Goal: Task Accomplishment & Management: Complete application form

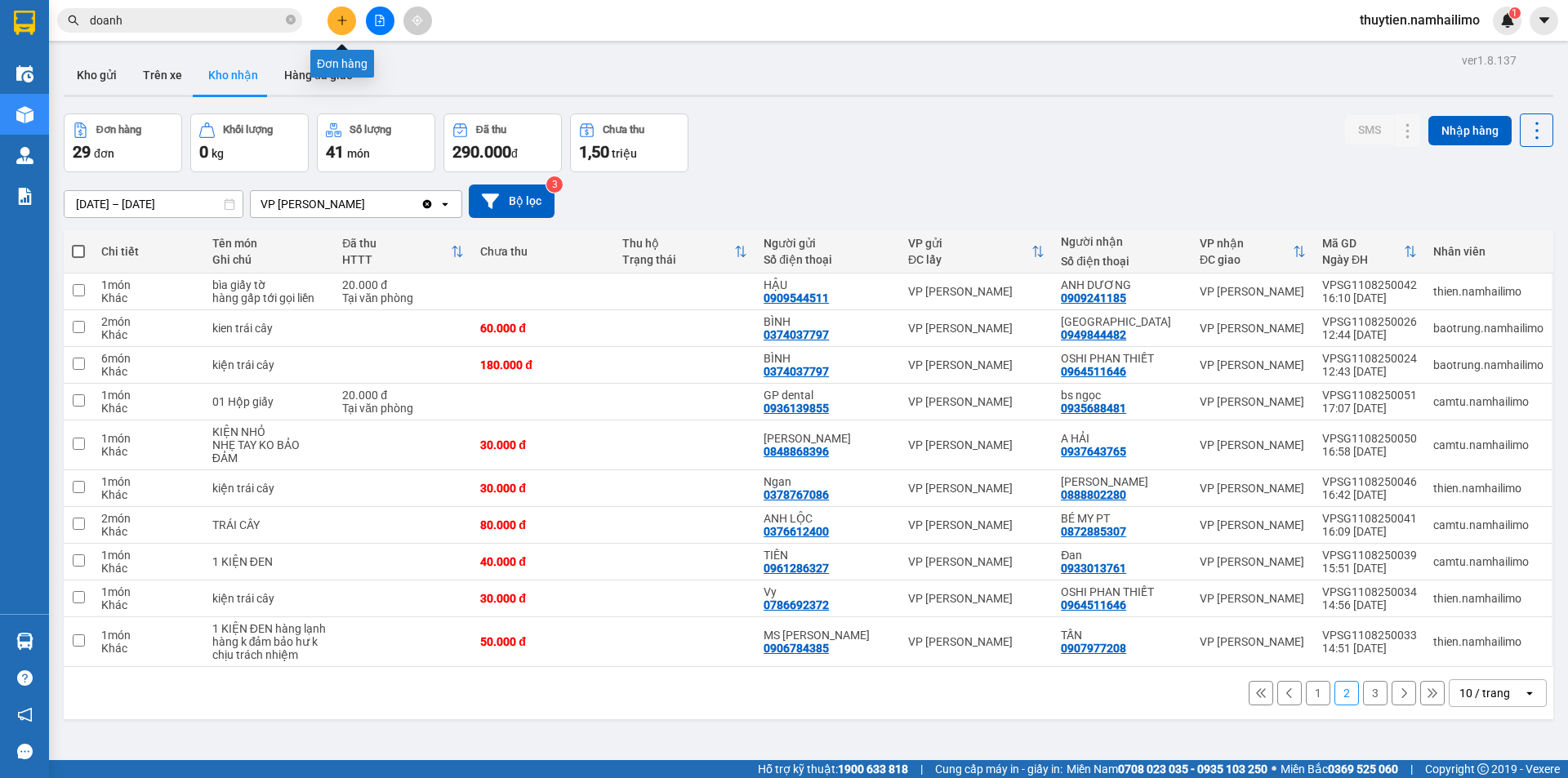
click at [344, 32] on button at bounding box center [341, 21] width 29 height 29
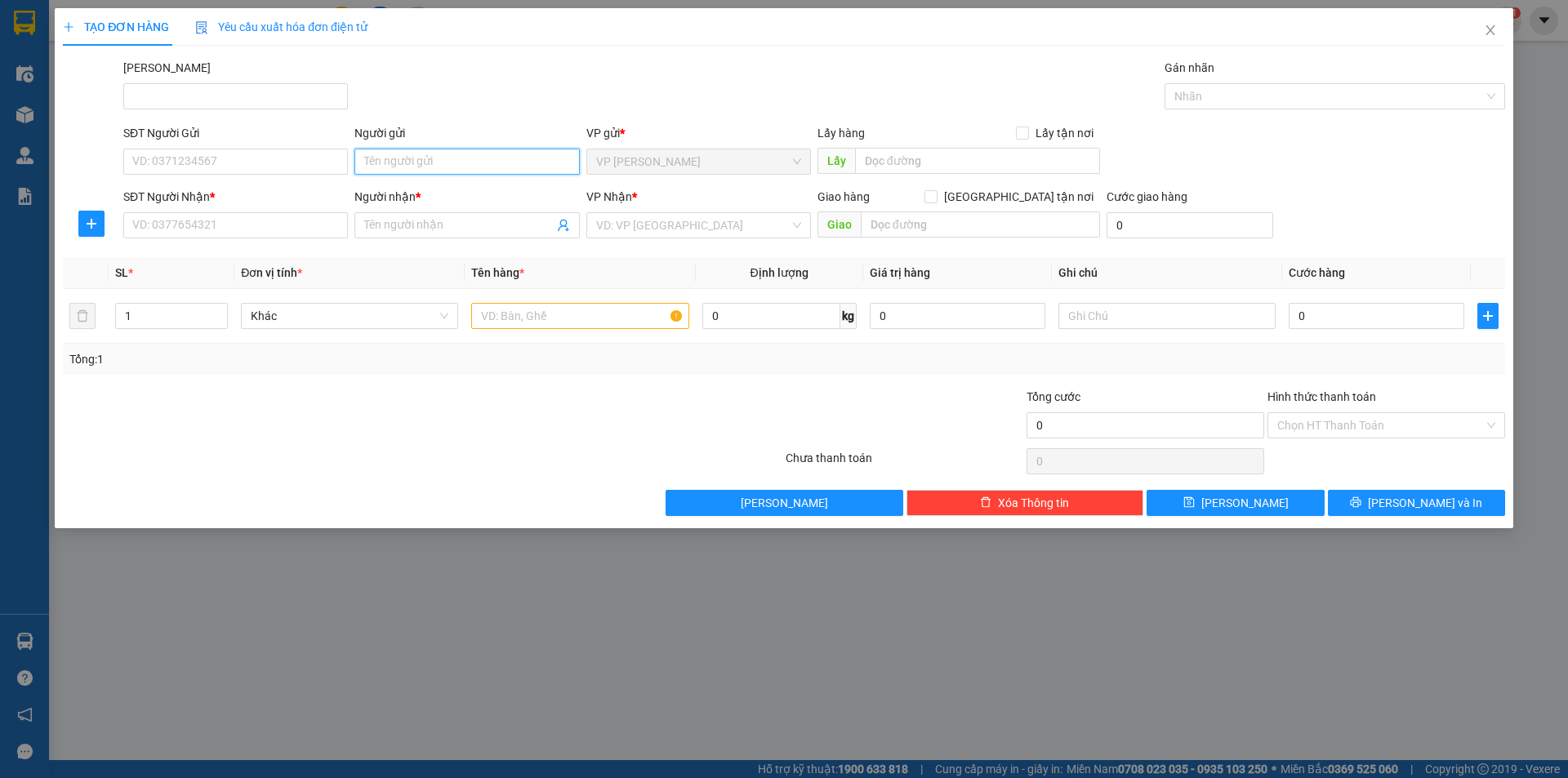
click at [413, 156] on input "Người gửi" at bounding box center [467, 161] width 224 height 26
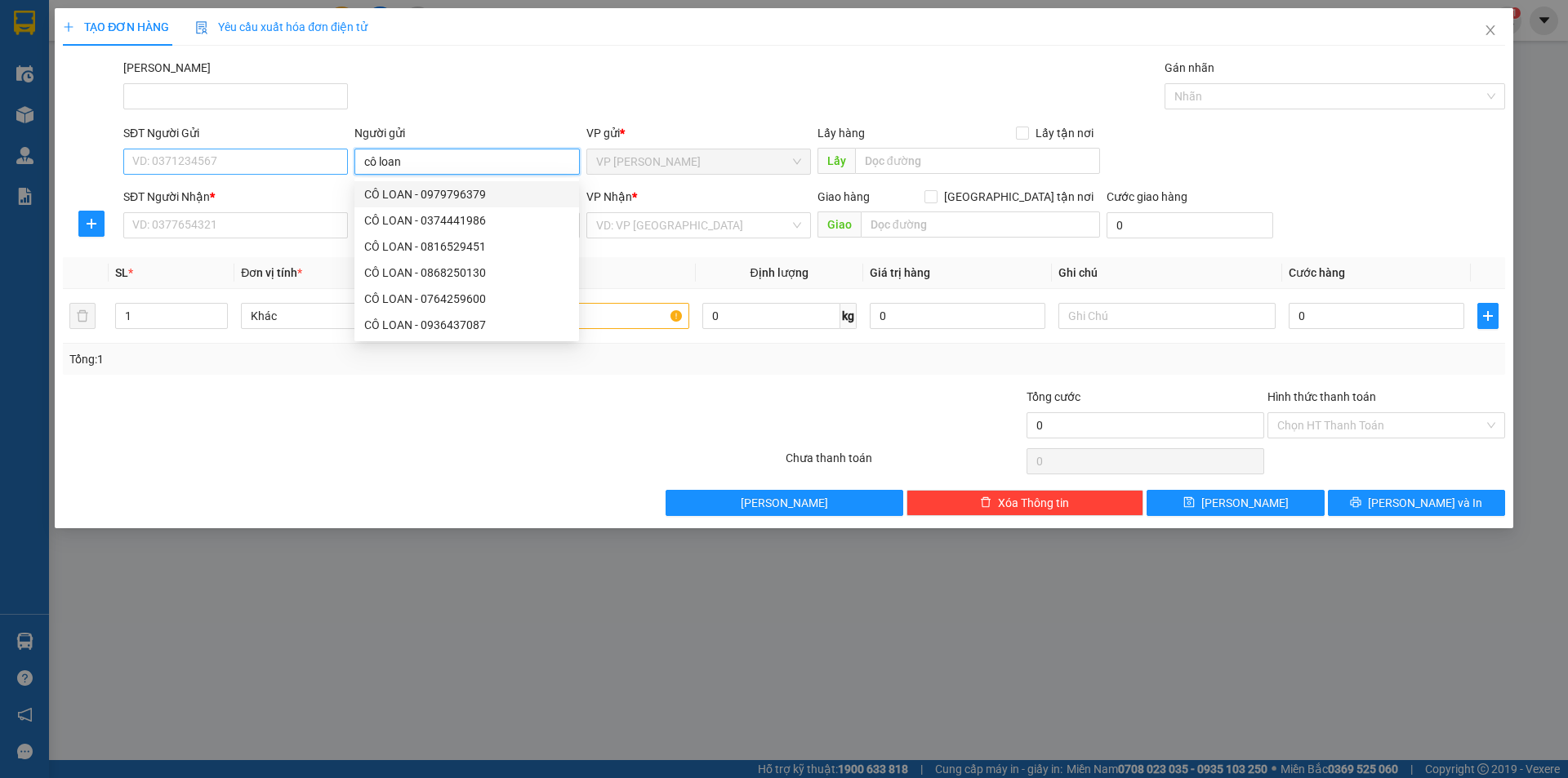
type input "cô loan"
click at [242, 158] on input "SĐT Người Gửi" at bounding box center [236, 161] width 224 height 26
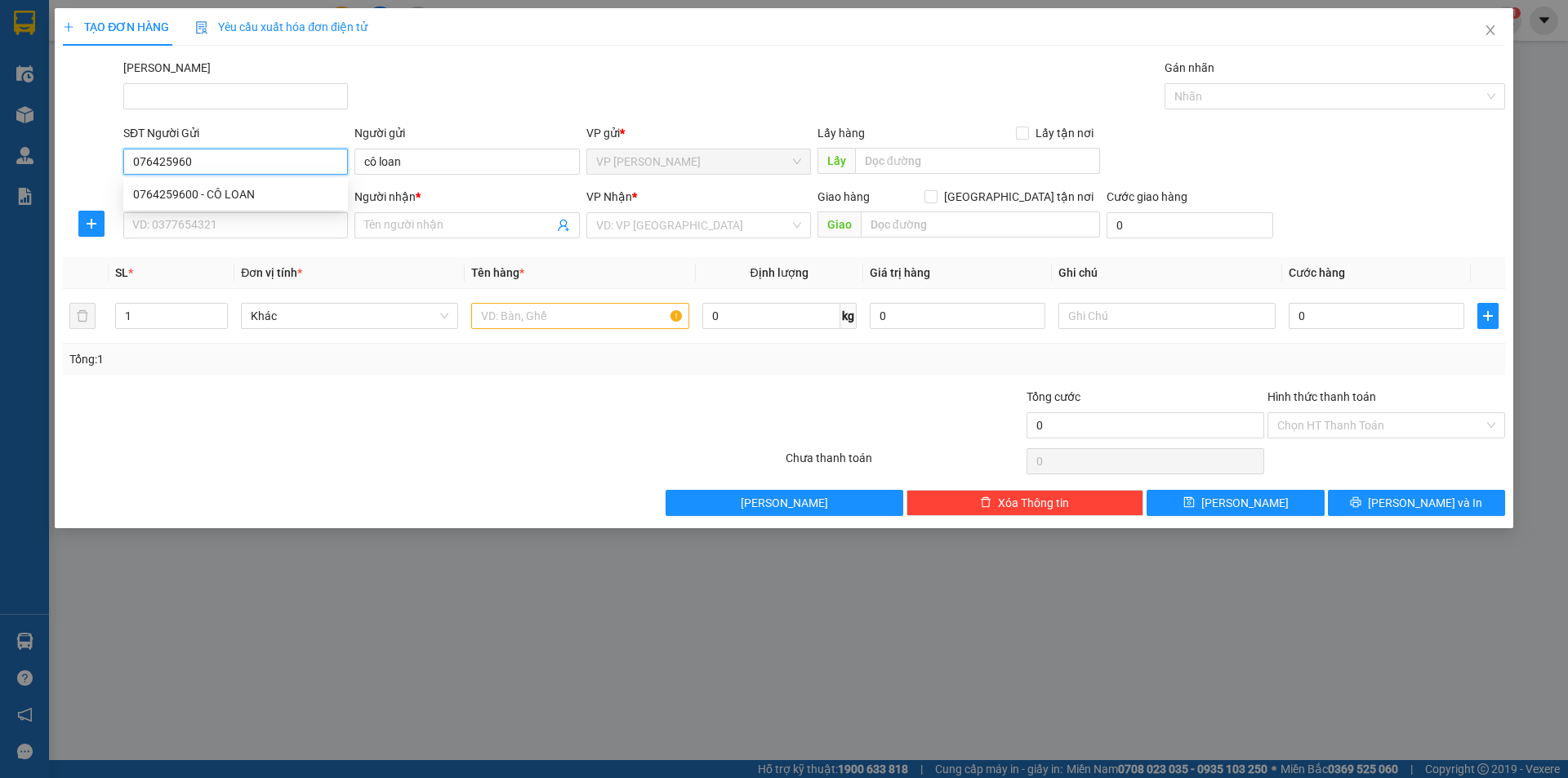
type input "0764259600"
click at [255, 193] on div "0764259600 - CÔ LOAN" at bounding box center [236, 194] width 205 height 18
type input "CÔ LOAN"
type input "0967978766"
type input "AN"
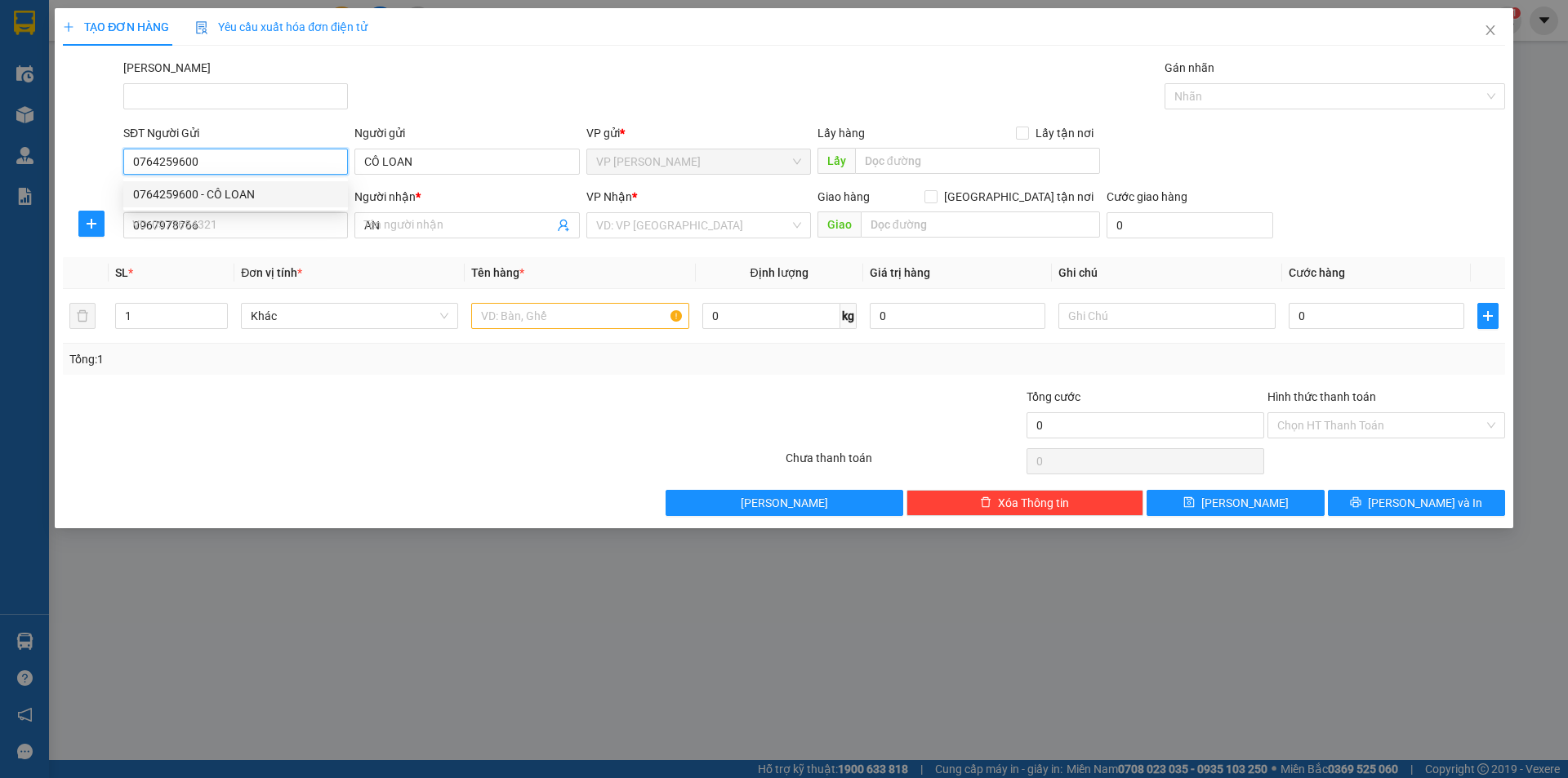
type input "30.000"
type input "0764259600"
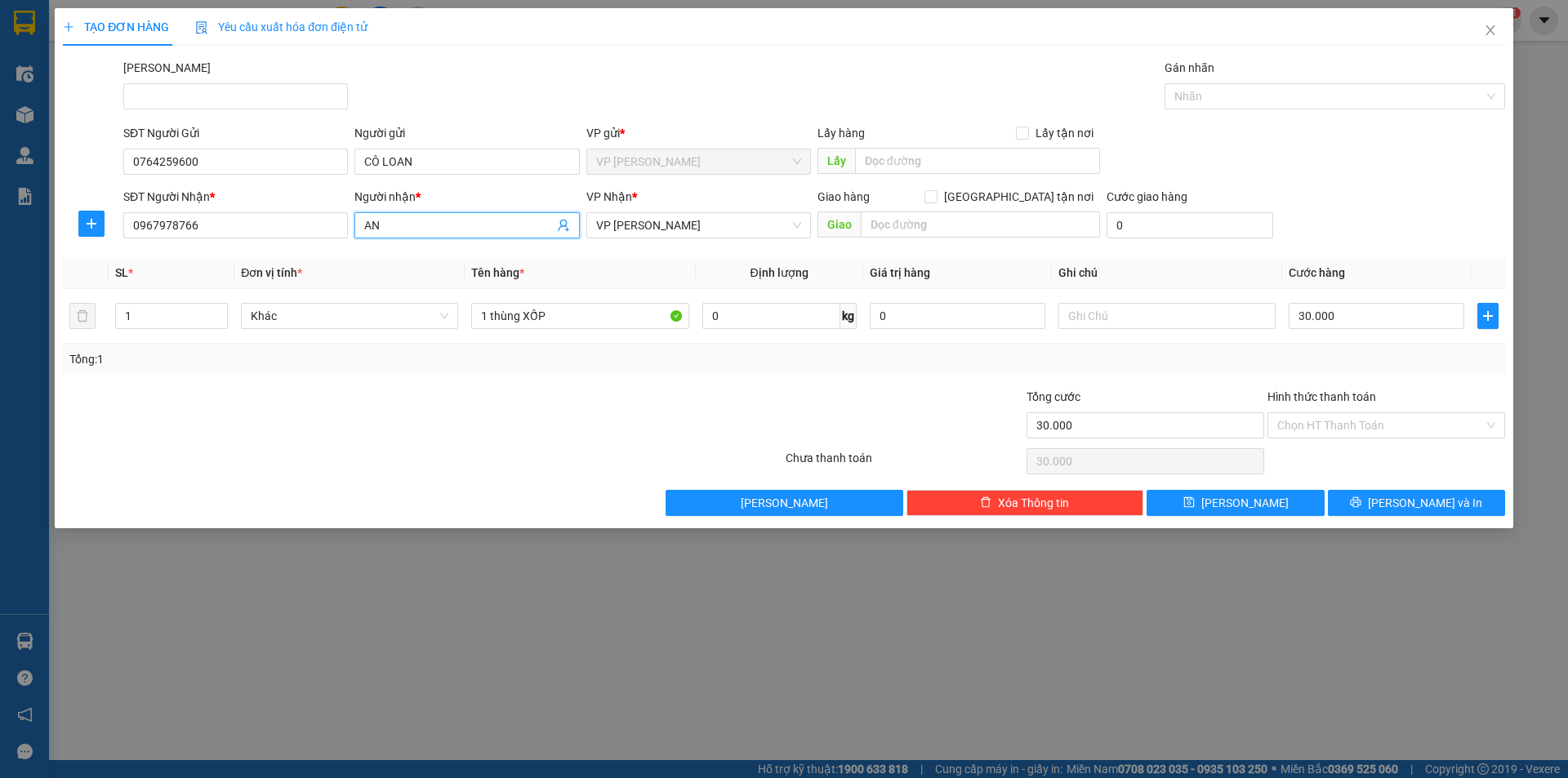
click at [393, 222] on input "AN" at bounding box center [458, 225] width 188 height 18
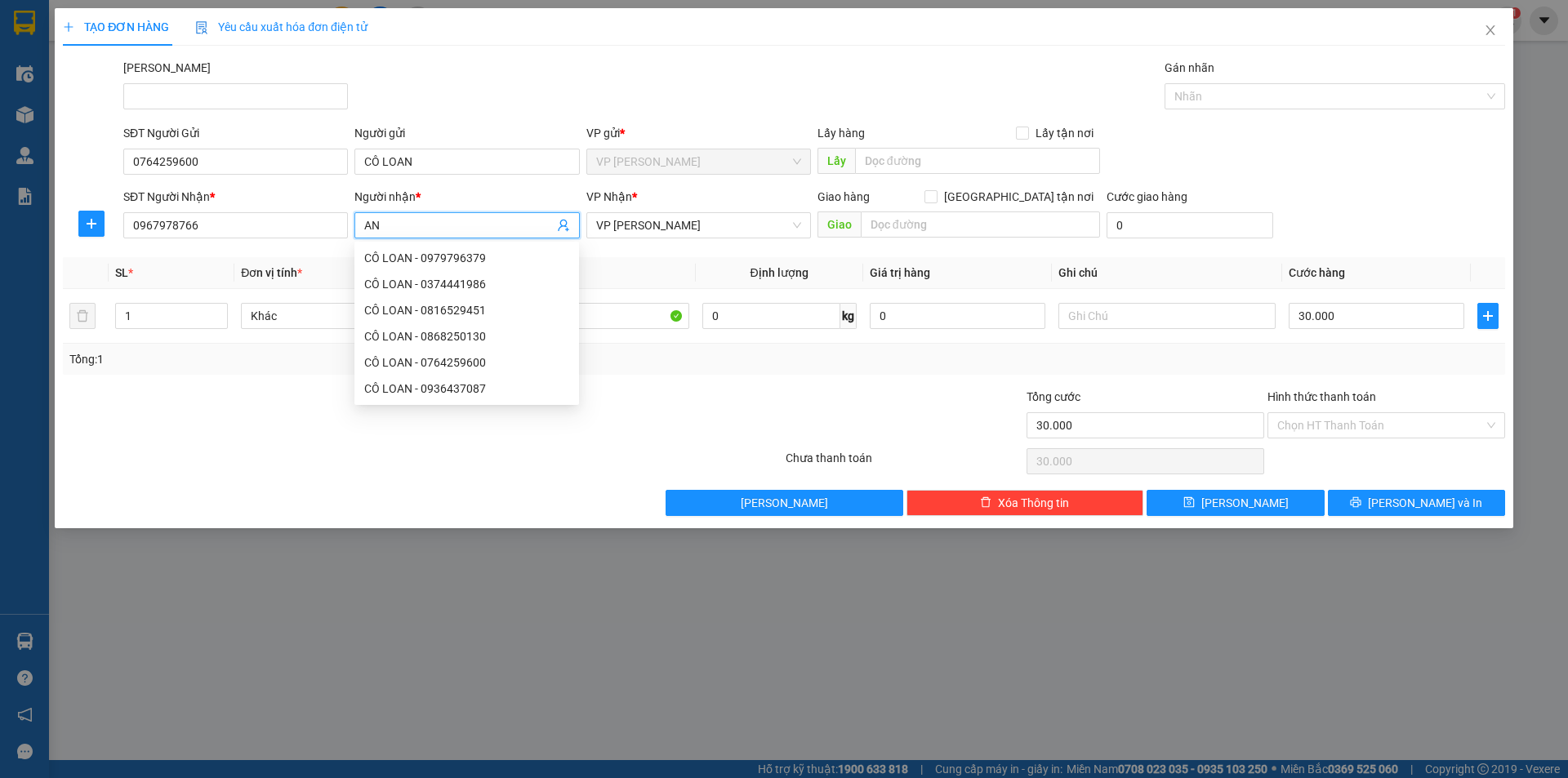
type input "A"
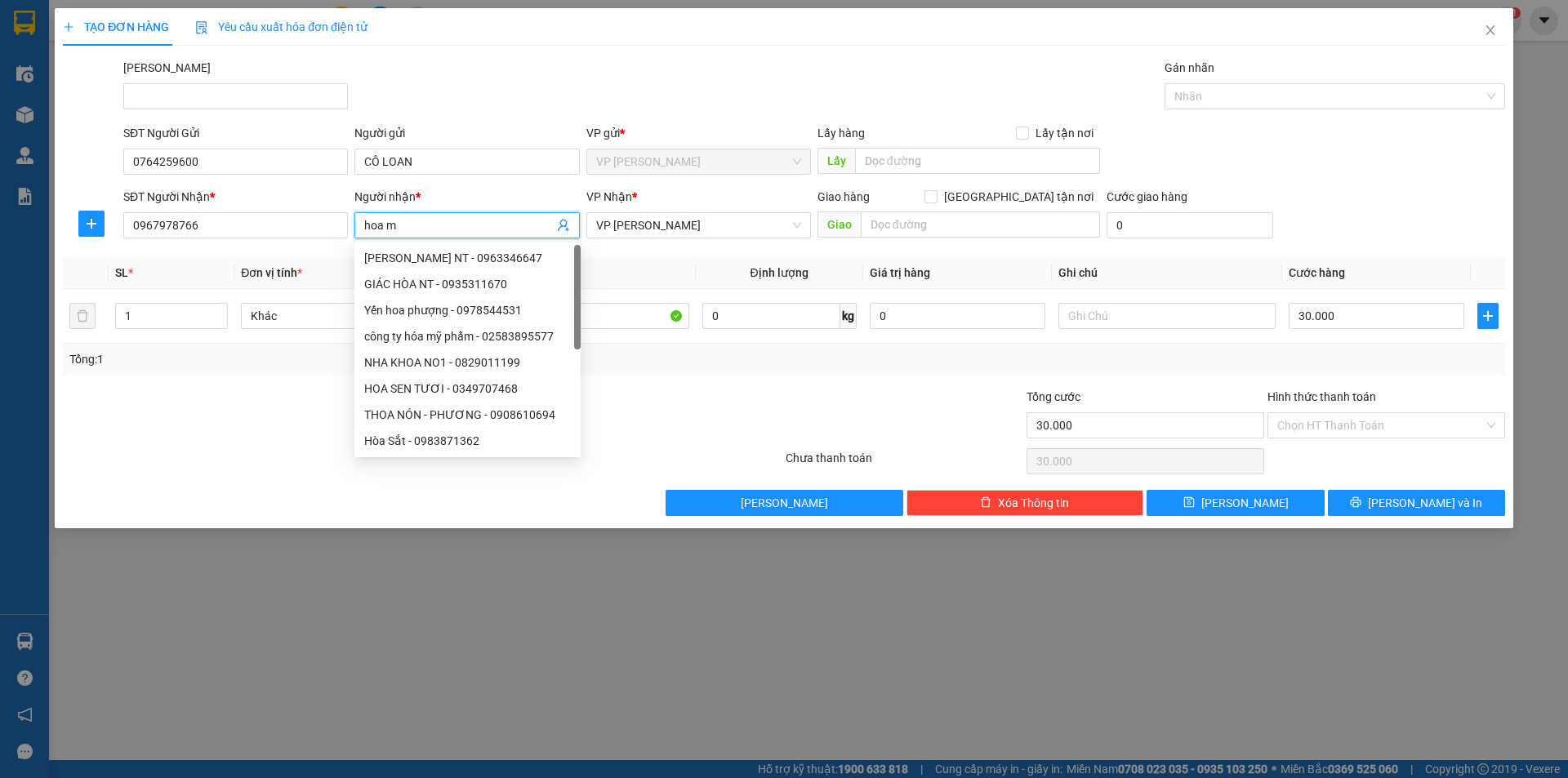
type input "hoa my"
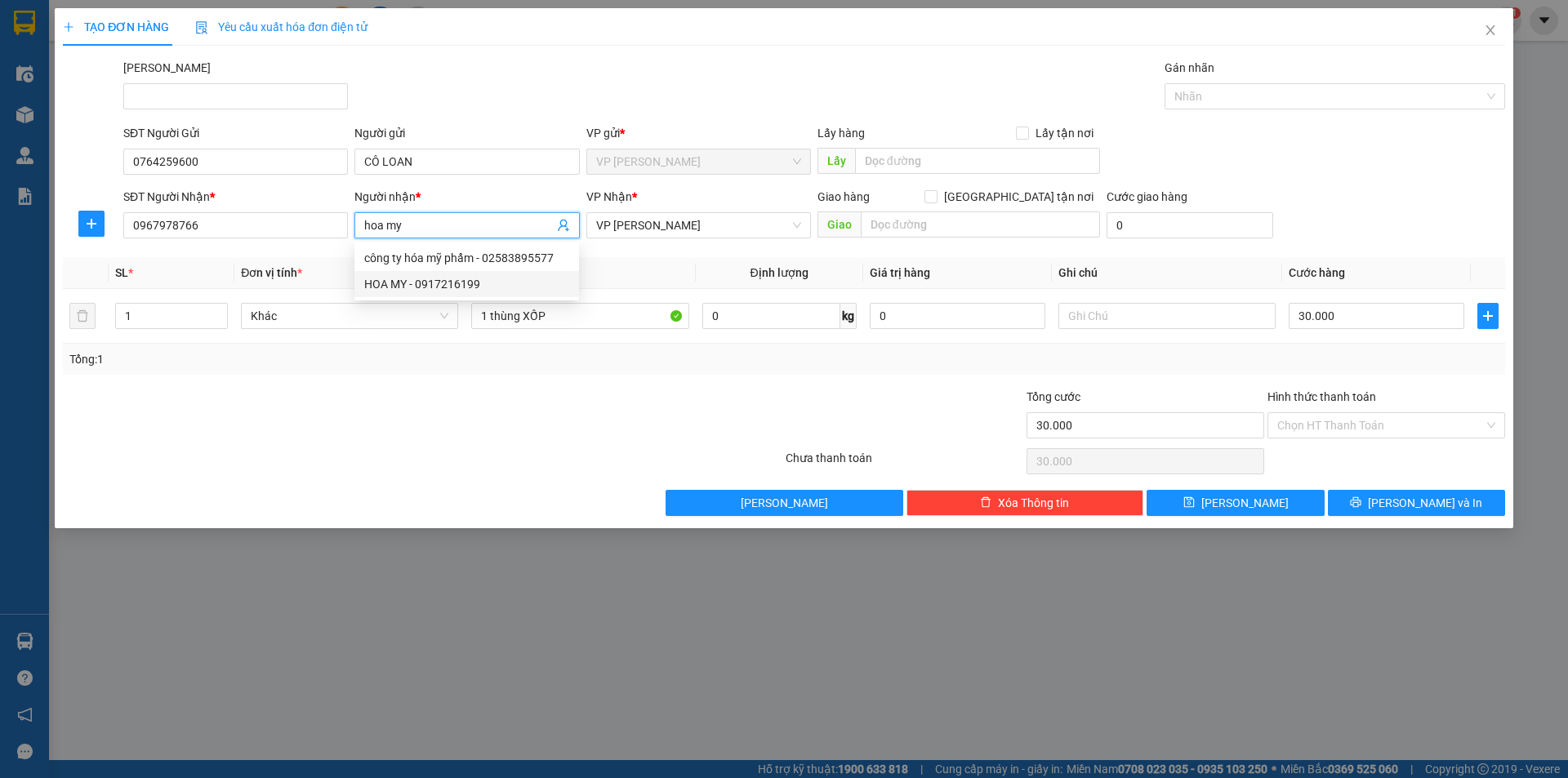
click at [417, 284] on div "HOA MY - 0917216199" at bounding box center [467, 283] width 205 height 18
type input "0917216199"
type input "HOA MY"
click at [1358, 418] on input "Hình thức thanh toán" at bounding box center [1380, 425] width 206 height 25
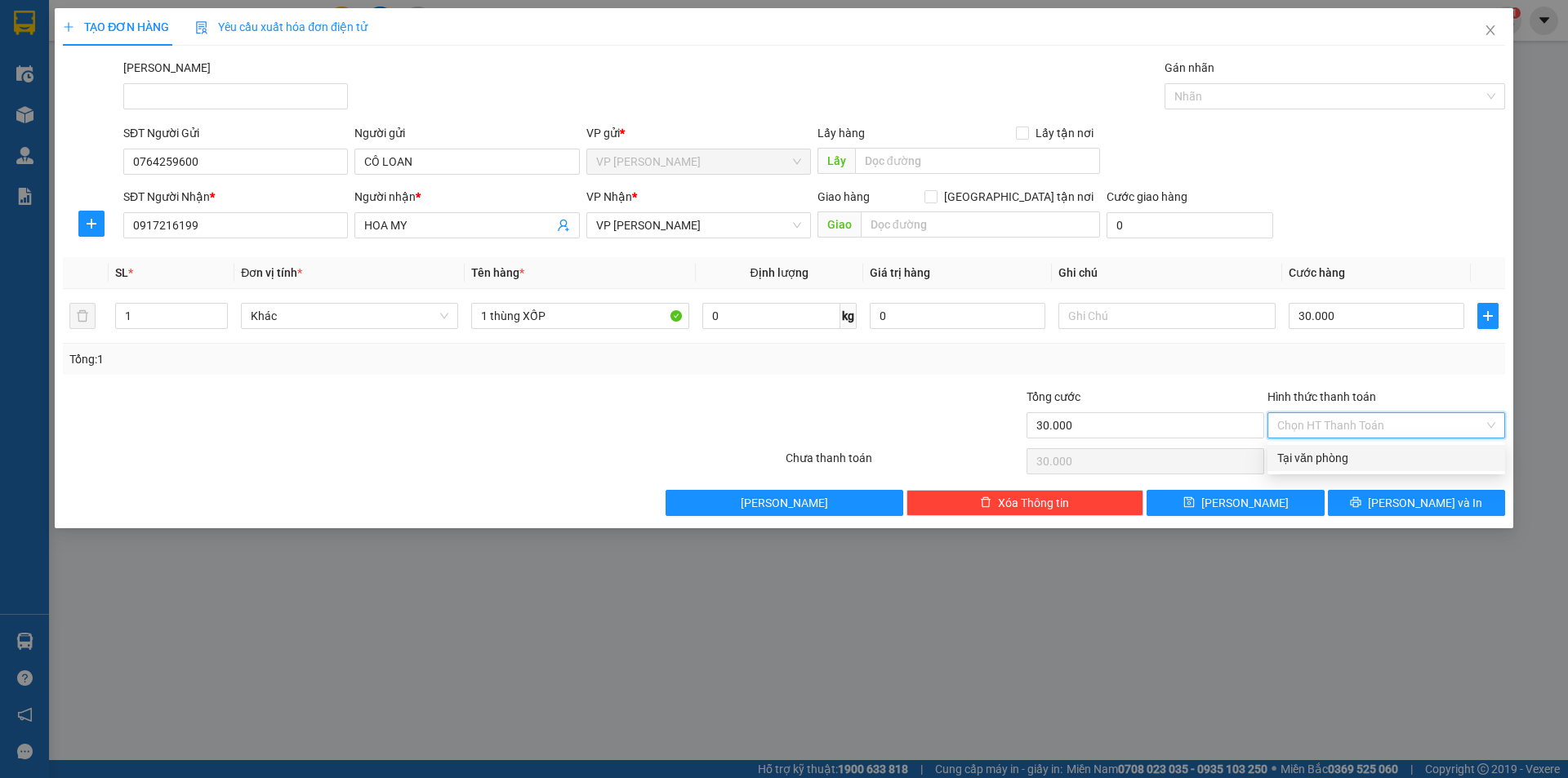
click at [1352, 455] on div "Tại văn phòng" at bounding box center [1385, 457] width 218 height 18
type input "0"
click at [1383, 501] on button "[PERSON_NAME] và In" at bounding box center [1416, 502] width 177 height 26
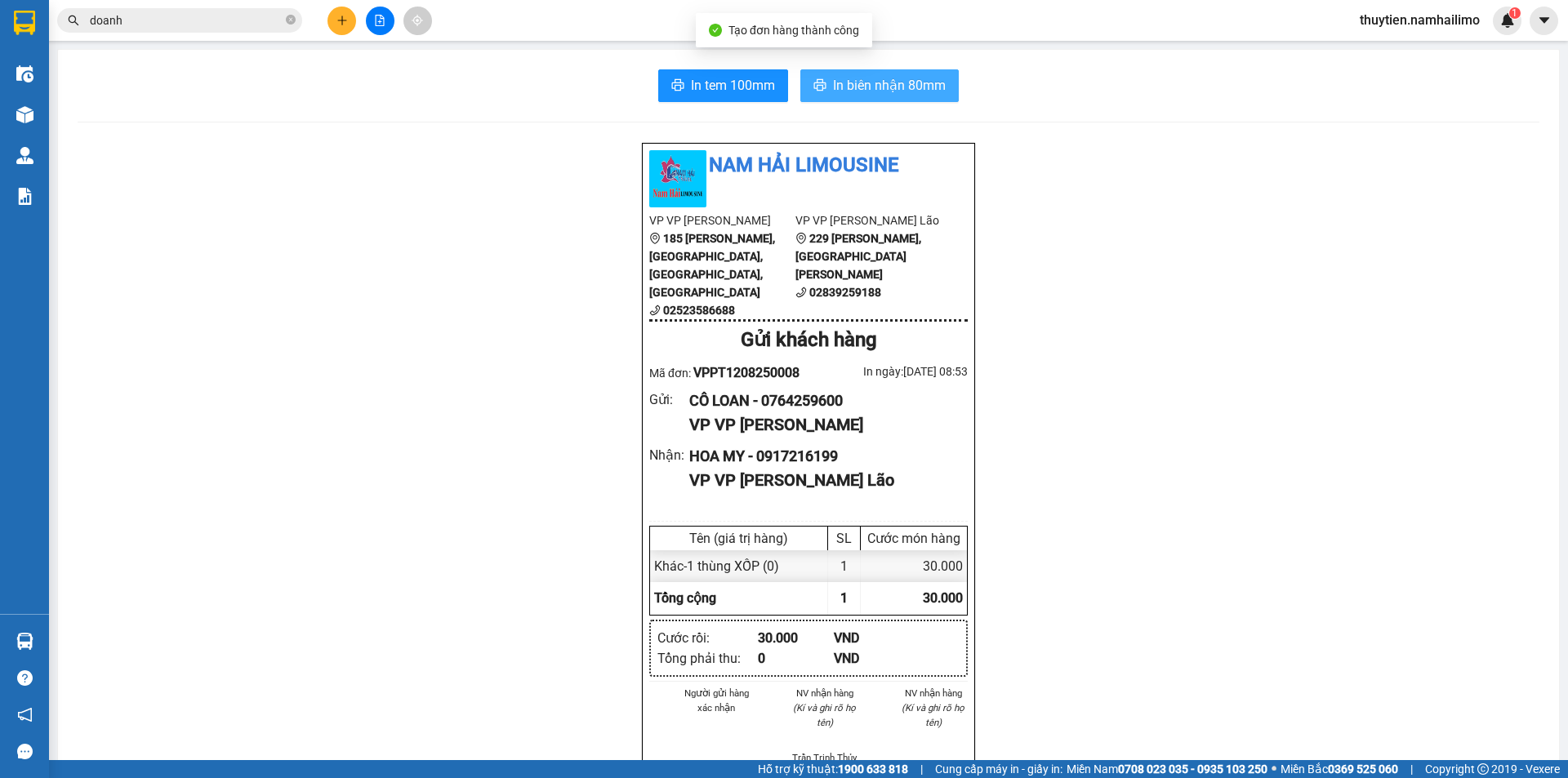
click at [892, 86] on span "In biên nhận 80mm" at bounding box center [889, 85] width 112 height 20
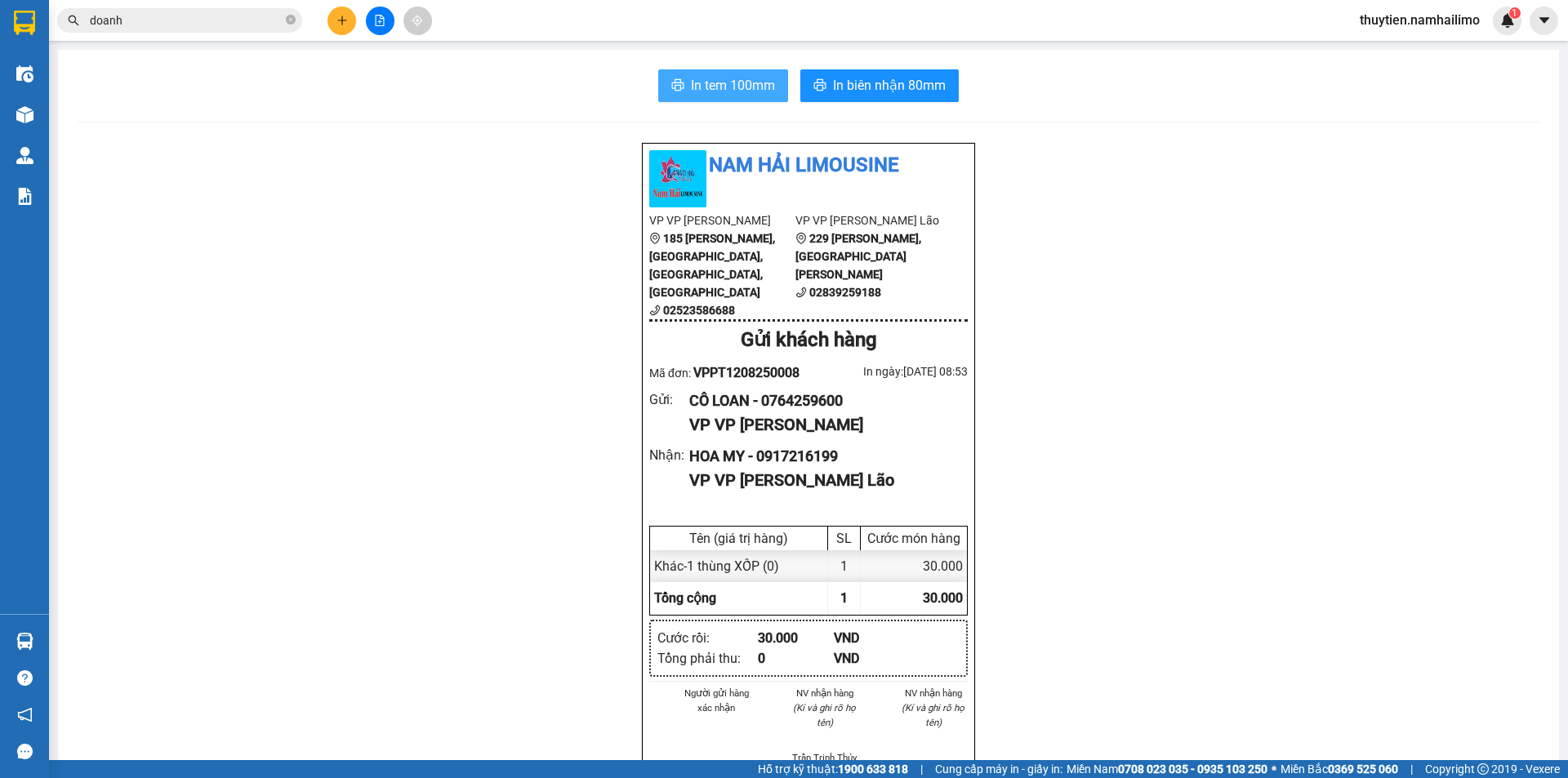
click at [708, 83] on span "In tem 100mm" at bounding box center [732, 85] width 84 height 20
click at [343, 24] on icon "plus" at bounding box center [342, 20] width 11 height 11
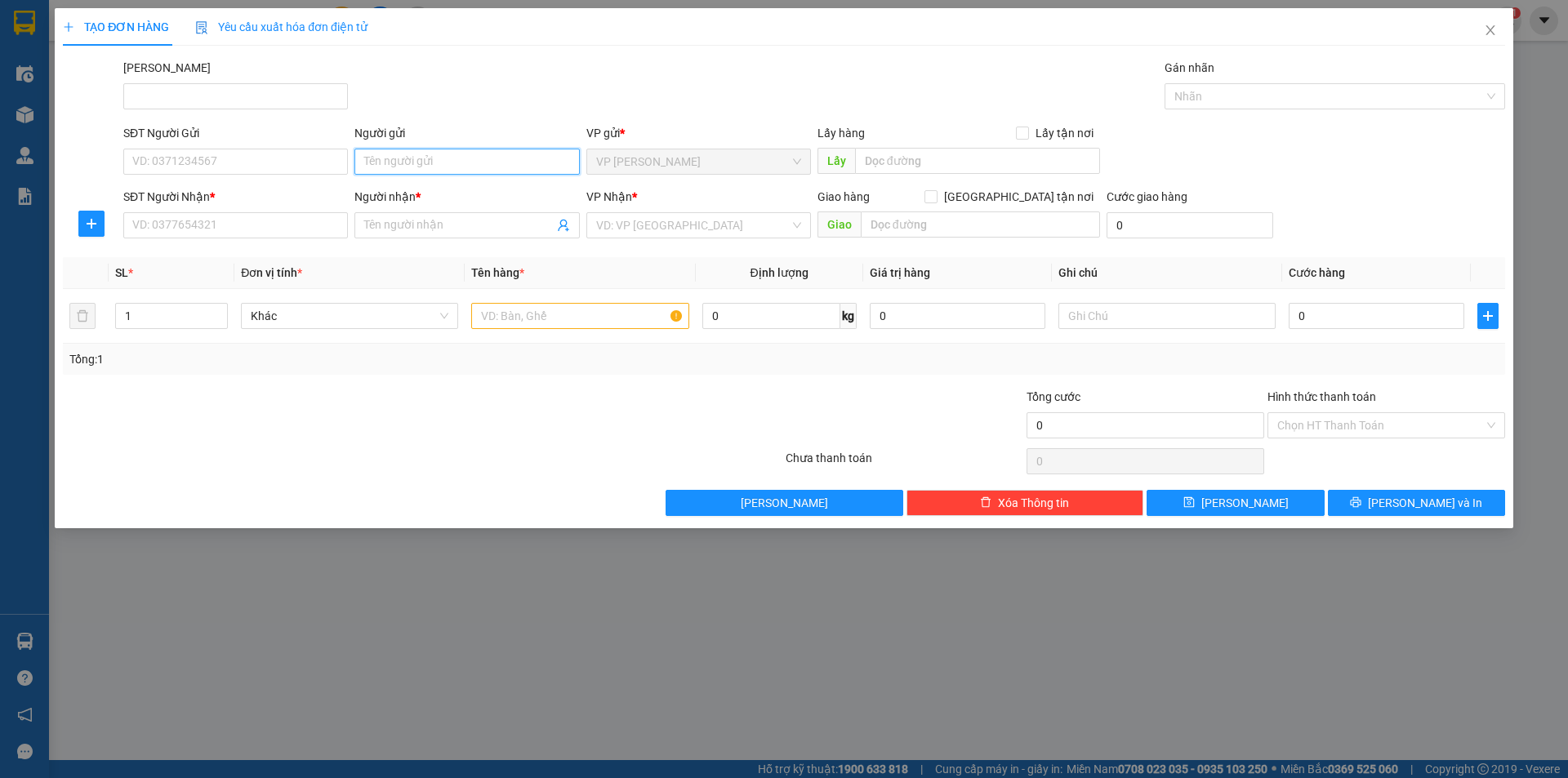
click at [452, 156] on input "Người gửi" at bounding box center [467, 161] width 224 height 26
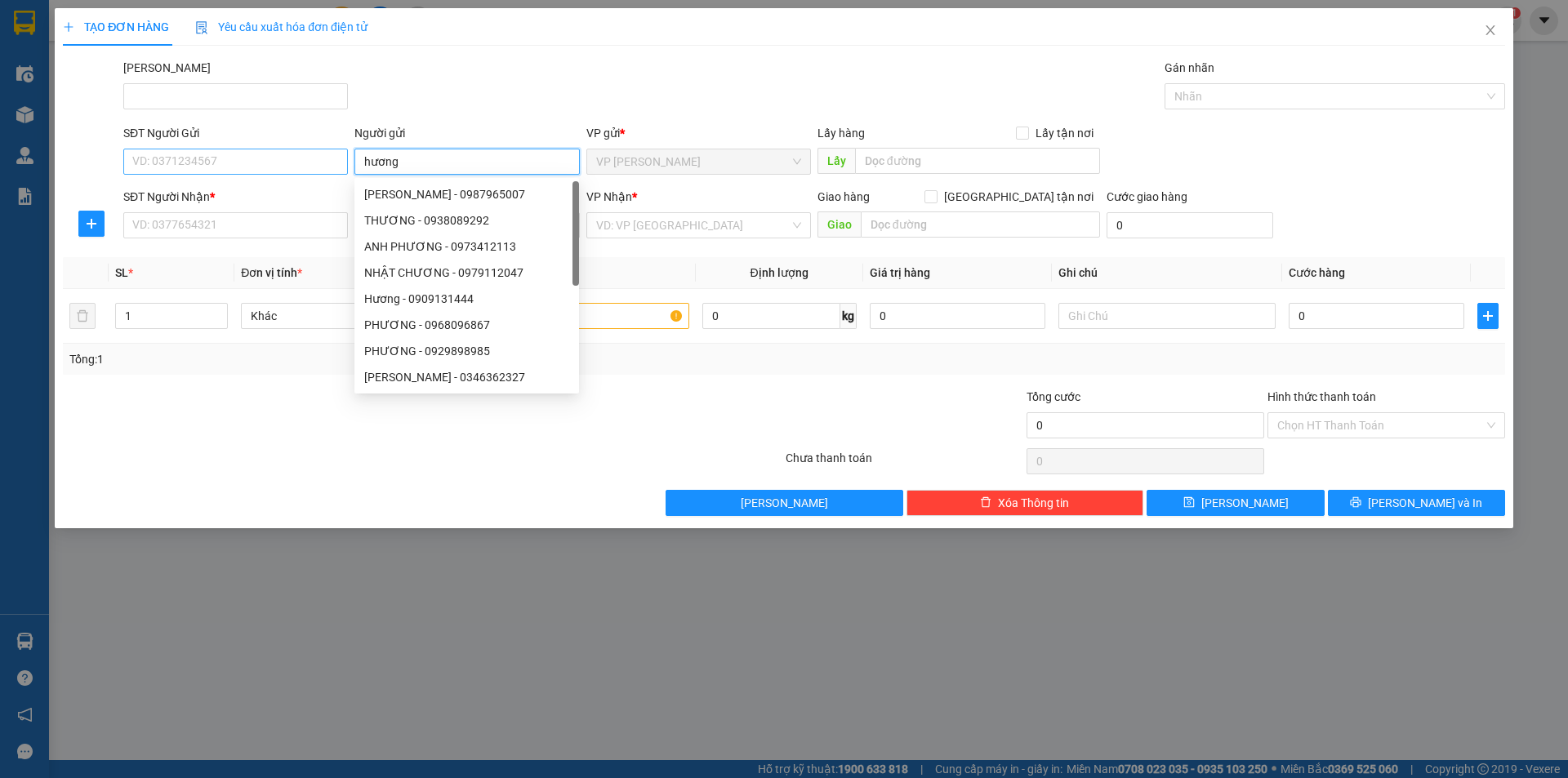
type input "hương"
click at [297, 161] on input "SĐT Người Gửi" at bounding box center [236, 161] width 224 height 26
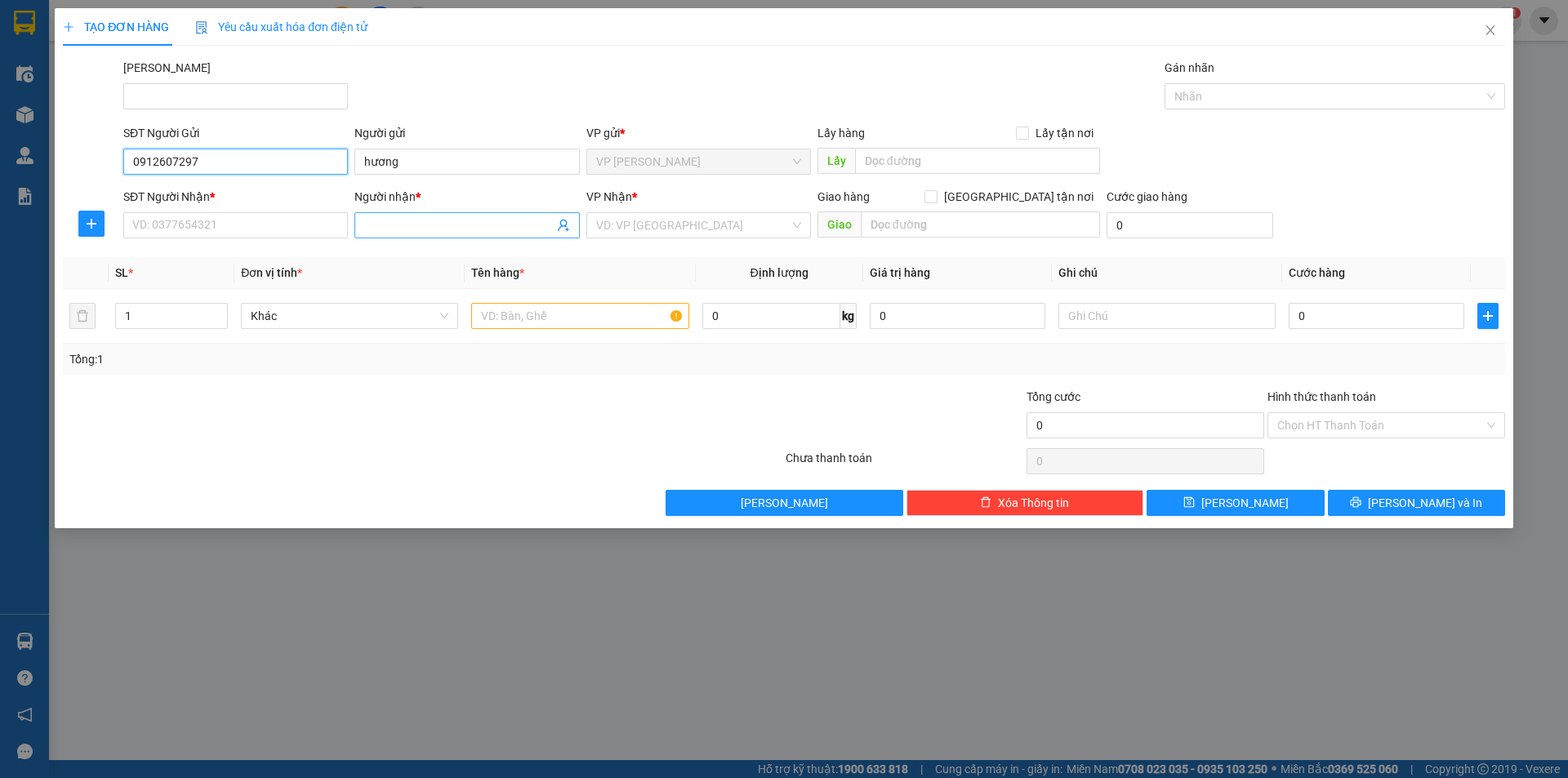
type input "0912607297"
click at [409, 223] on input "Người nhận *" at bounding box center [458, 225] width 188 height 18
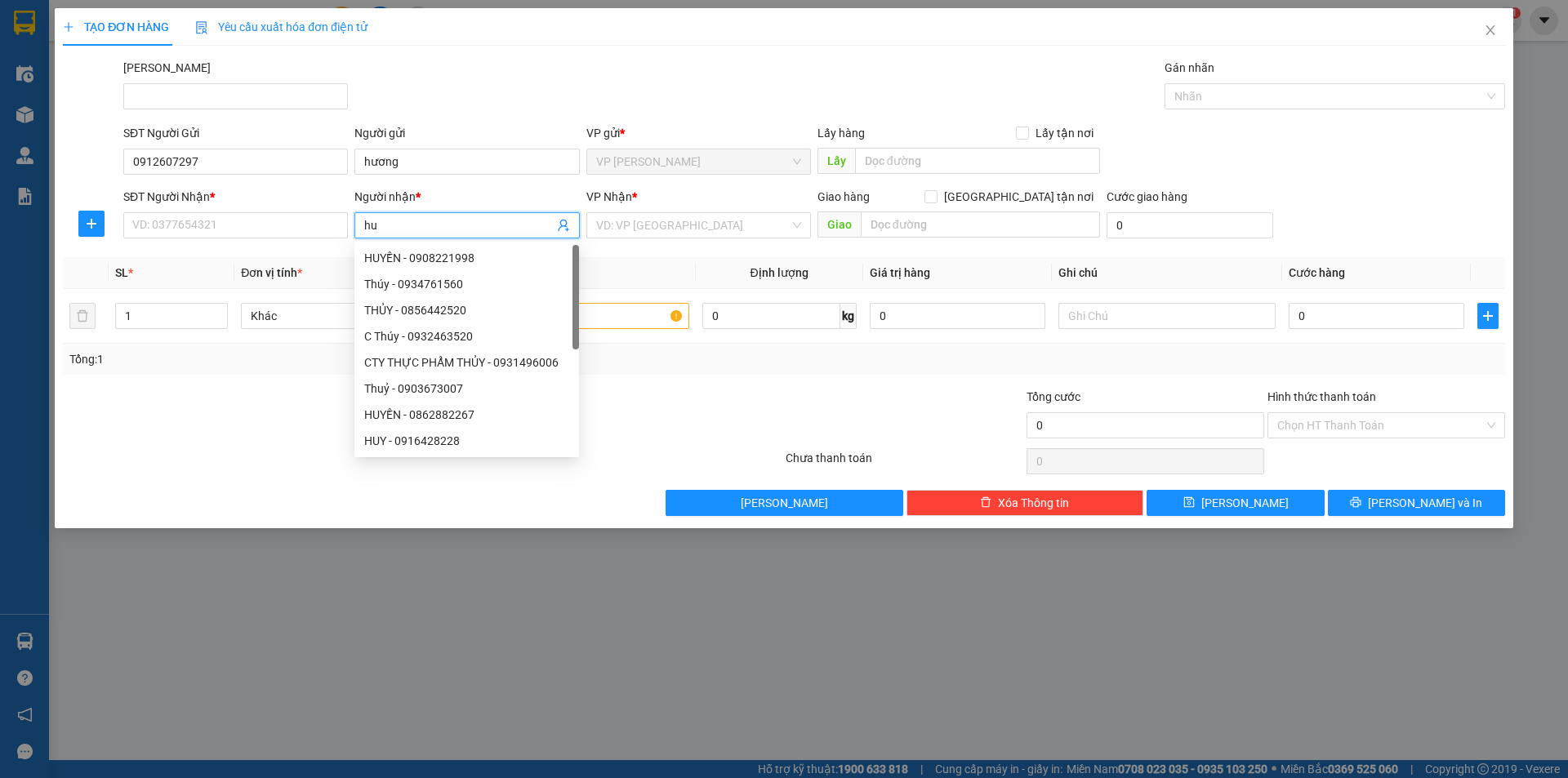
type input "h"
type input "quyền"
click at [299, 223] on input "SĐT Người Nhận *" at bounding box center [236, 224] width 224 height 26
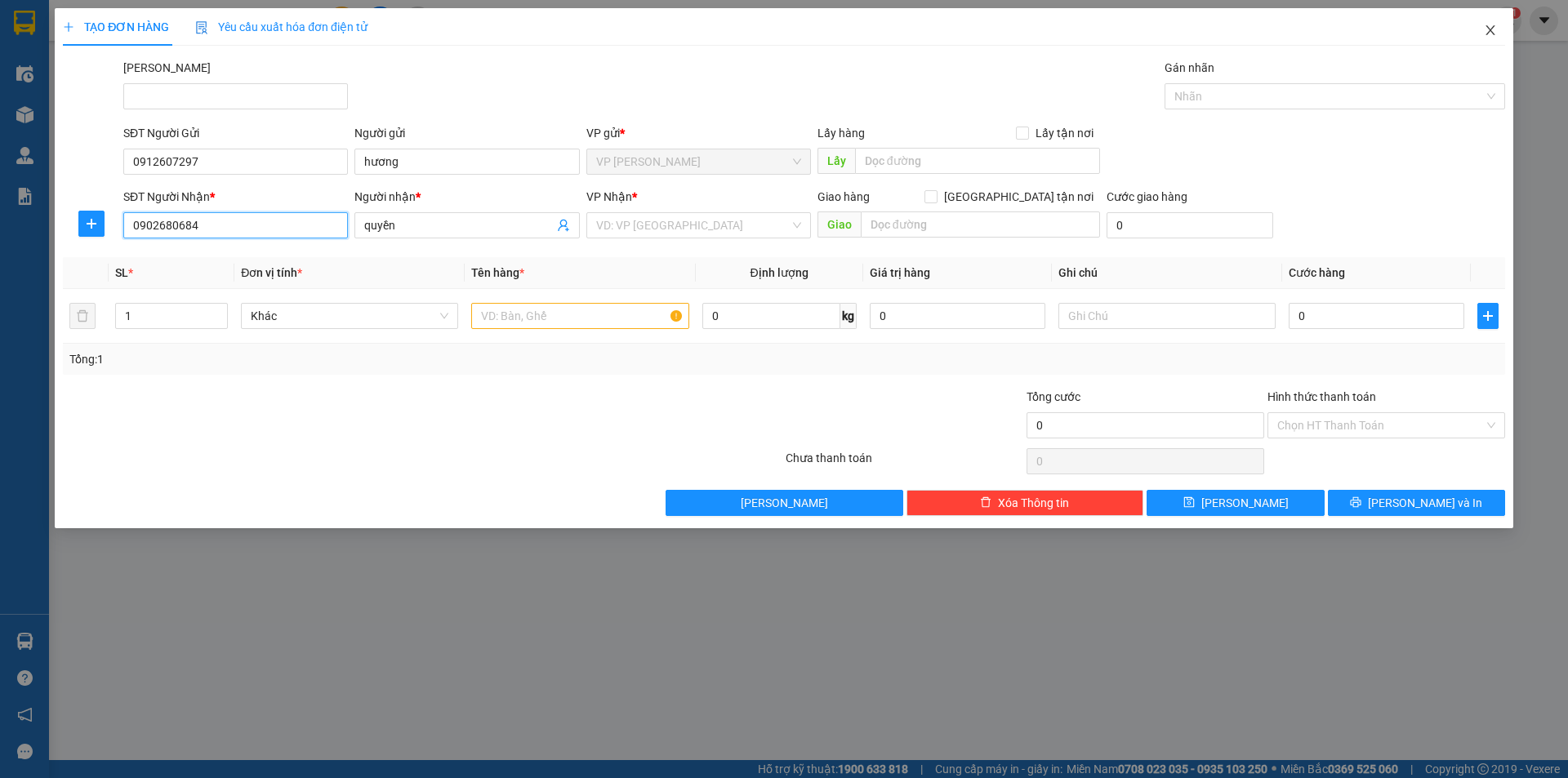
type input "0902680684"
click at [1483, 30] on icon "close" at bounding box center [1490, 30] width 13 height 13
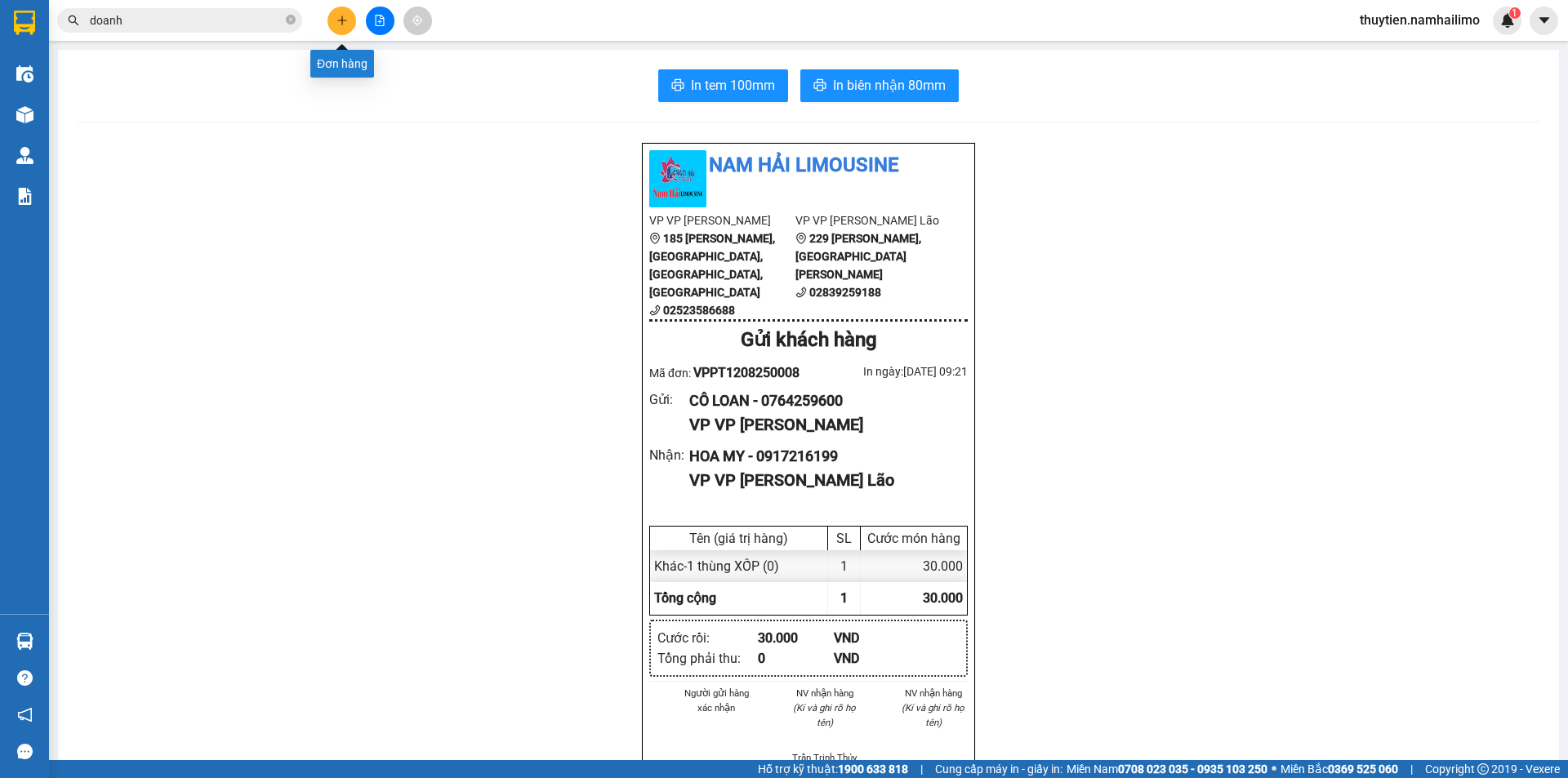
click at [349, 25] on button at bounding box center [341, 21] width 29 height 29
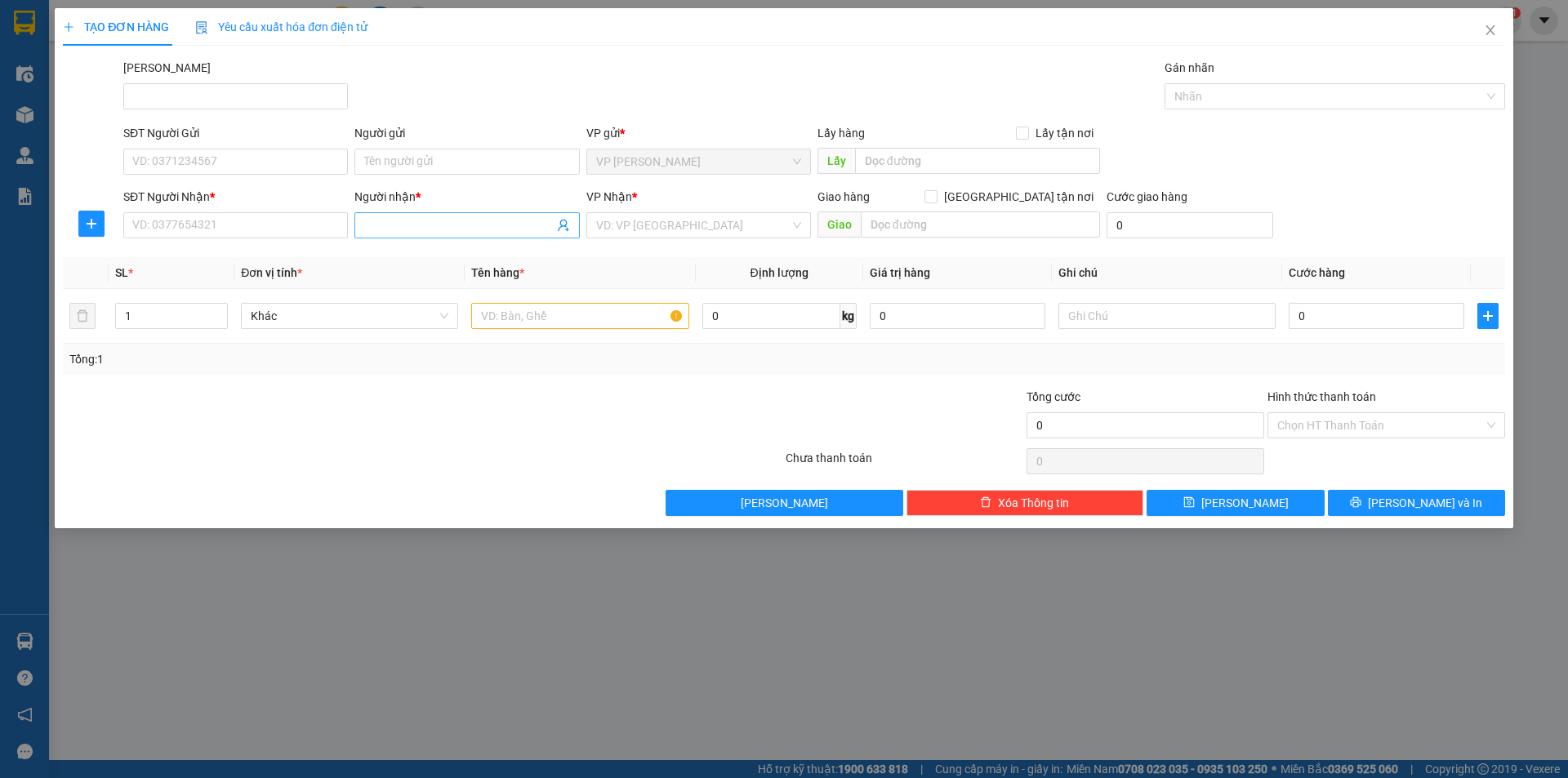
click at [453, 224] on input "Người nhận *" at bounding box center [458, 225] width 188 height 18
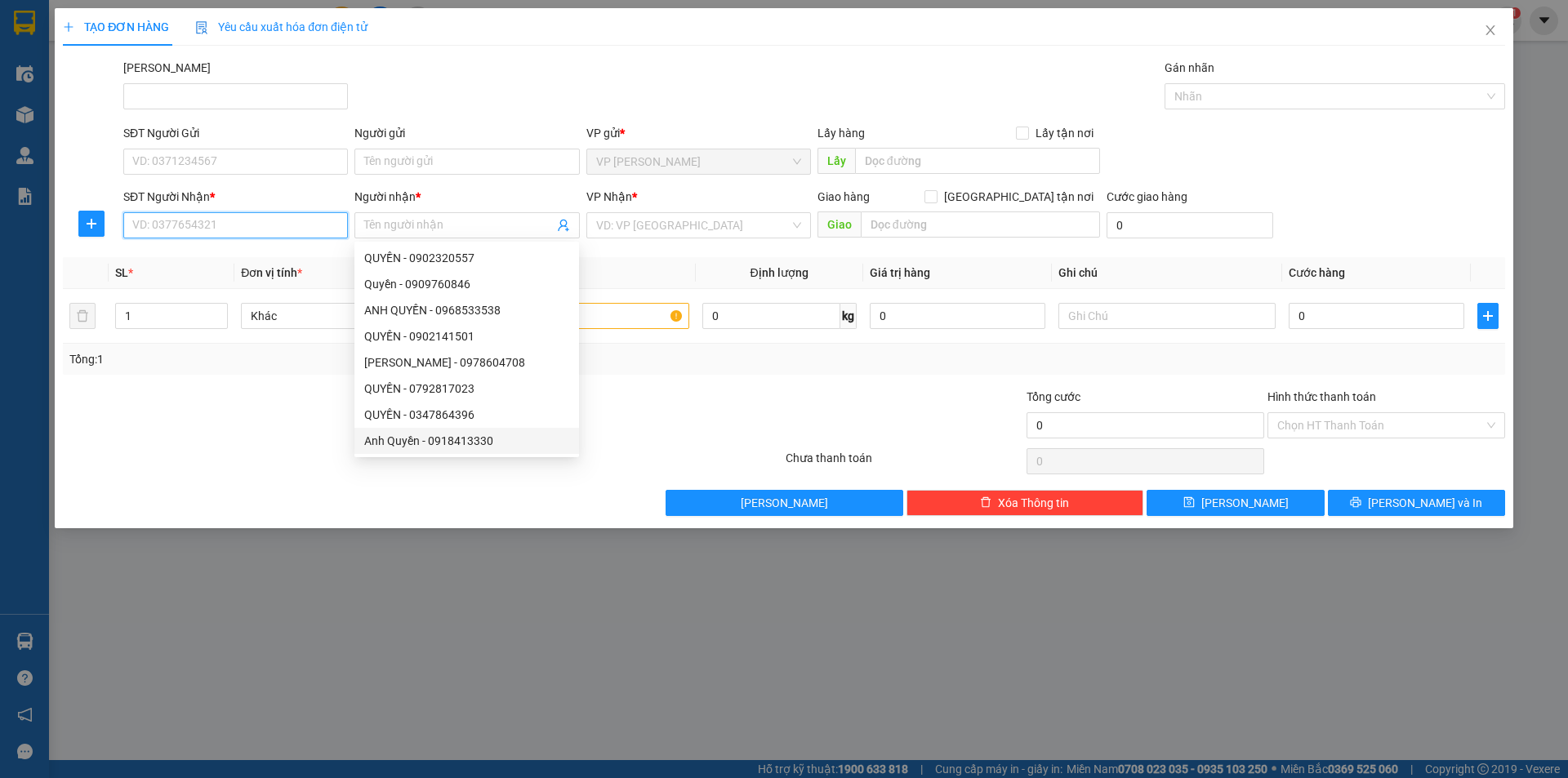
click at [200, 227] on input "SĐT Người Nhận *" at bounding box center [236, 224] width 224 height 26
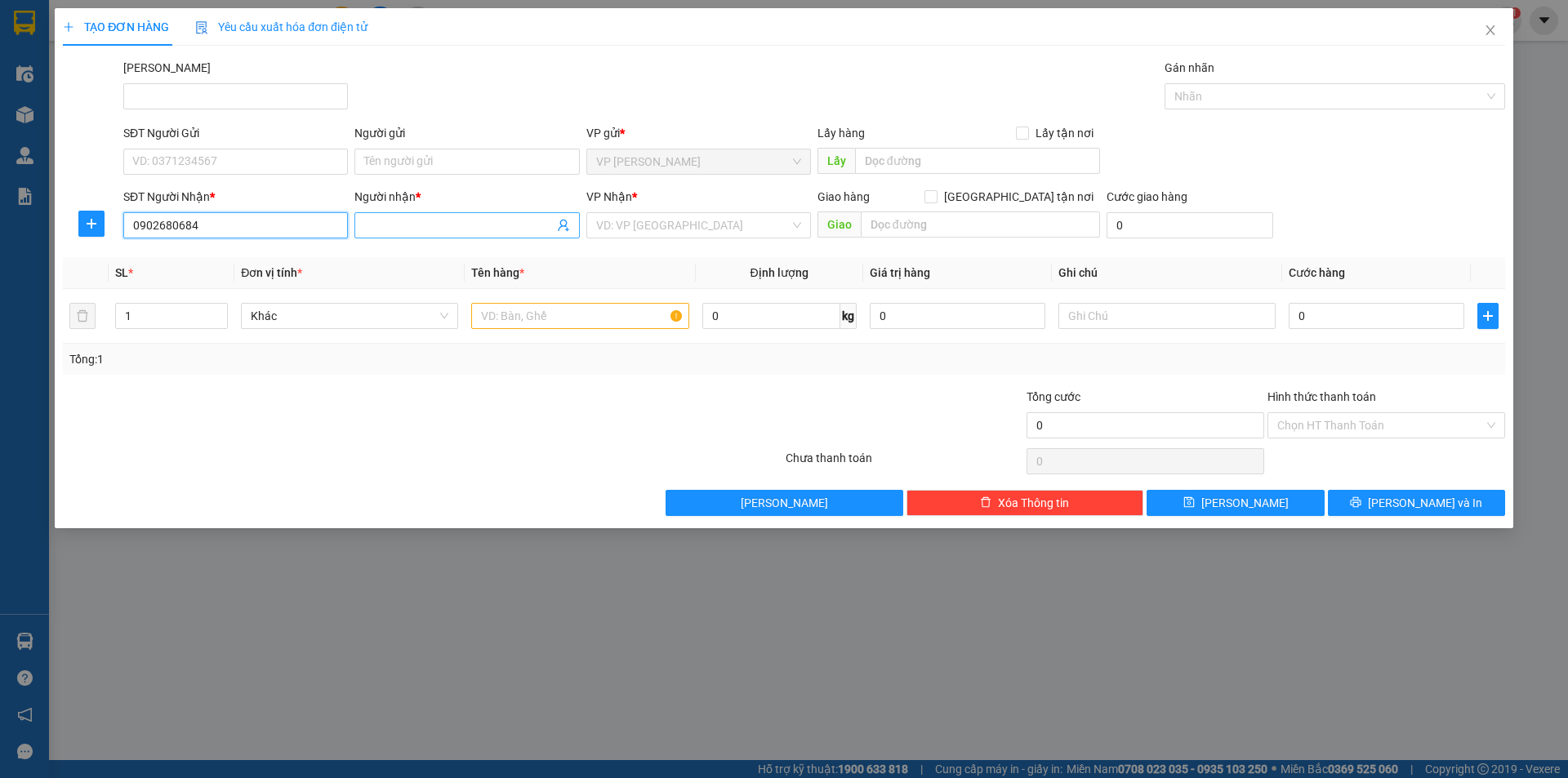
type input "0902680684"
click at [418, 223] on input "Người nhận *" at bounding box center [458, 225] width 188 height 18
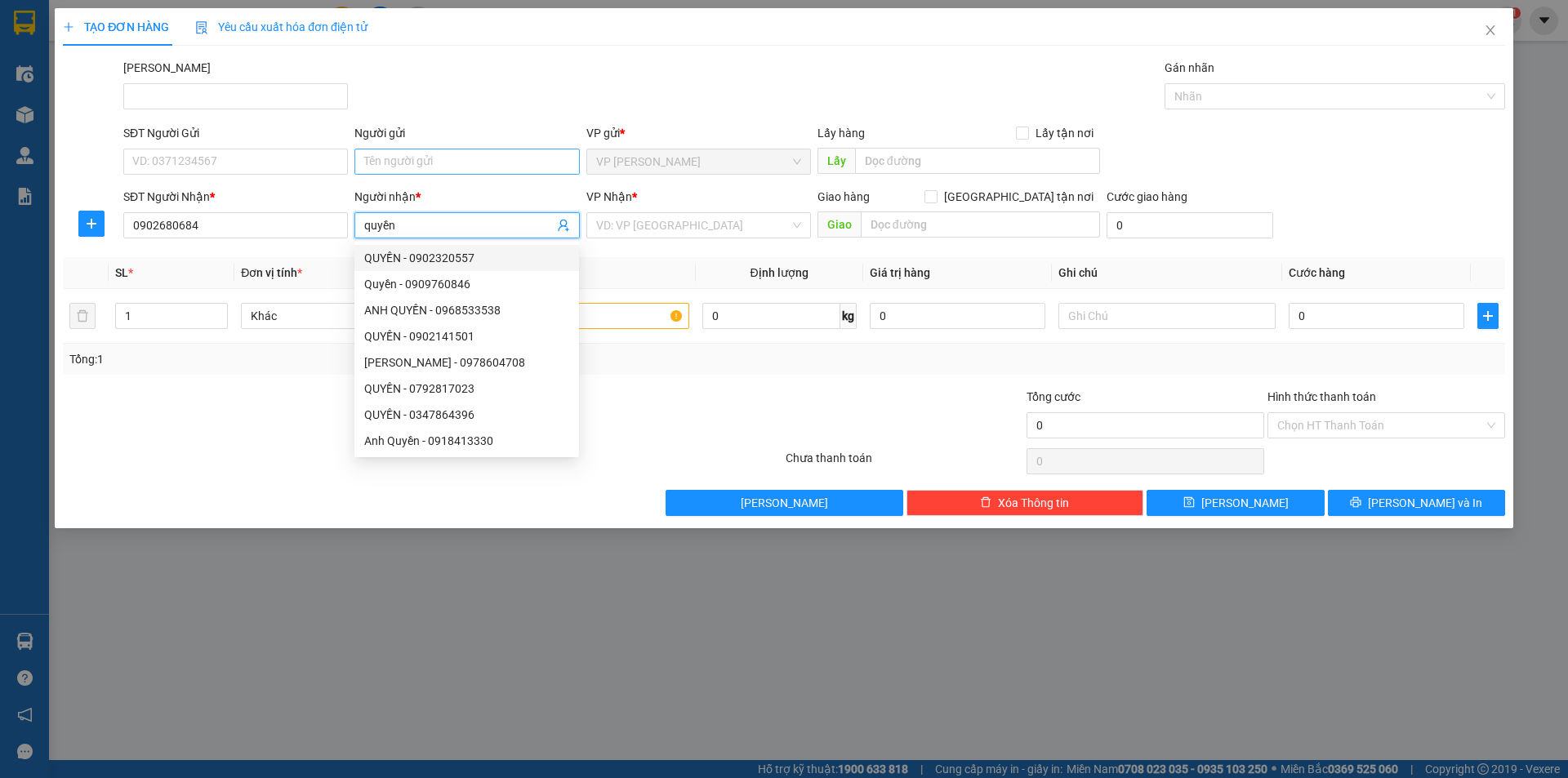
type input "quyền"
click at [418, 164] on input "Người gửi" at bounding box center [467, 161] width 224 height 26
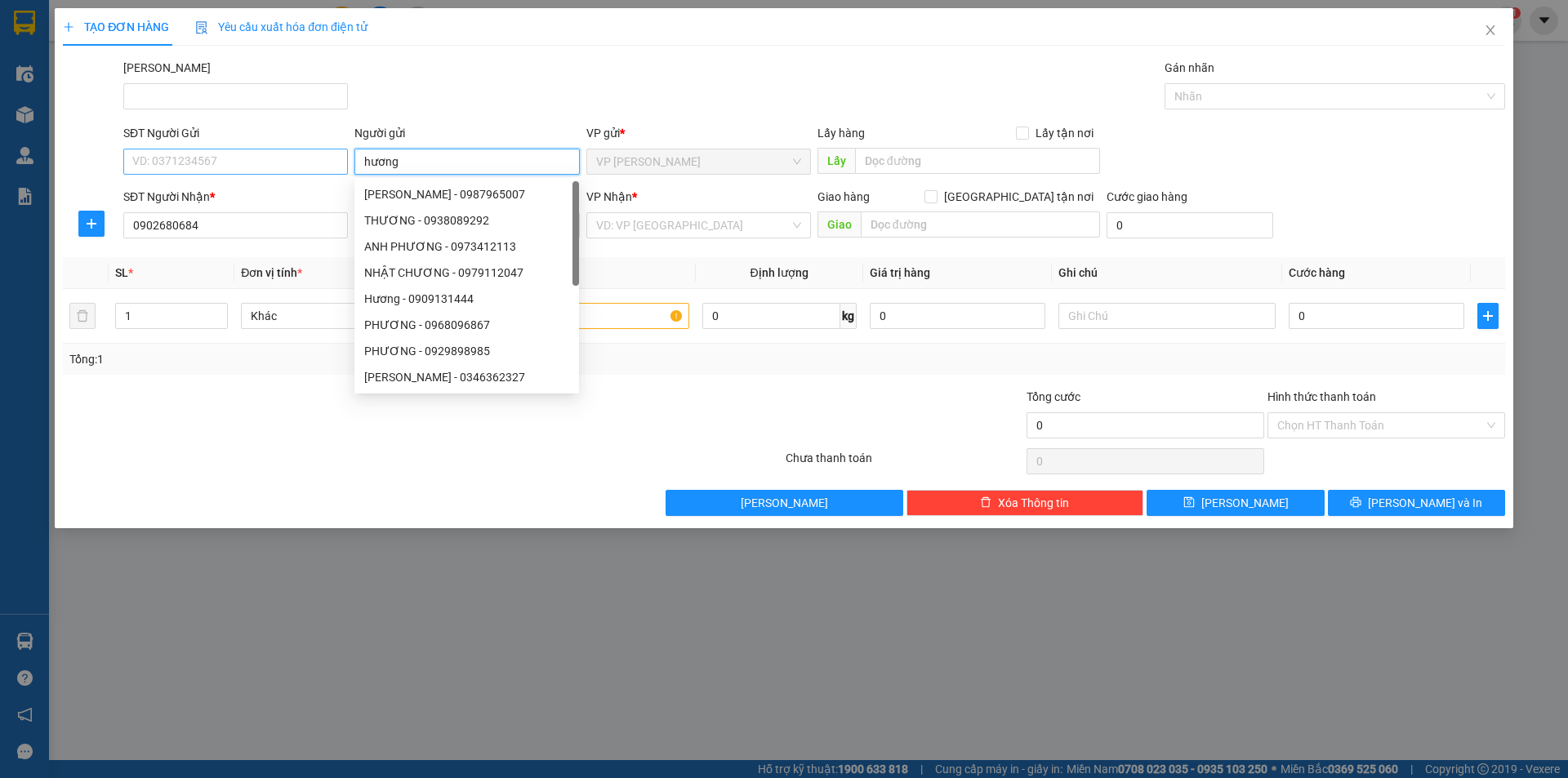
type input "hương"
click at [313, 156] on input "SĐT Người Gửi" at bounding box center [236, 161] width 224 height 26
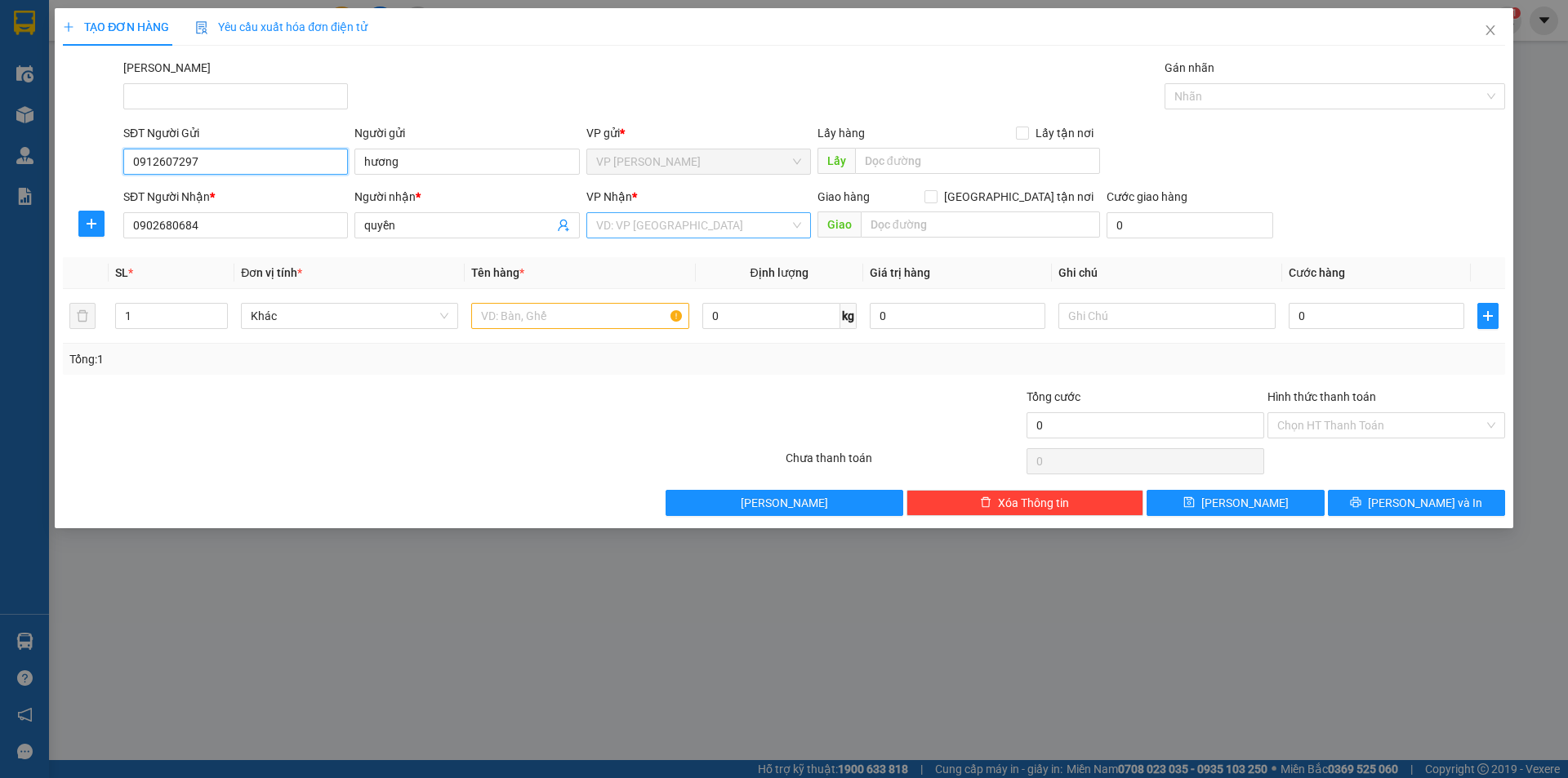
type input "0912607297"
click at [670, 228] on input "search" at bounding box center [692, 225] width 193 height 25
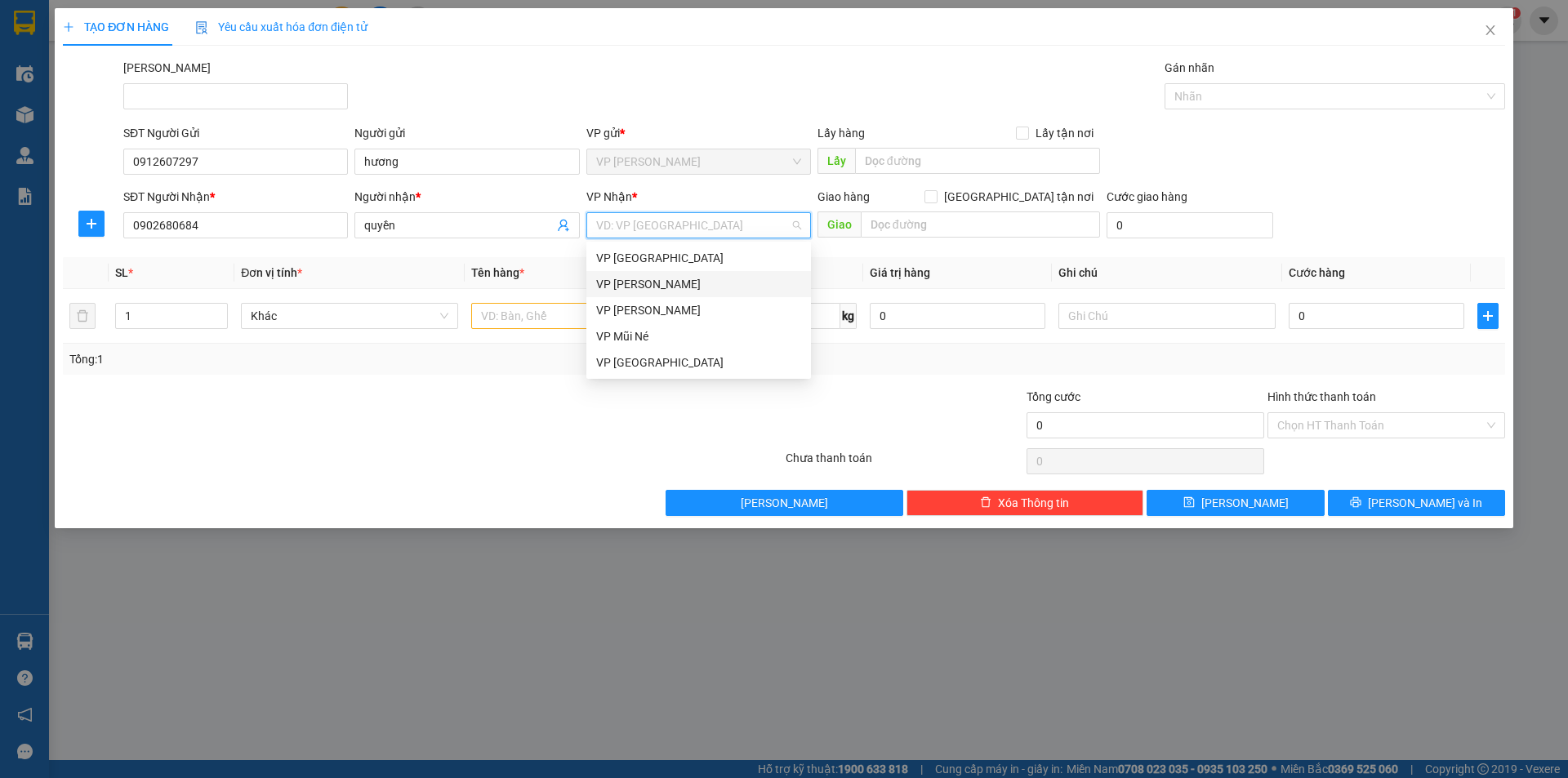
drag, startPoint x: 687, startPoint y: 290, endPoint x: 606, endPoint y: 379, distance: 120.3
click at [686, 291] on div "VP [PERSON_NAME]" at bounding box center [699, 283] width 205 height 18
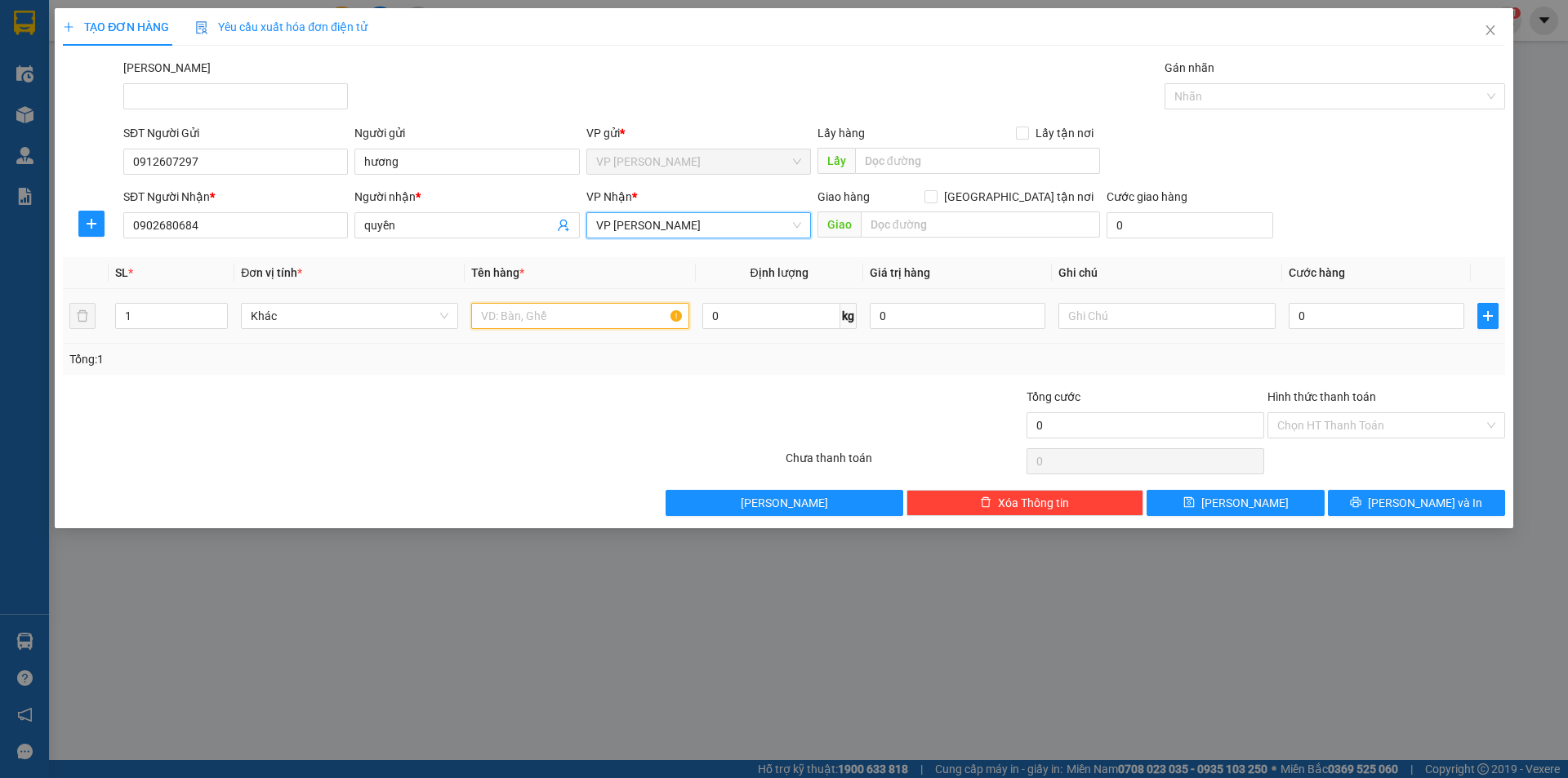
click at [523, 314] on input "text" at bounding box center [579, 316] width 217 height 26
type input "bọc hàng"
click at [1369, 321] on input "0" at bounding box center [1376, 316] width 176 height 26
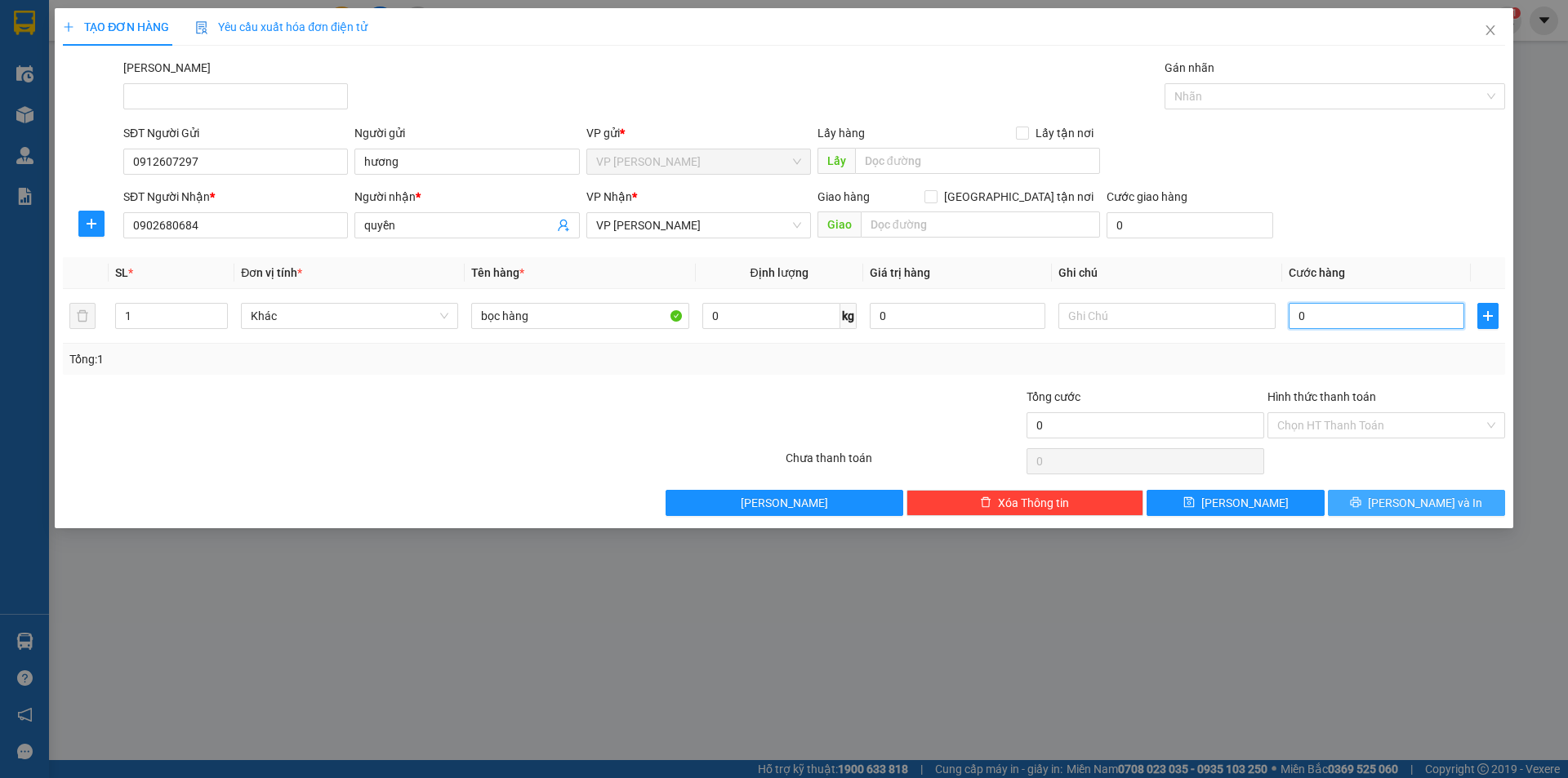
type input "2"
type input "20"
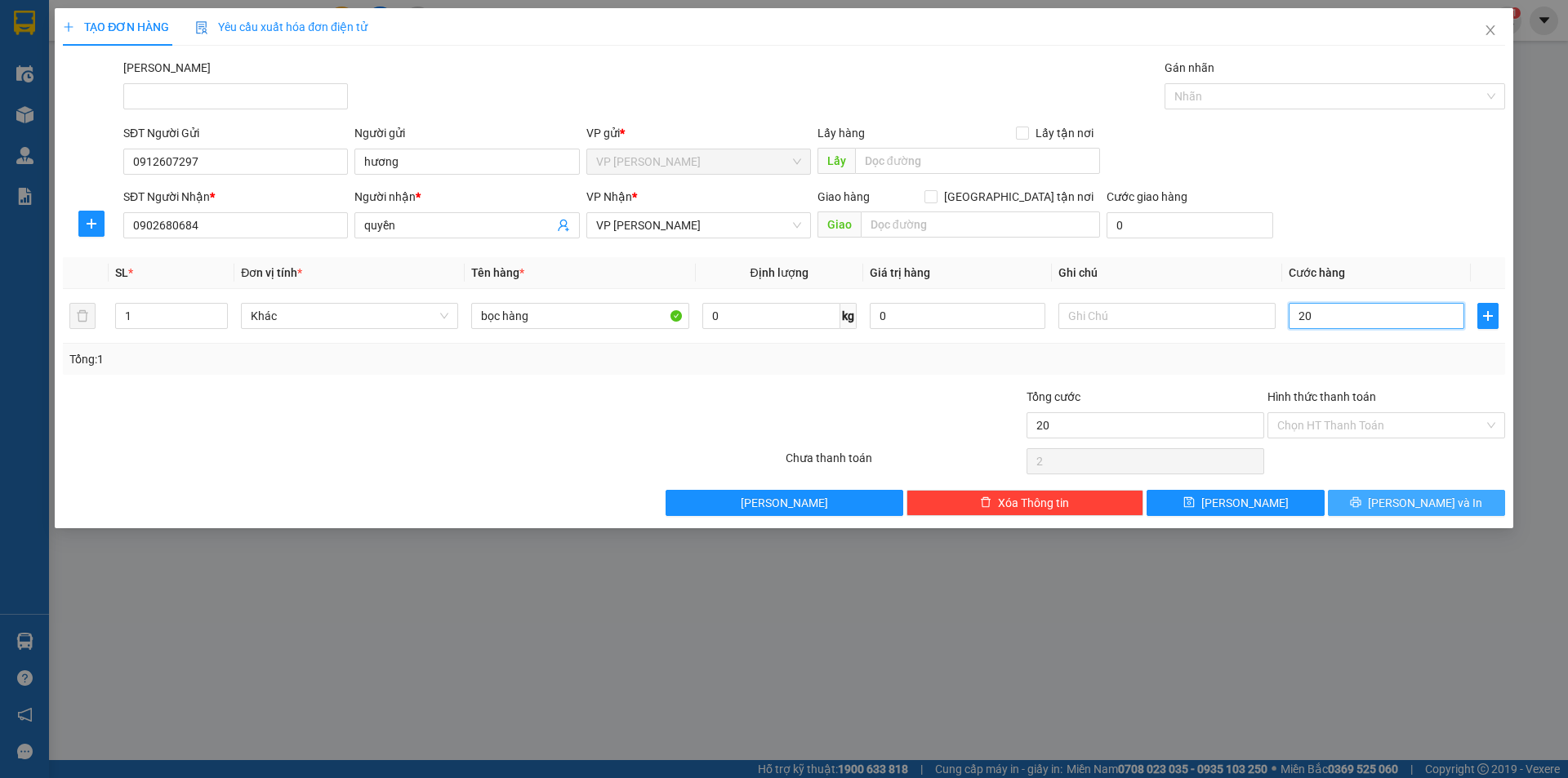
type input "20"
type input "20.000"
click at [1341, 429] on input "Hình thức thanh toán" at bounding box center [1380, 425] width 206 height 25
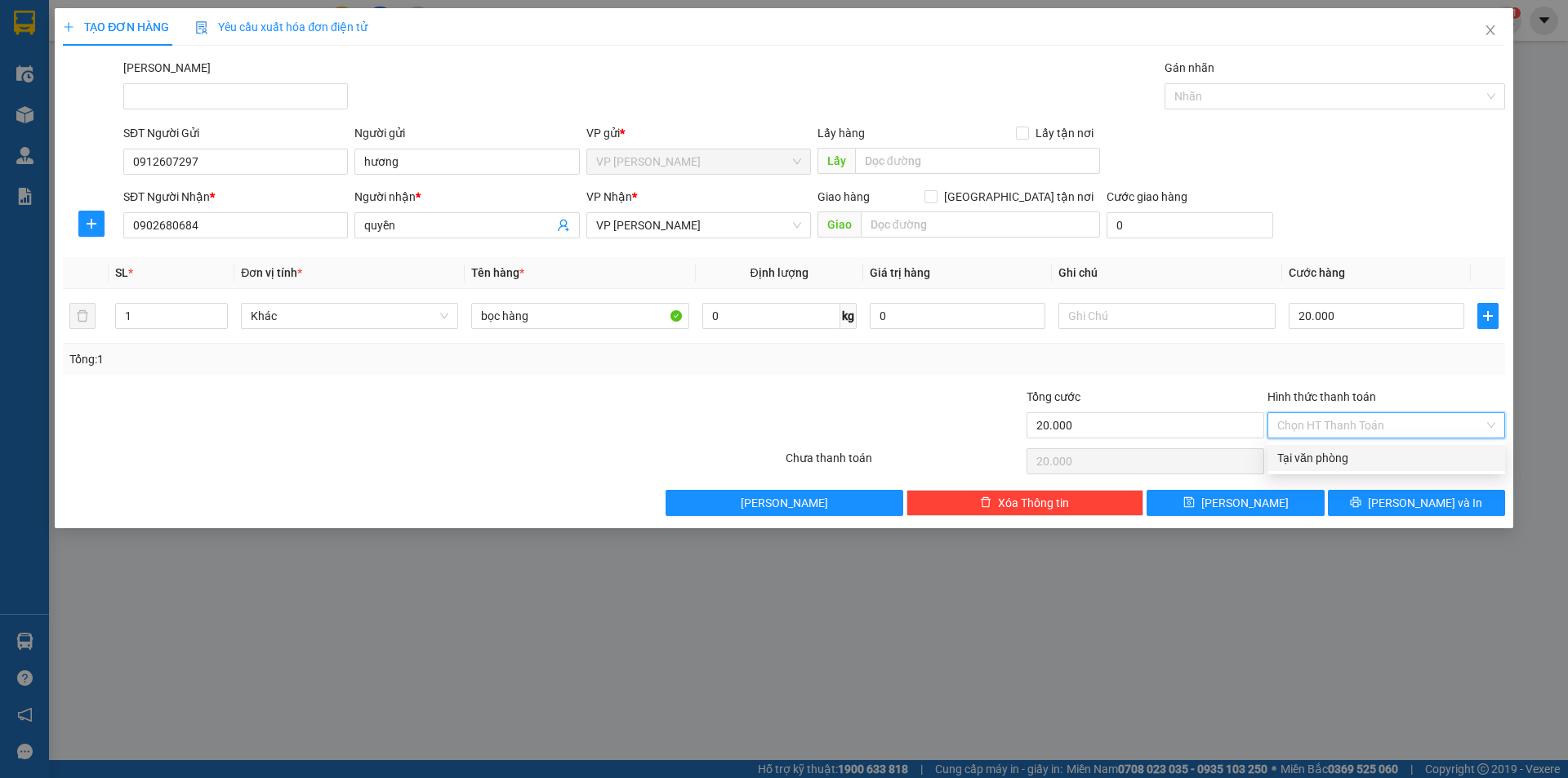
click at [1331, 461] on div "Tại văn phòng" at bounding box center [1385, 457] width 218 height 18
type input "0"
click at [1412, 510] on span "[PERSON_NAME] và In" at bounding box center [1424, 502] width 114 height 18
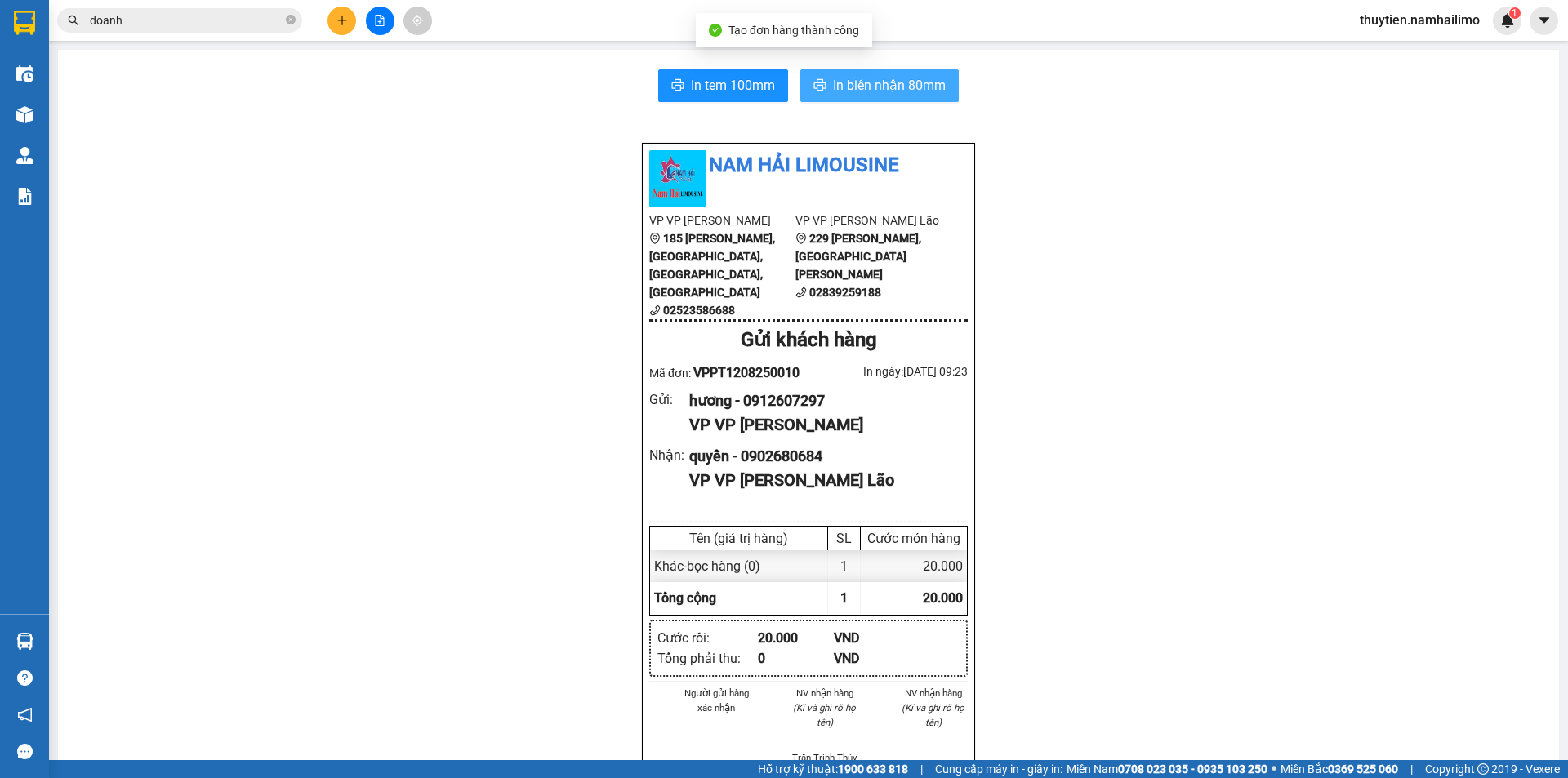
click at [900, 95] on span "In biên nhận 80mm" at bounding box center [889, 85] width 112 height 20
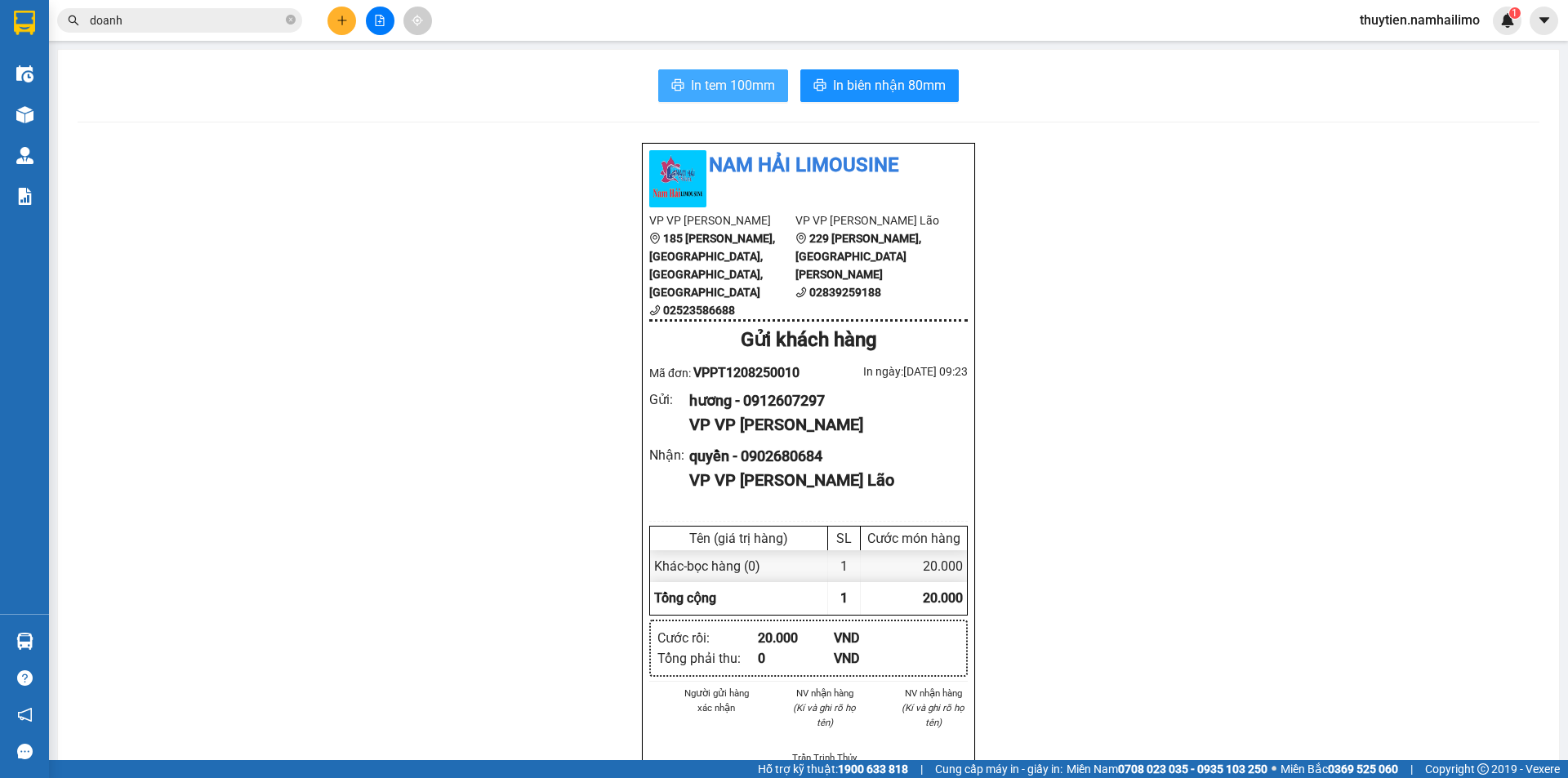
click at [765, 95] on span "In tem 100mm" at bounding box center [732, 85] width 84 height 20
click at [731, 84] on span "In tem 100mm" at bounding box center [732, 85] width 84 height 20
click at [390, 25] on button at bounding box center [380, 21] width 29 height 29
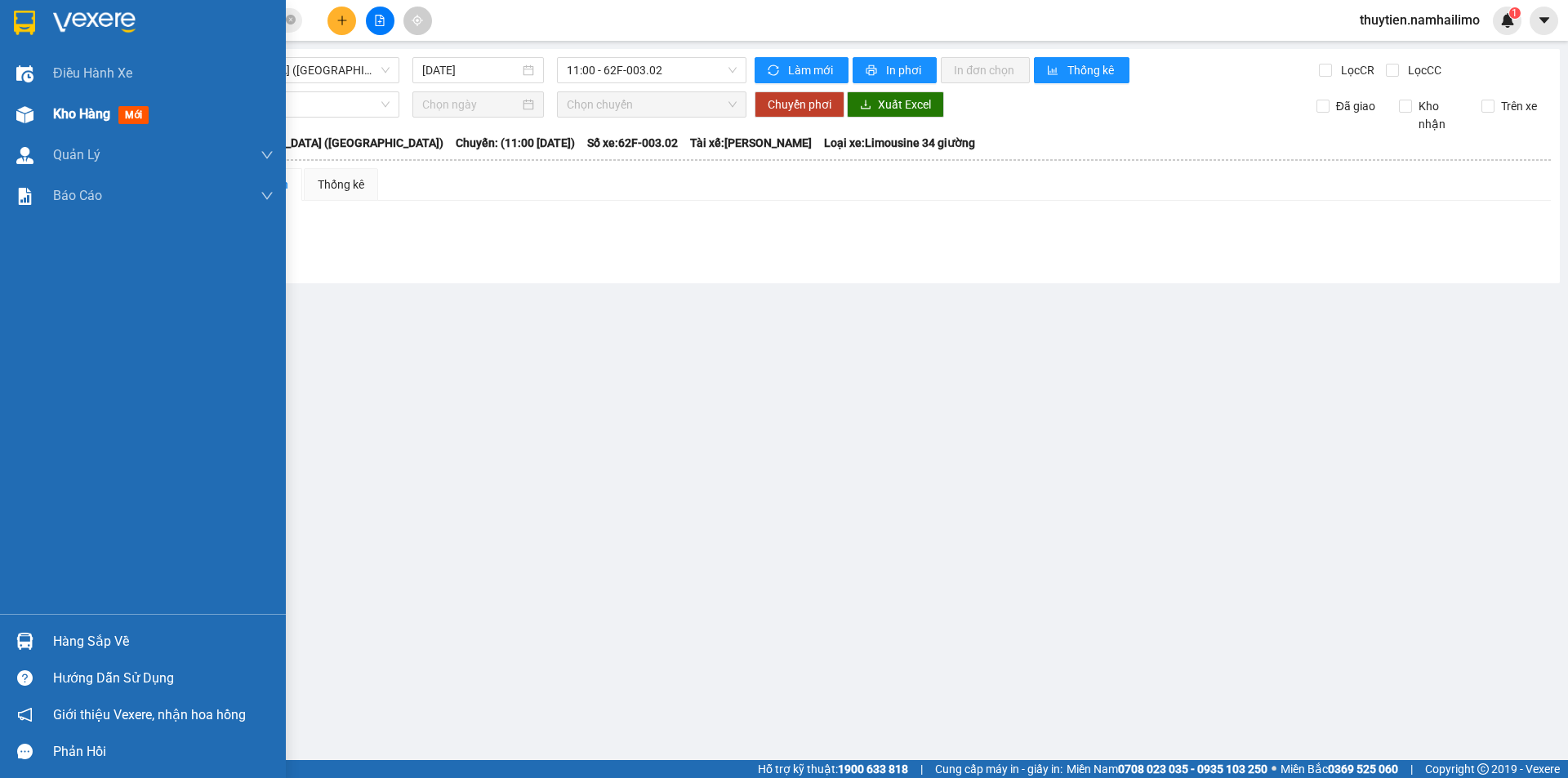
click at [120, 112] on span "mới" at bounding box center [133, 115] width 30 height 18
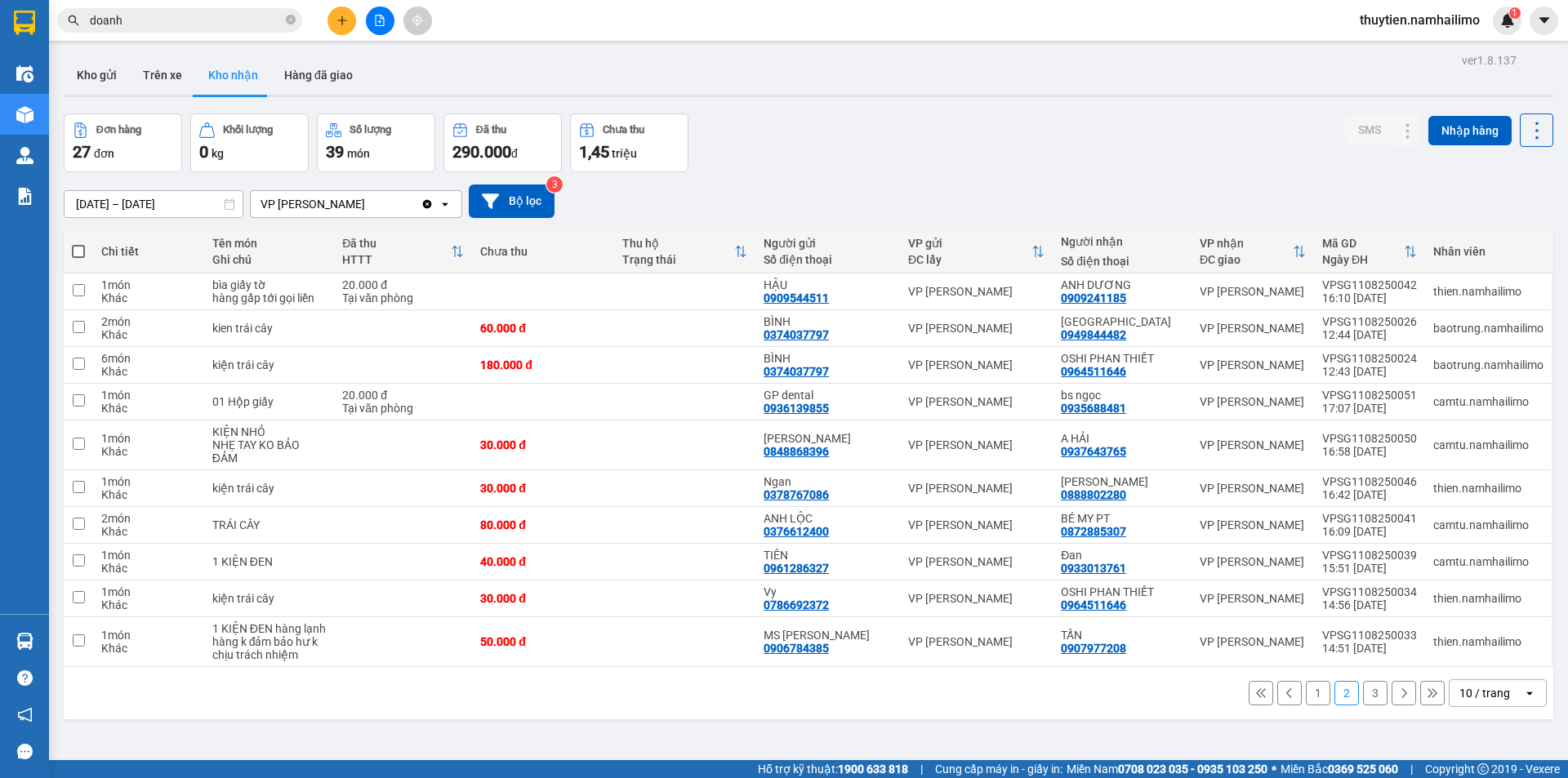
click at [1363, 684] on button "3" at bounding box center [1375, 693] width 25 height 25
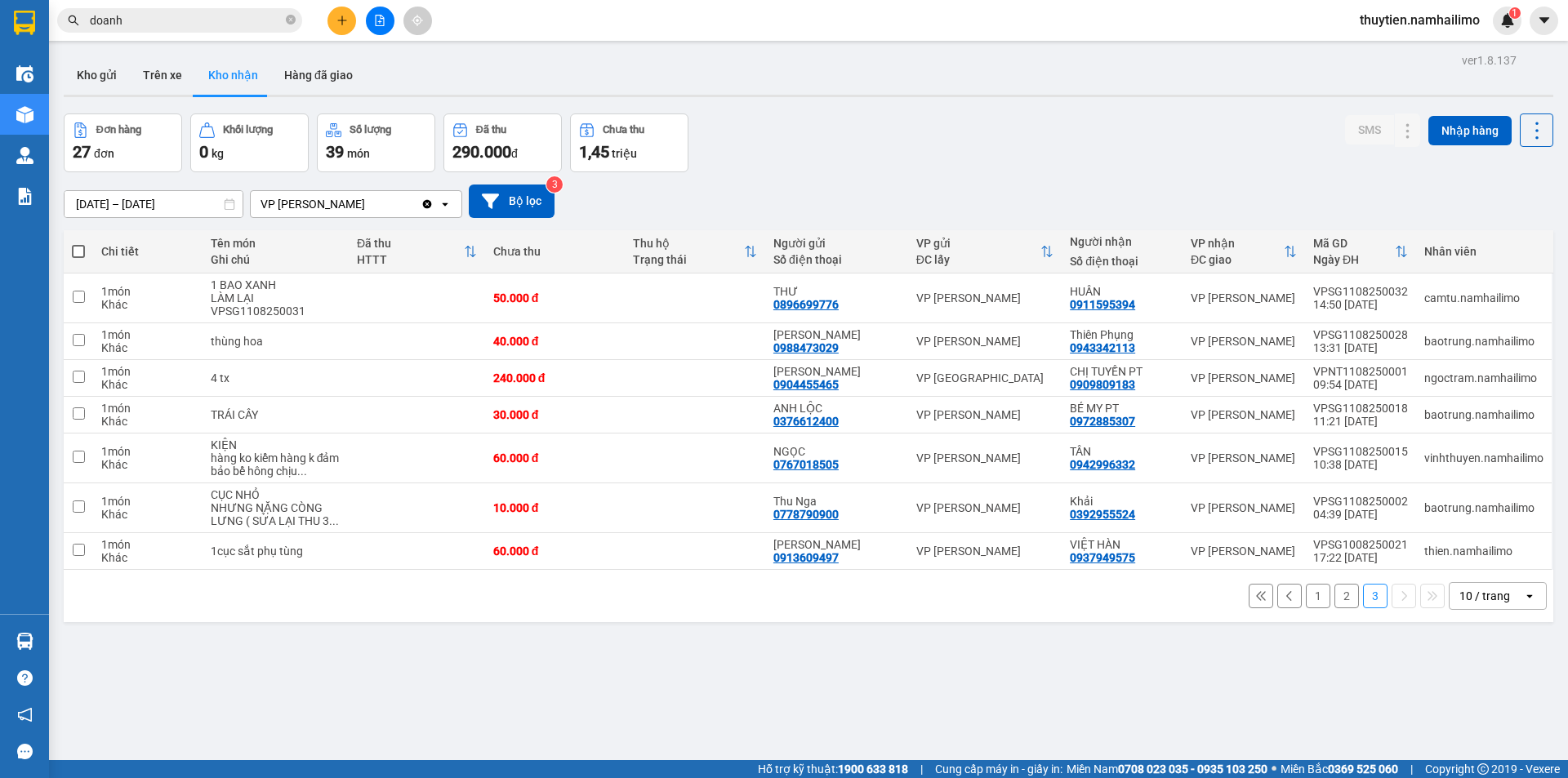
click at [1309, 597] on button "1" at bounding box center [1318, 596] width 25 height 25
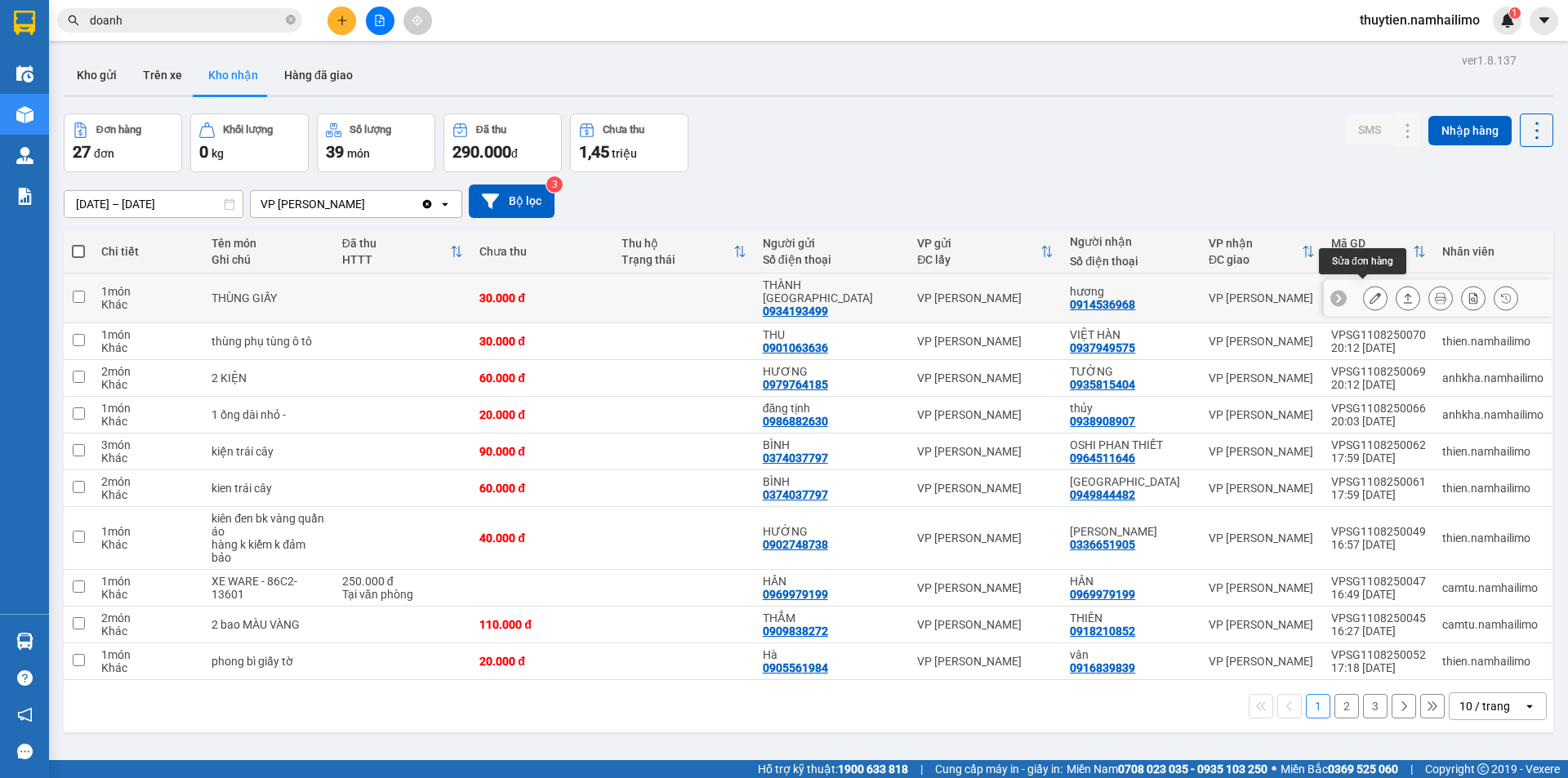
click at [1364, 290] on button at bounding box center [1375, 299] width 23 height 29
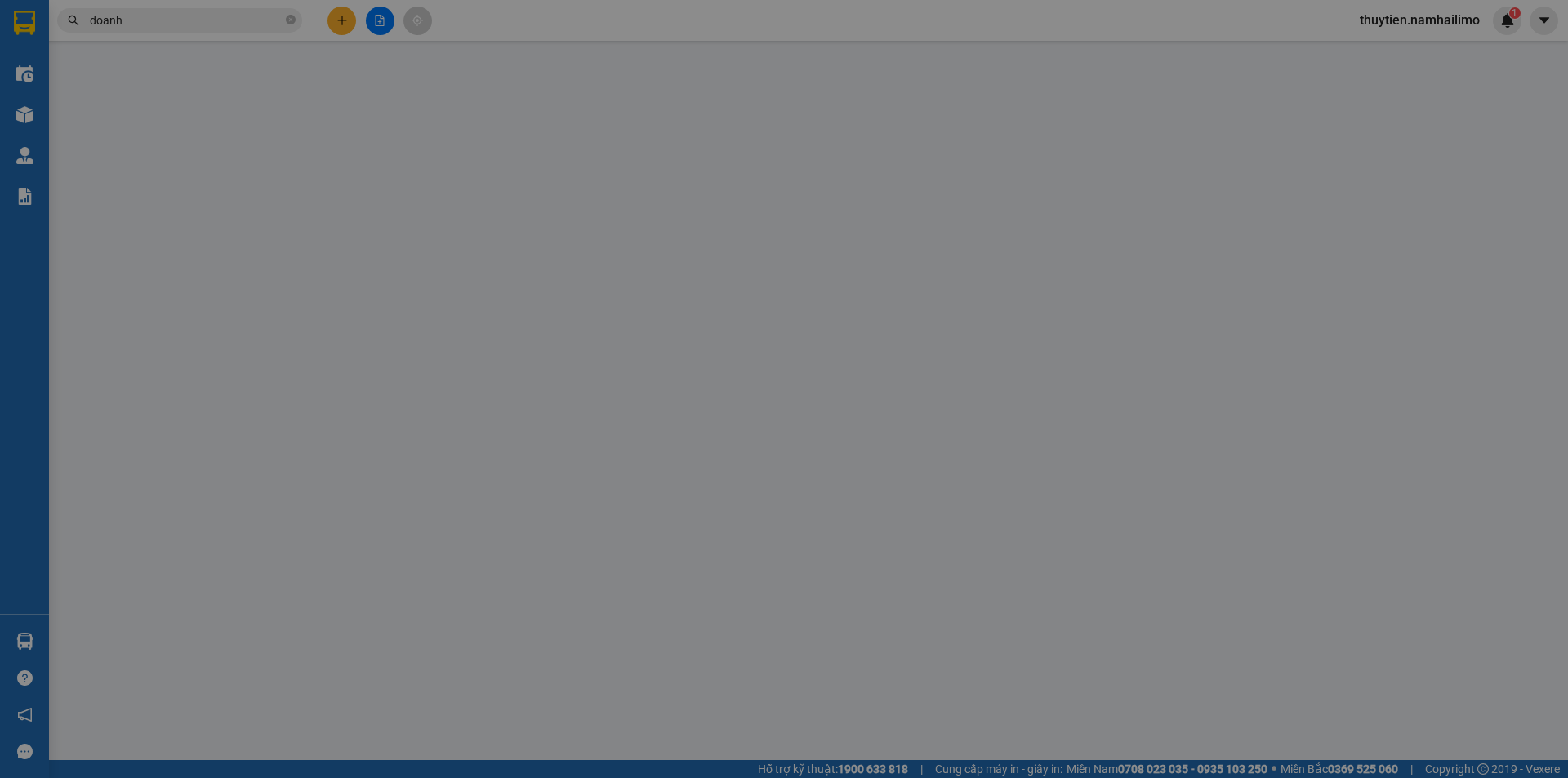
type input "0934193499"
type input "THÀNH [GEOGRAPHIC_DATA]"
type input "0914536968"
type input "hương"
type input "30.000"
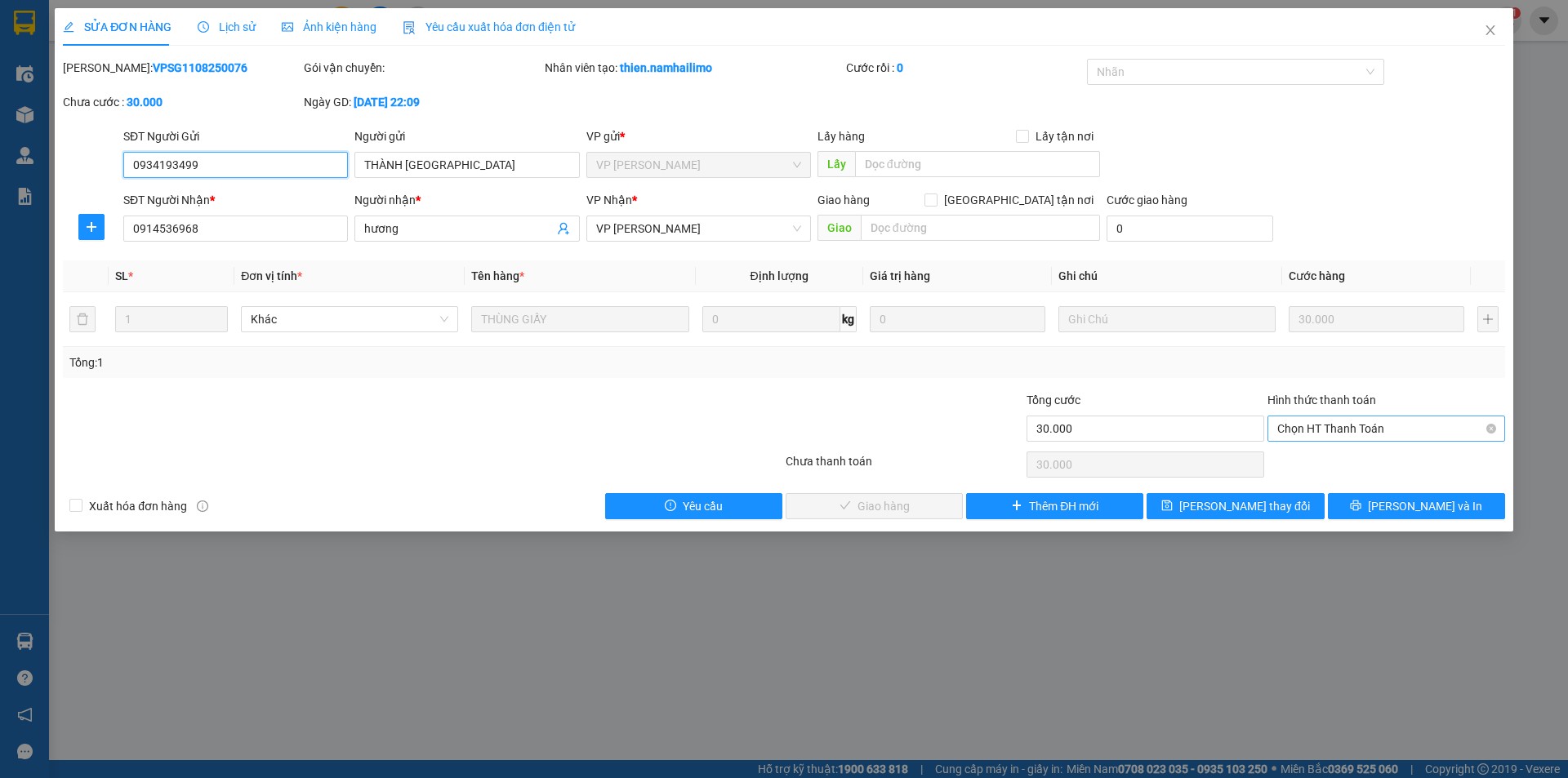
click at [1334, 423] on span "Chọn HT Thanh Toán" at bounding box center [1385, 429] width 218 height 25
click at [1339, 464] on div "Tại văn phòng" at bounding box center [1385, 461] width 218 height 18
type input "0"
click at [877, 507] on span "[PERSON_NAME] và Giao hàng" at bounding box center [895, 506] width 157 height 18
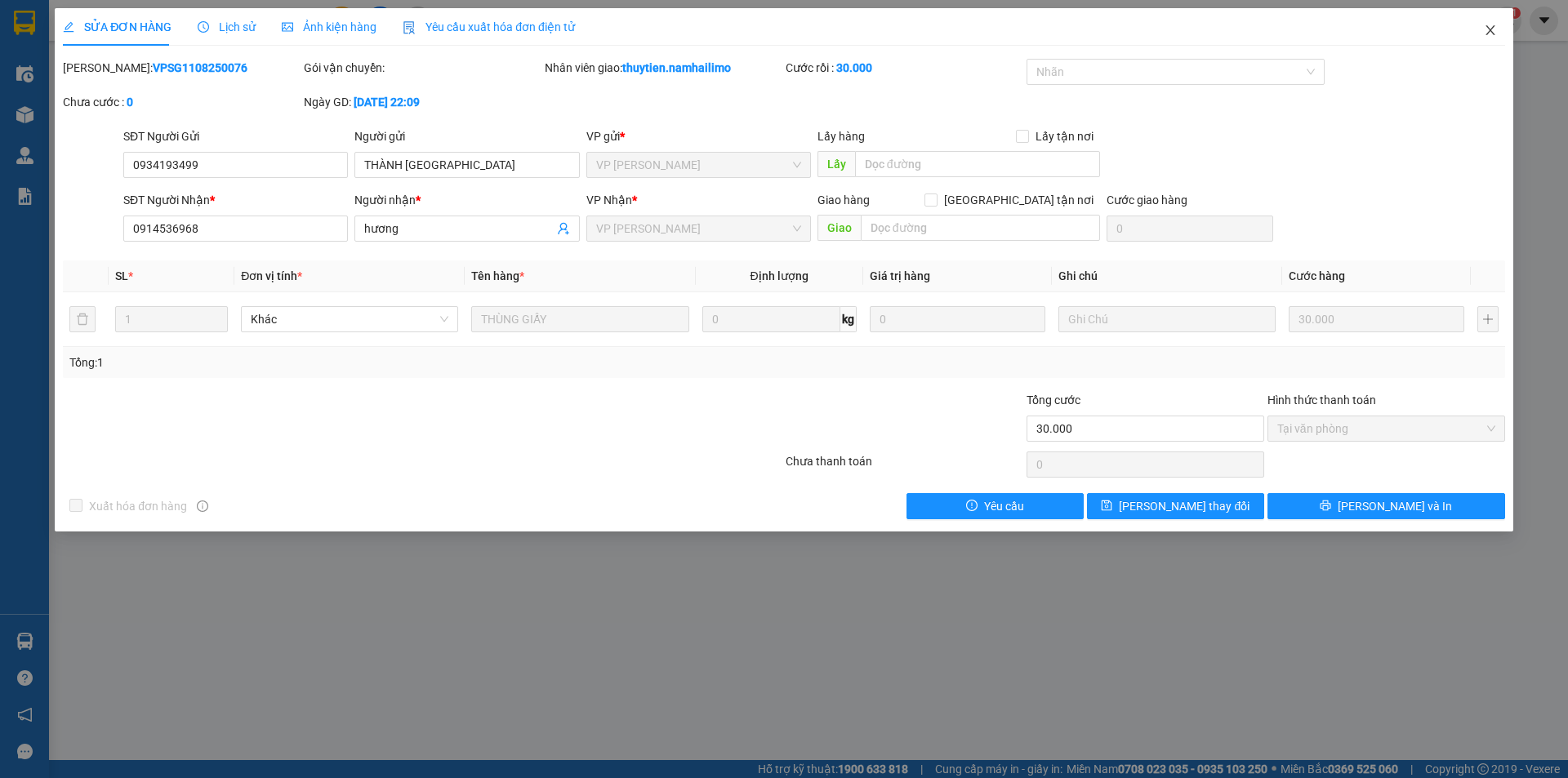
click at [1481, 33] on span "Close" at bounding box center [1490, 31] width 46 height 46
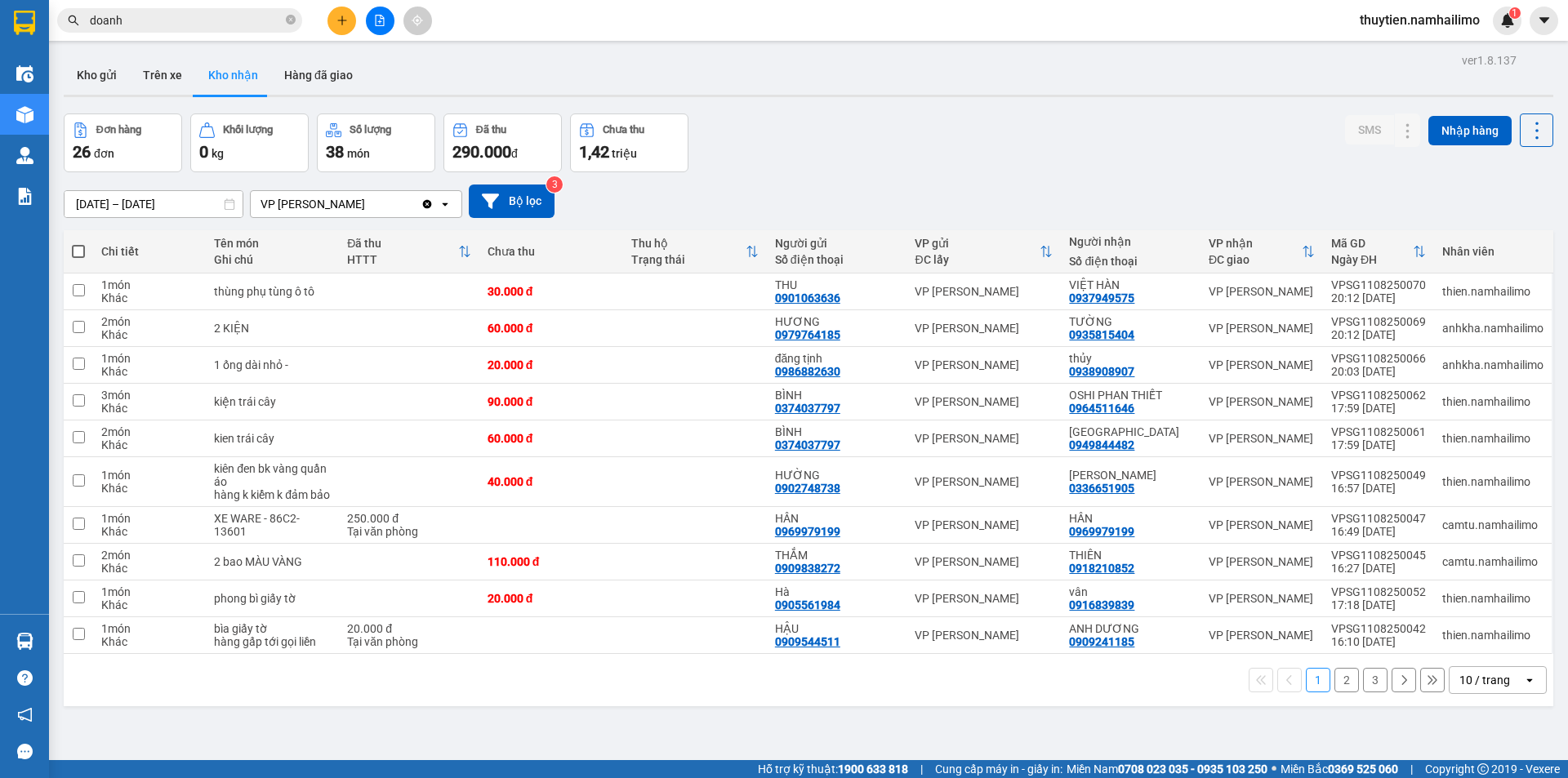
click at [1334, 687] on button "2" at bounding box center [1346, 680] width 25 height 25
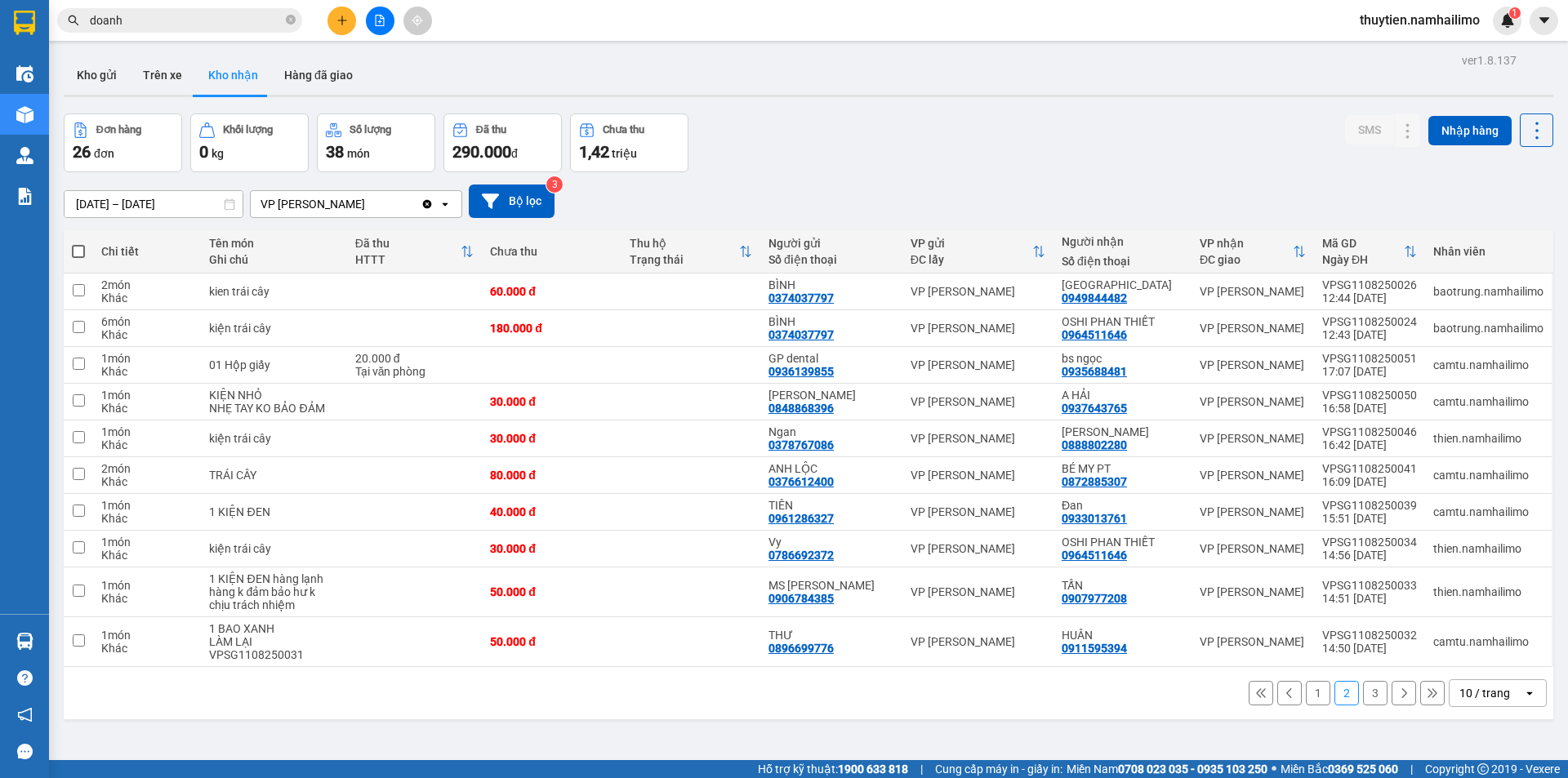
click at [1366, 691] on button "3" at bounding box center [1375, 693] width 25 height 25
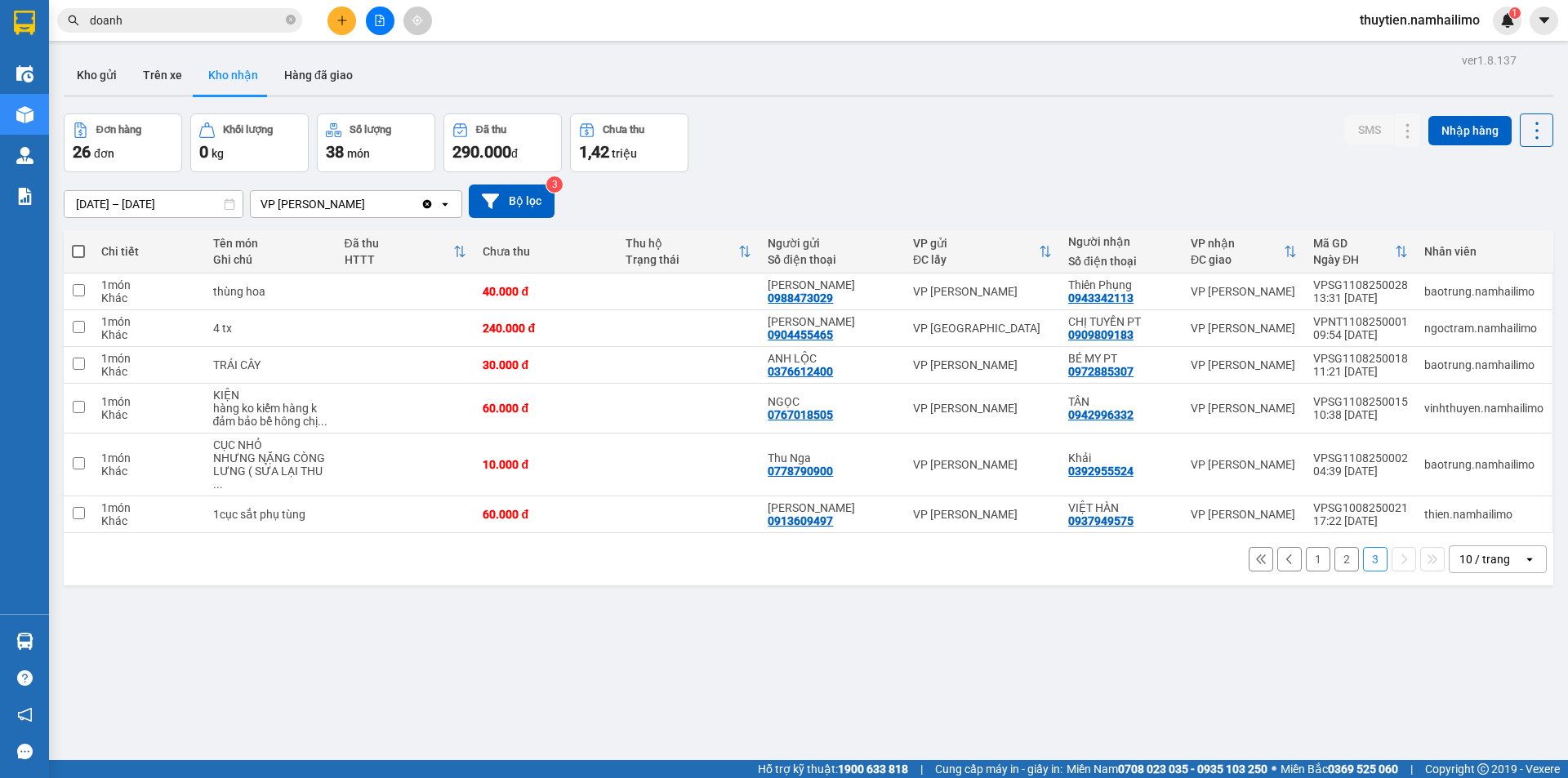
click at [1339, 550] on button "2" at bounding box center [1346, 559] width 25 height 25
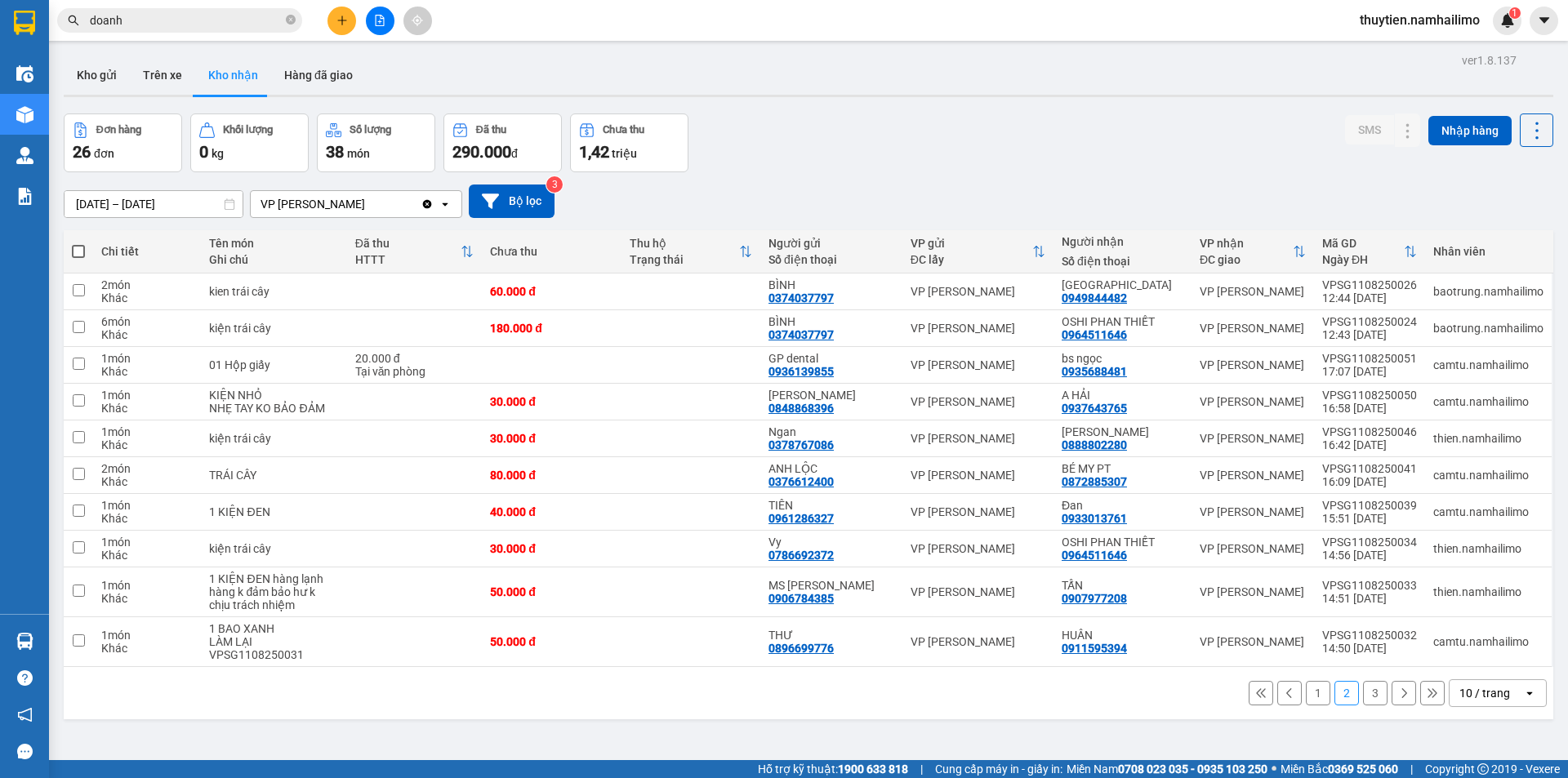
click at [1312, 700] on button "1" at bounding box center [1318, 693] width 25 height 25
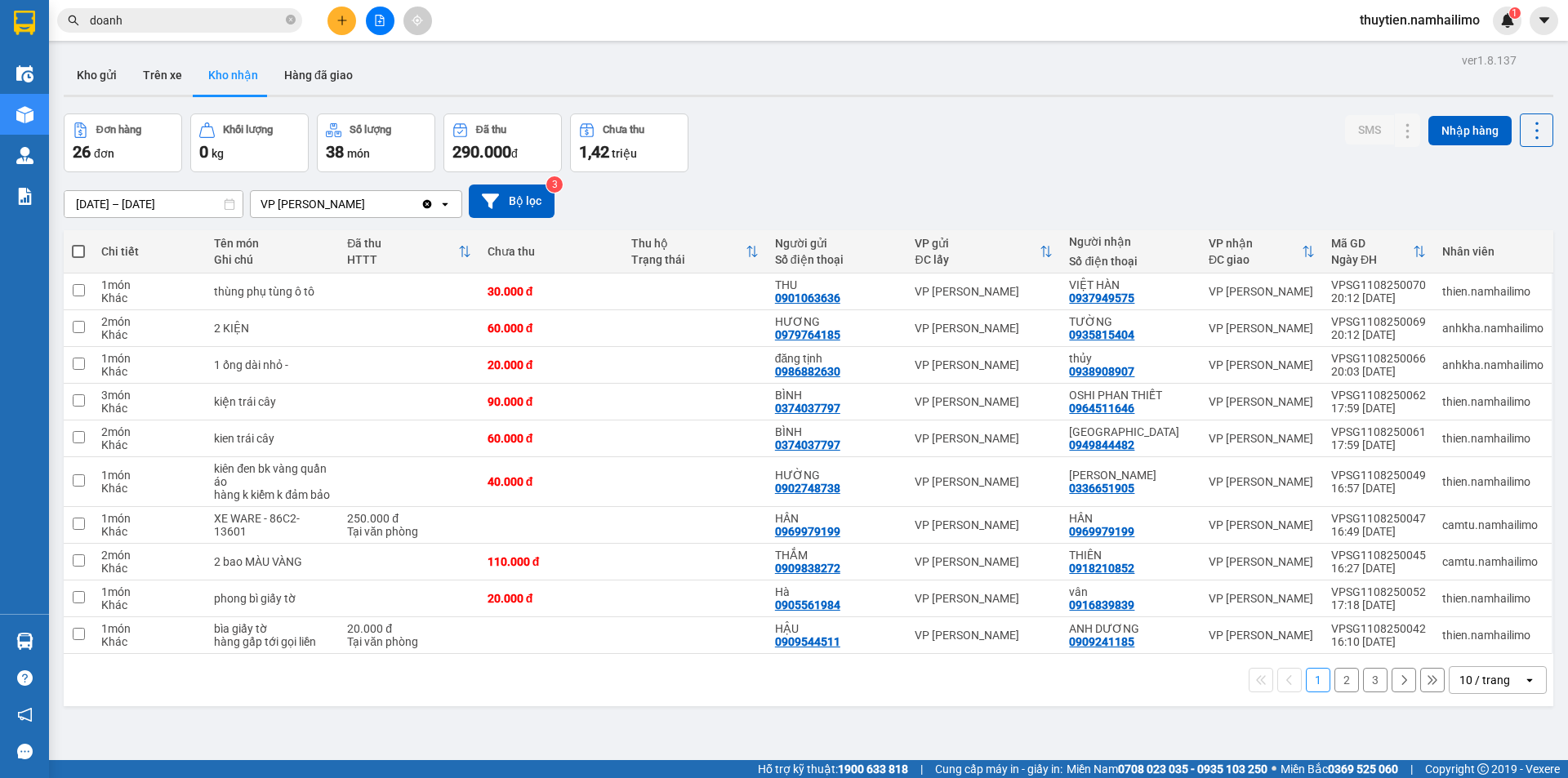
click at [1334, 683] on button "2" at bounding box center [1346, 680] width 25 height 25
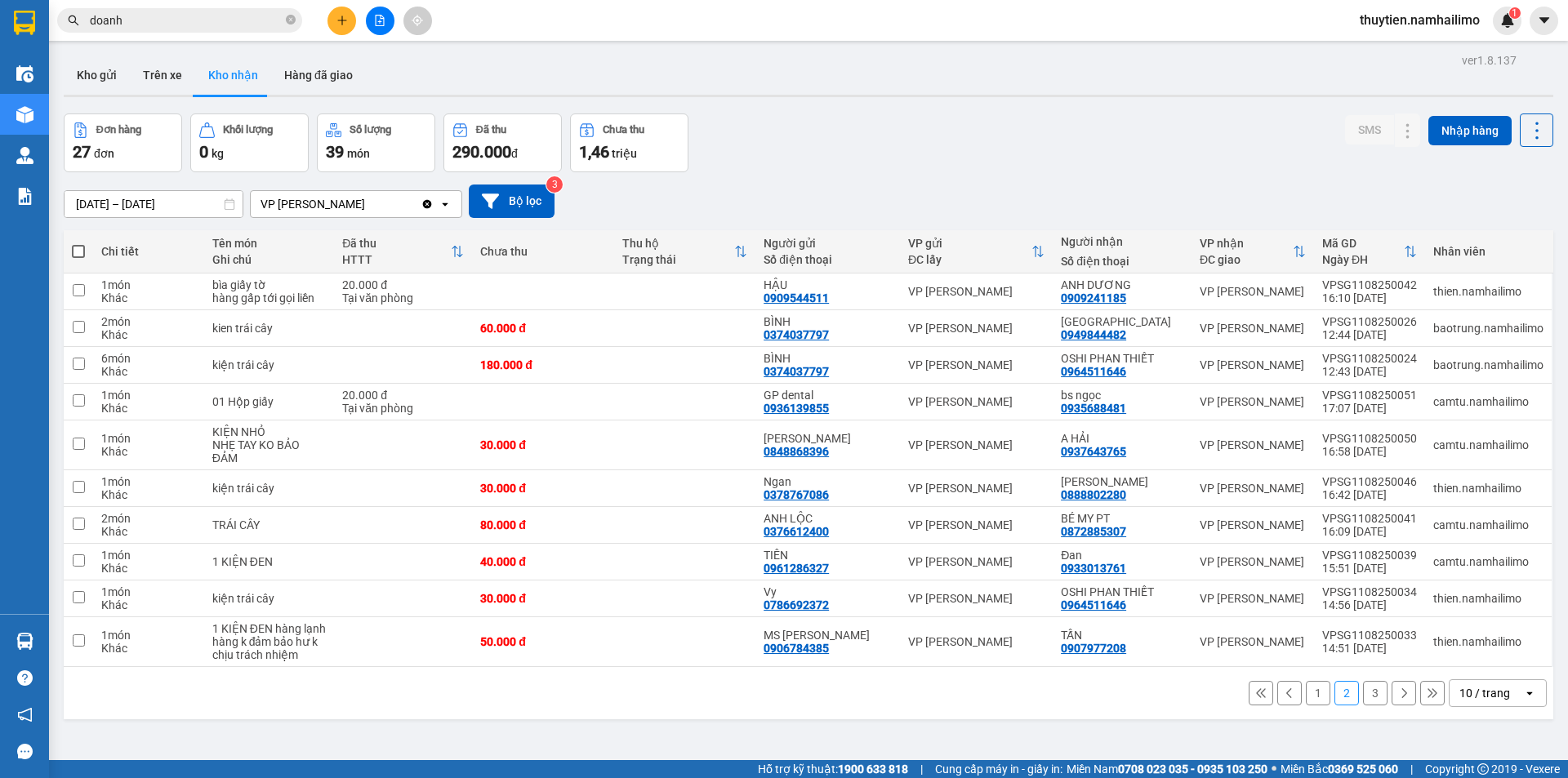
click at [1363, 681] on button "3" at bounding box center [1375, 693] width 25 height 25
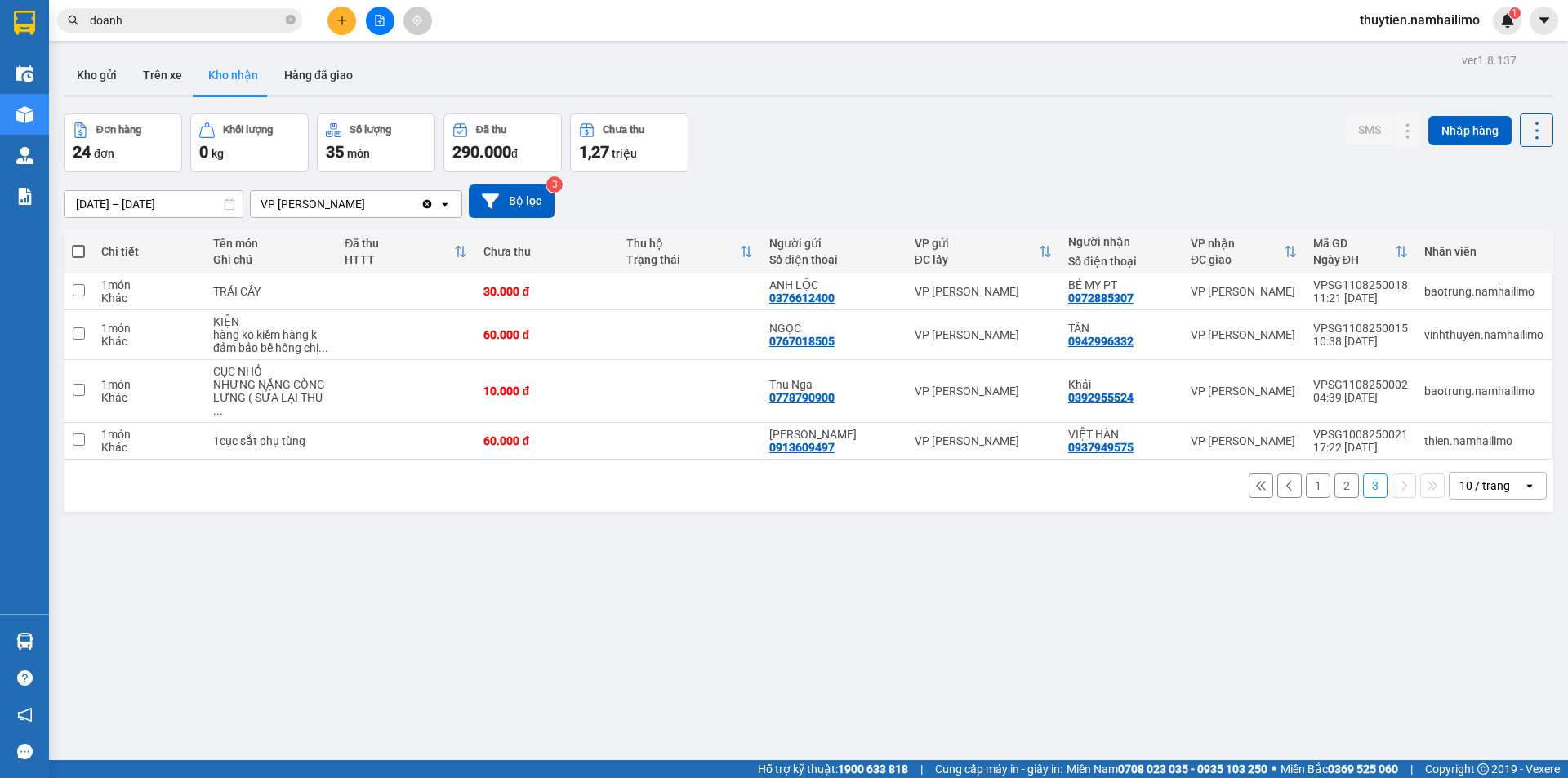
click at [1308, 476] on button "1" at bounding box center [1318, 486] width 25 height 25
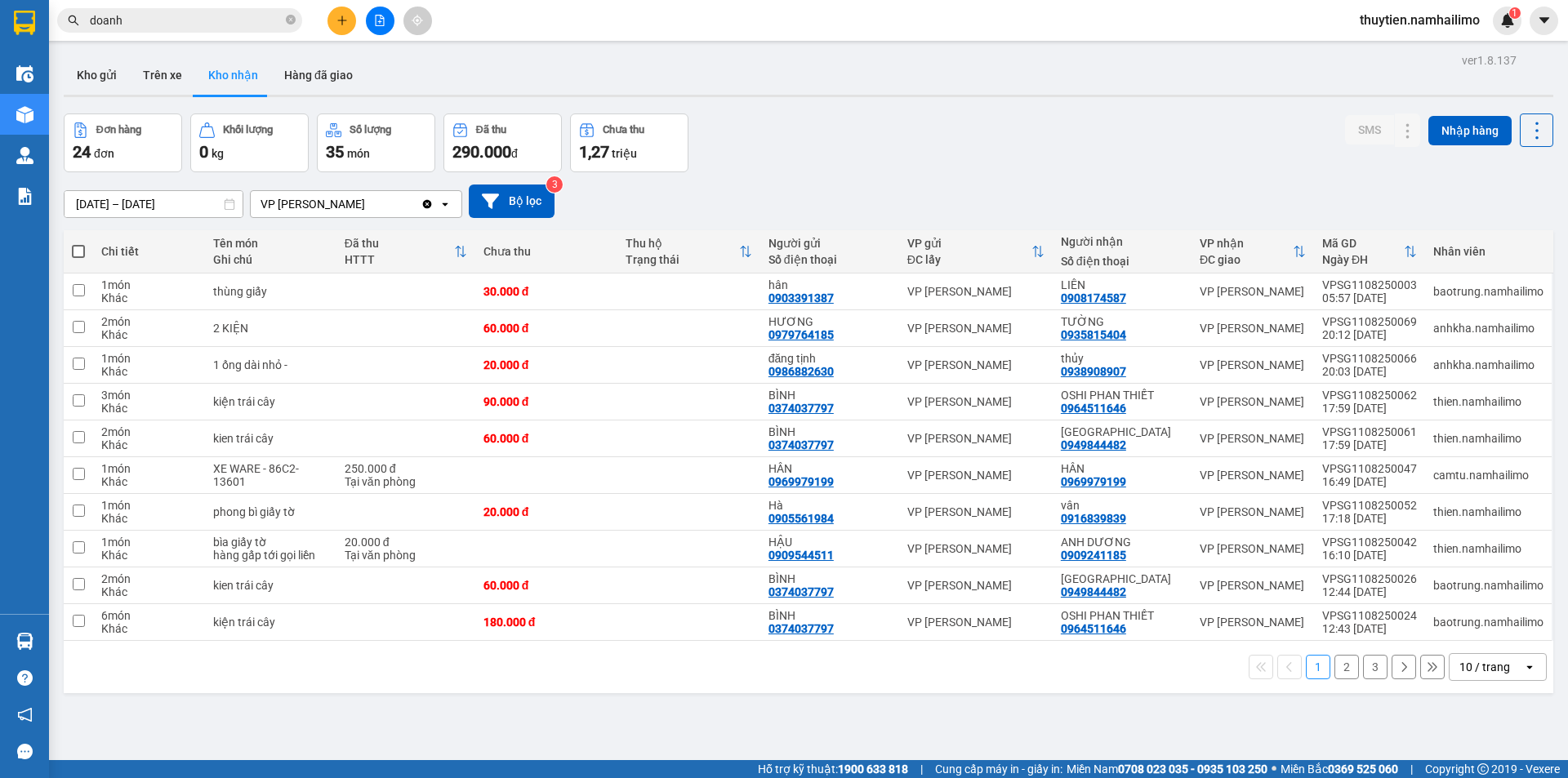
click at [1336, 677] on button "2" at bounding box center [1346, 668] width 25 height 25
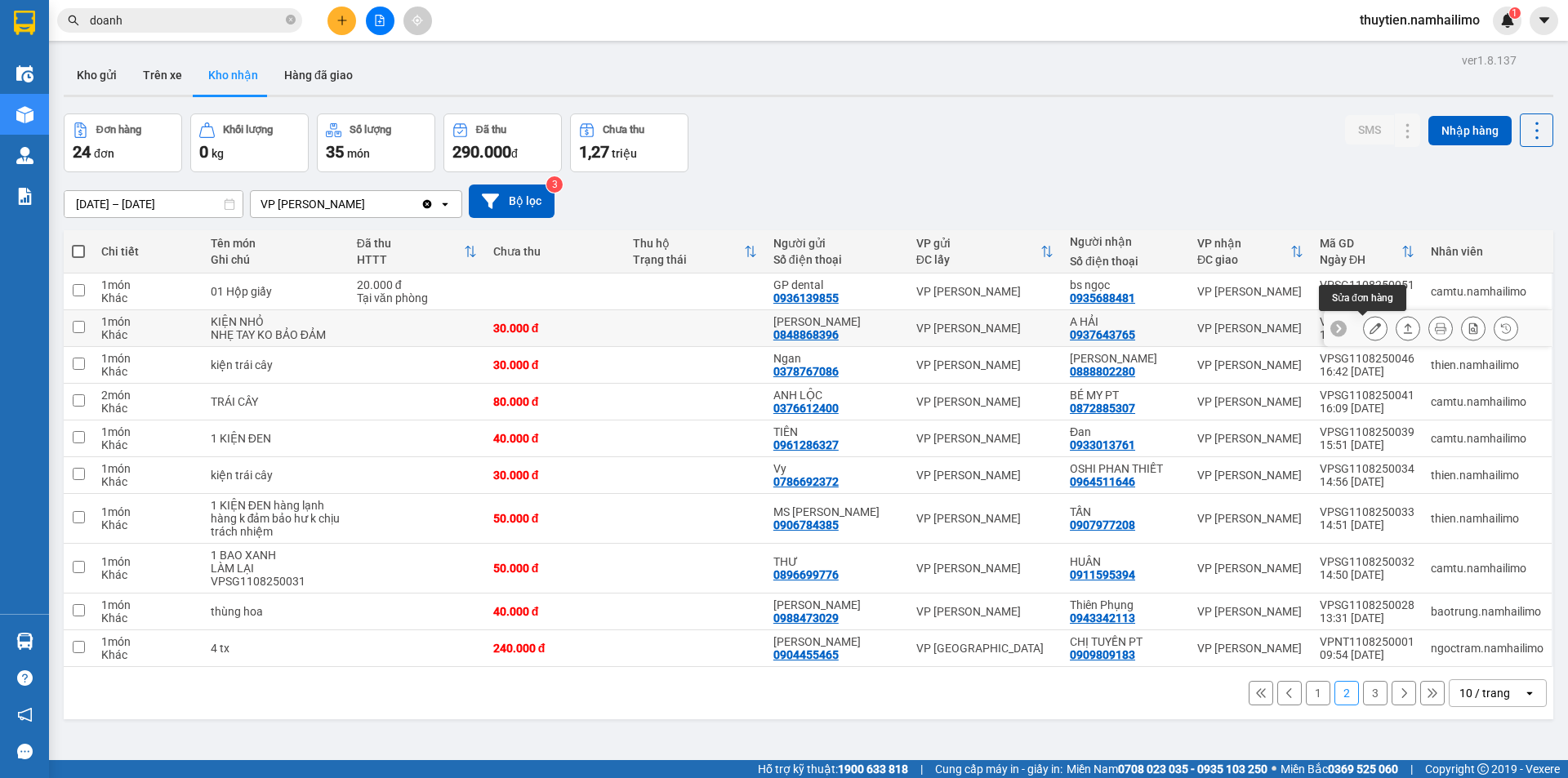
click at [1369, 331] on icon at bounding box center [1375, 328] width 11 height 11
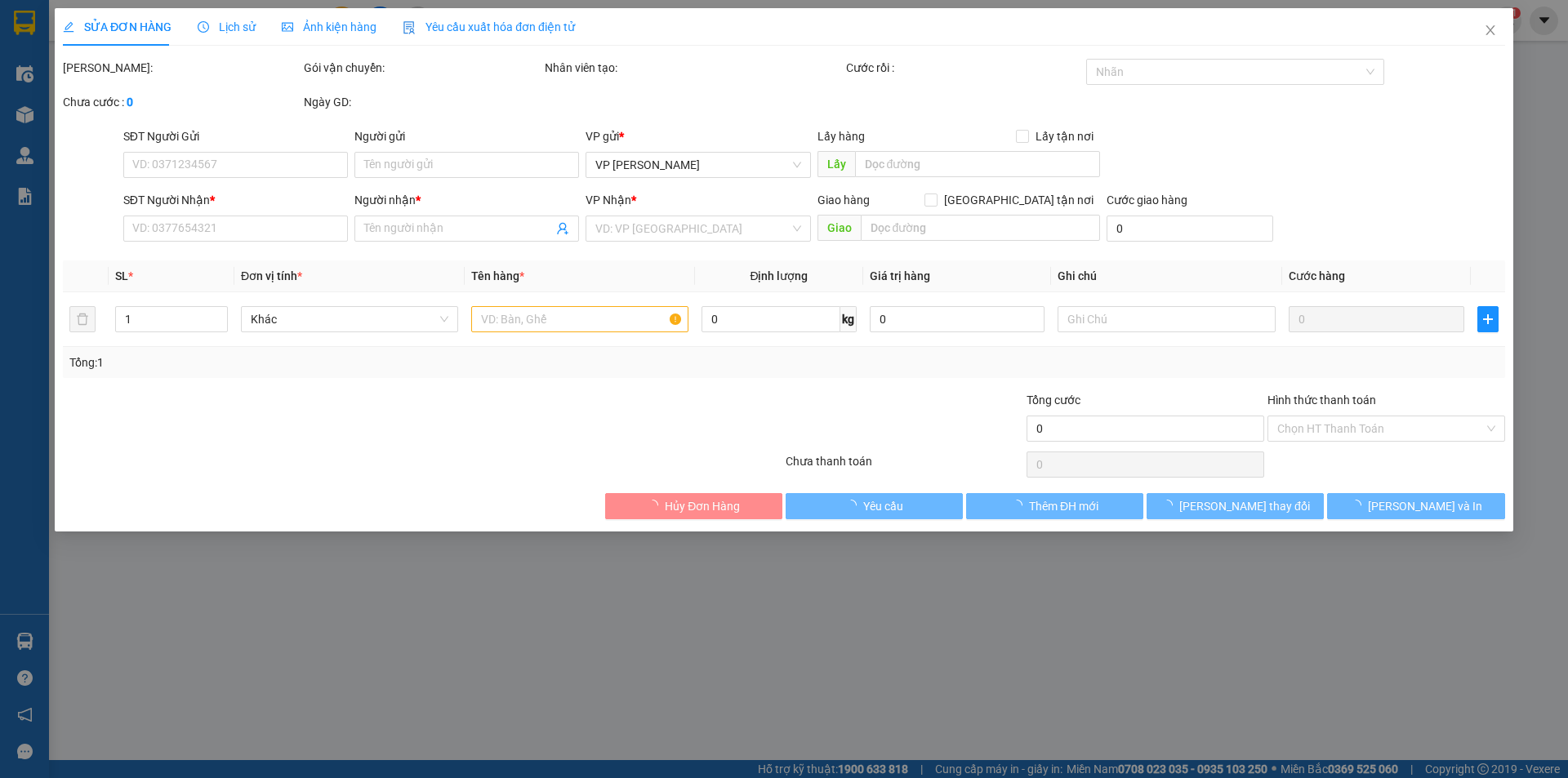
type input "0848868396"
type input "[PERSON_NAME]"
type input "0937643765"
type input "A HẢI"
type input "30.000"
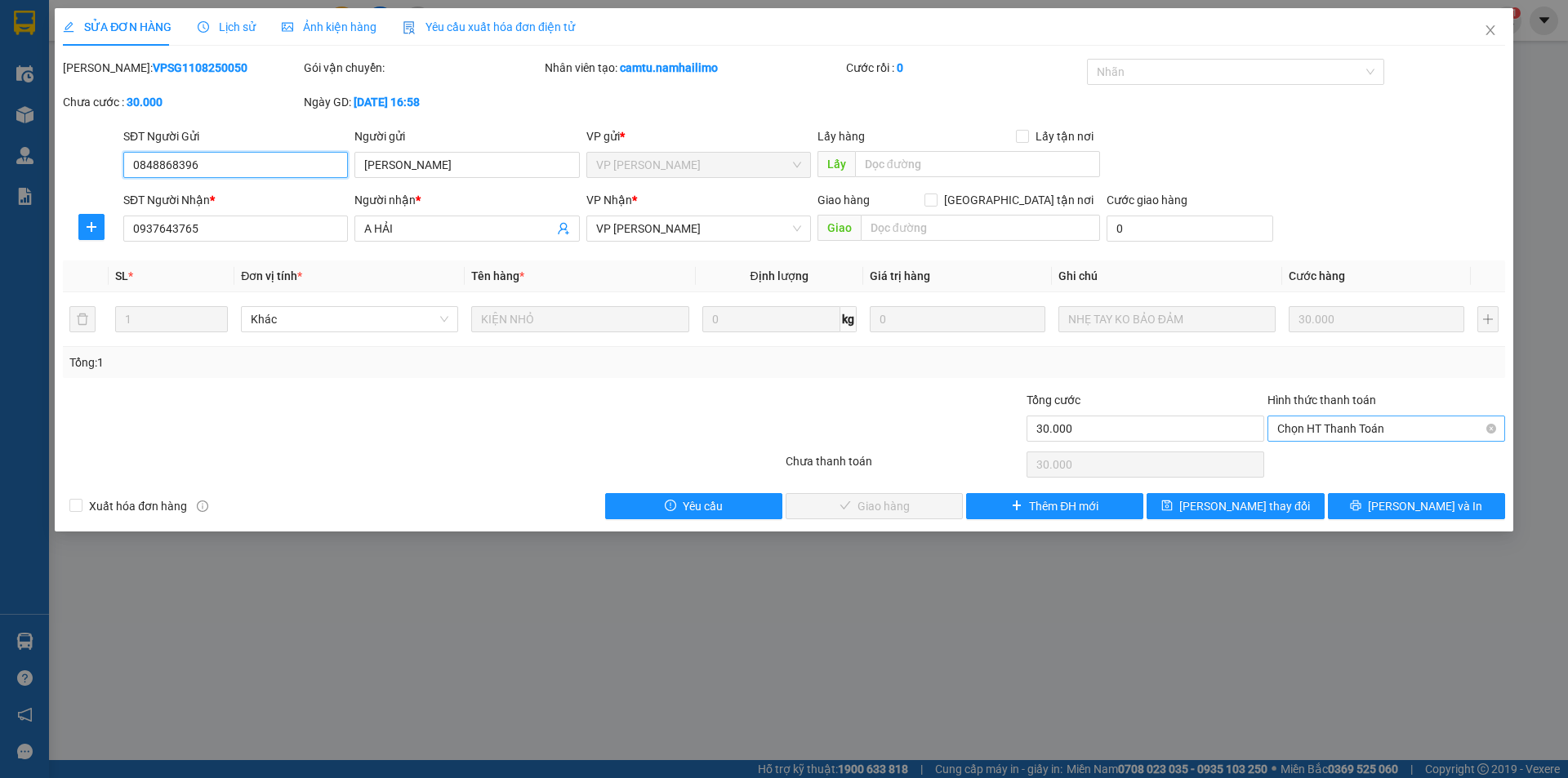
click at [1337, 423] on span "Chọn HT Thanh Toán" at bounding box center [1385, 429] width 218 height 25
click at [1314, 462] on div "Tại văn phòng" at bounding box center [1385, 461] width 218 height 18
type input "0"
click at [901, 510] on span "[PERSON_NAME] và Giao hàng" at bounding box center [895, 506] width 157 height 18
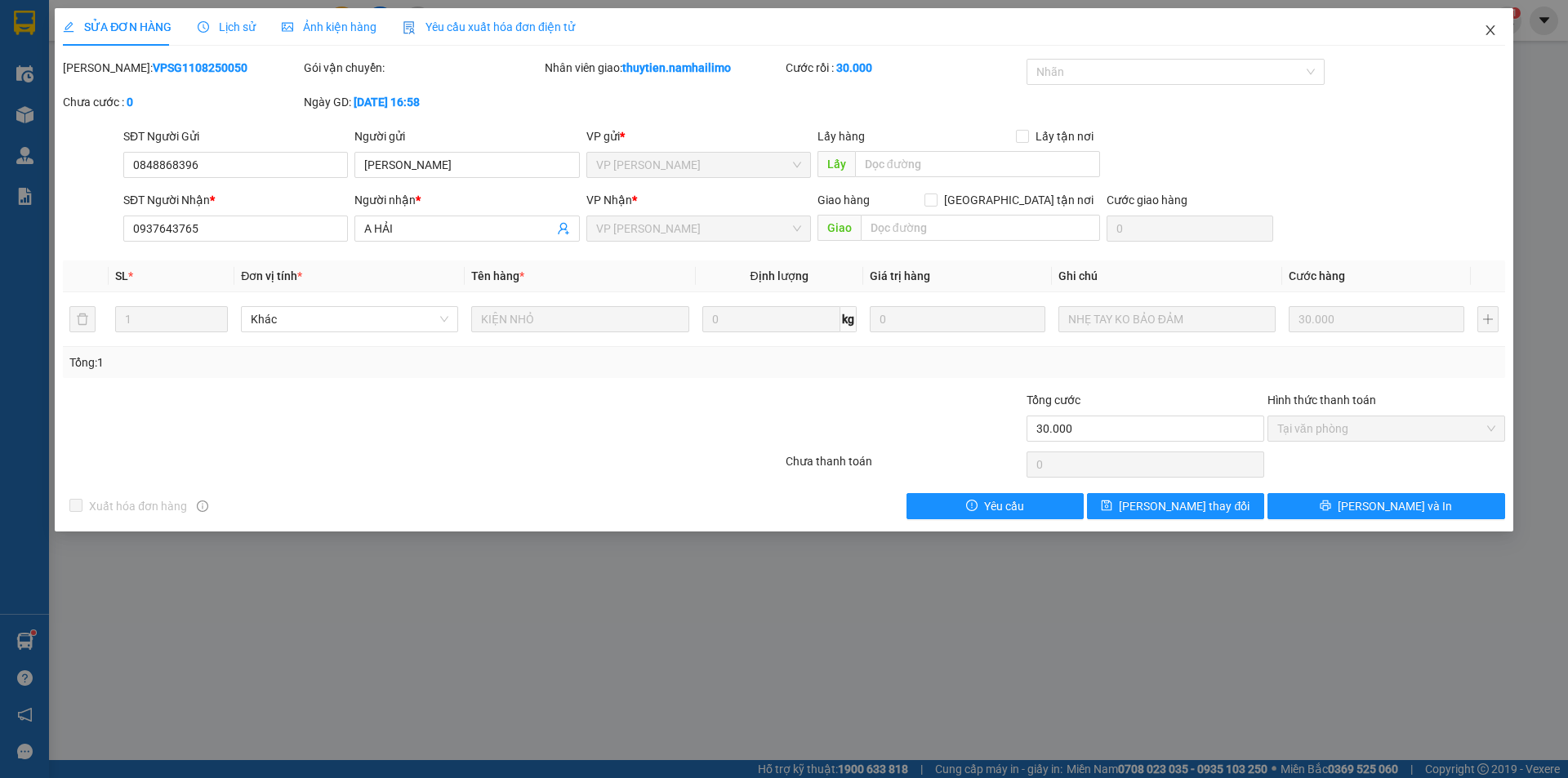
click at [1499, 38] on span "Close" at bounding box center [1490, 31] width 46 height 46
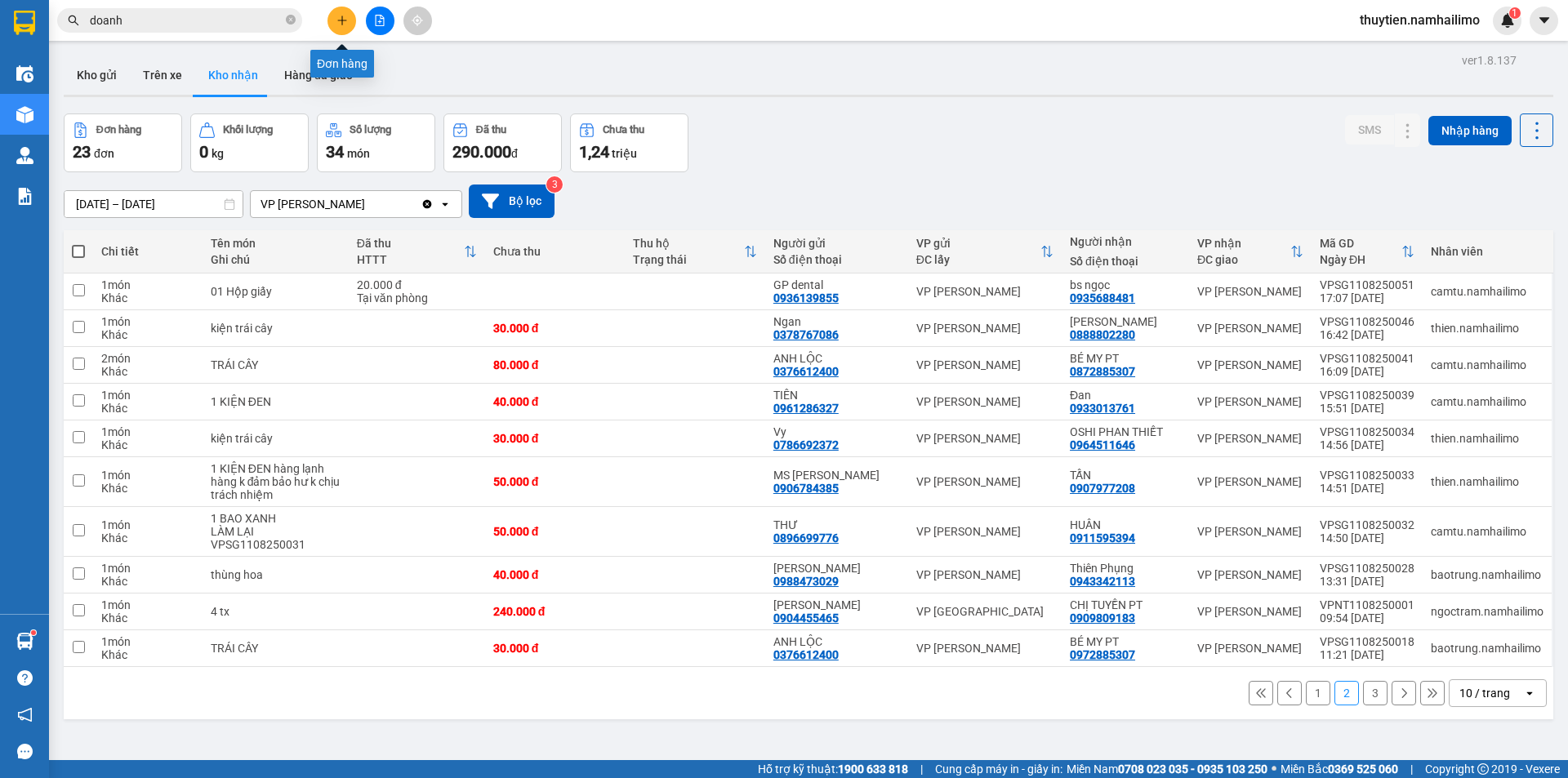
click at [341, 23] on icon "plus" at bounding box center [342, 20] width 11 height 11
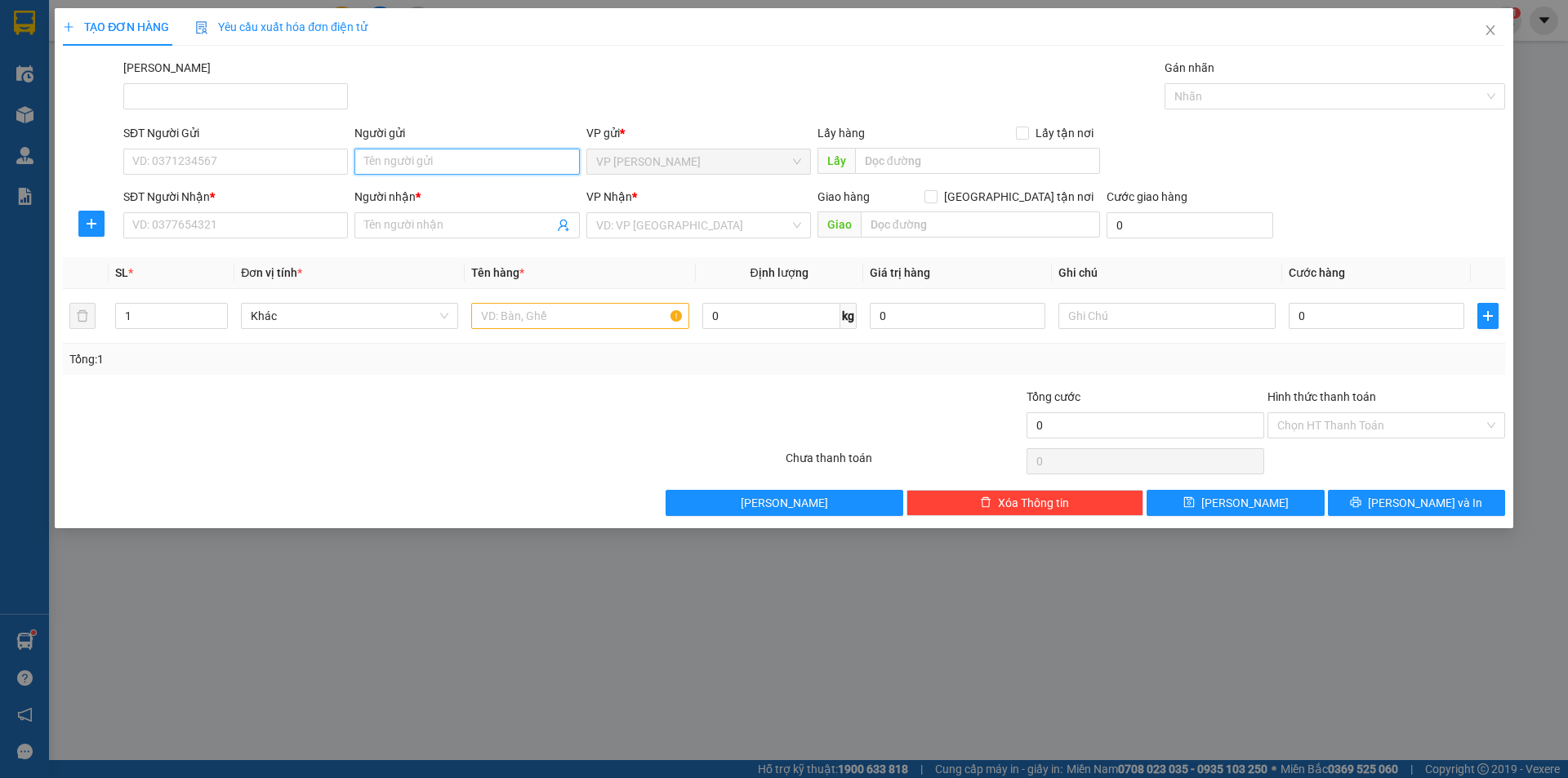
click at [464, 166] on input "Người gửi" at bounding box center [467, 161] width 224 height 26
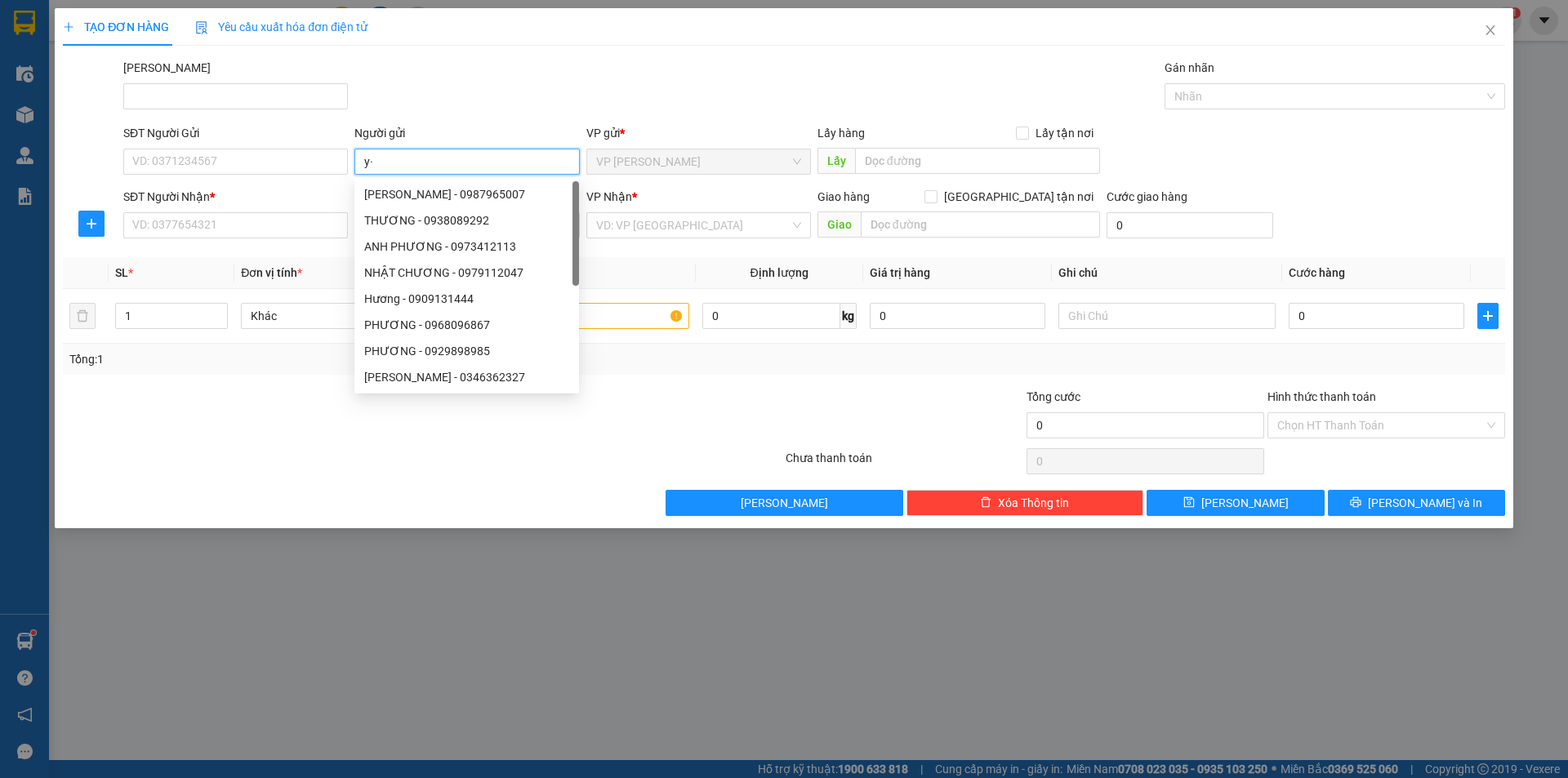
type input "y"
type input "ý"
click at [298, 146] on div "SĐT Người Gửi" at bounding box center [236, 137] width 224 height 25
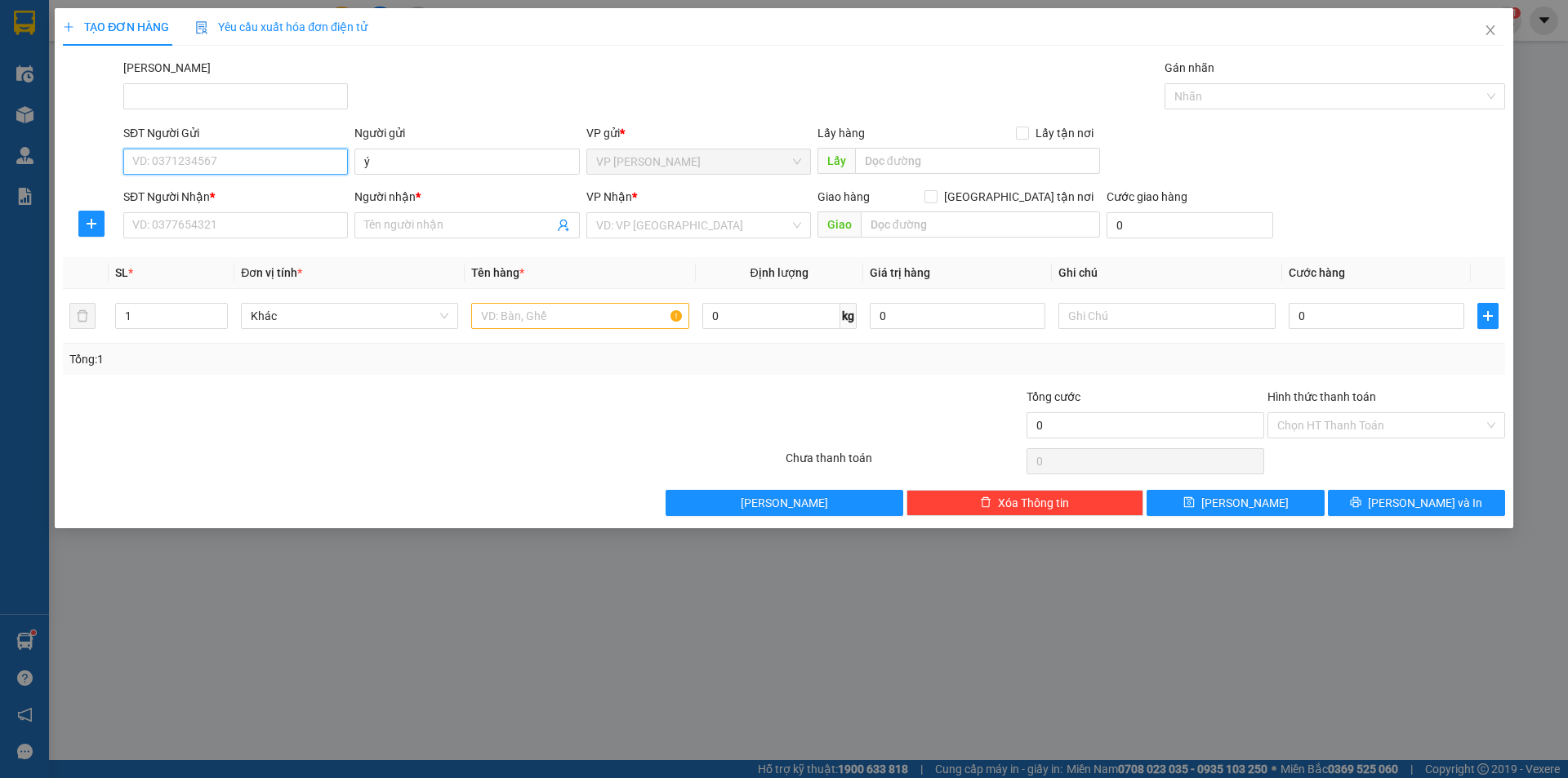
click at [292, 159] on input "SĐT Người Gửi" at bounding box center [236, 161] width 224 height 26
type input "0904181813"
click at [313, 193] on div "0904181813 - phúc" at bounding box center [236, 194] width 205 height 18
type input "phúc"
type input "0933612166"
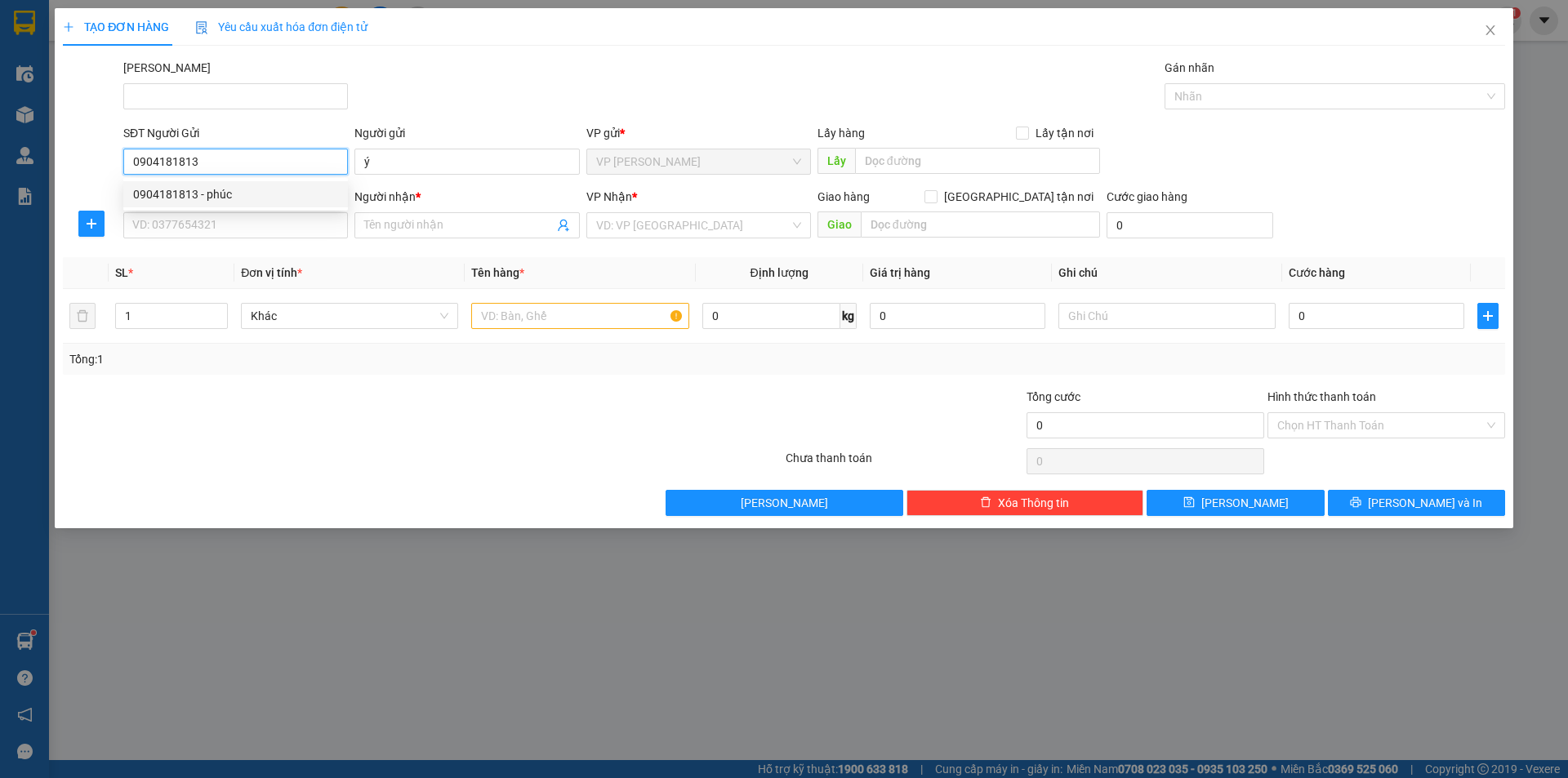
type input "danh"
type input "250.000"
type input "0904181813"
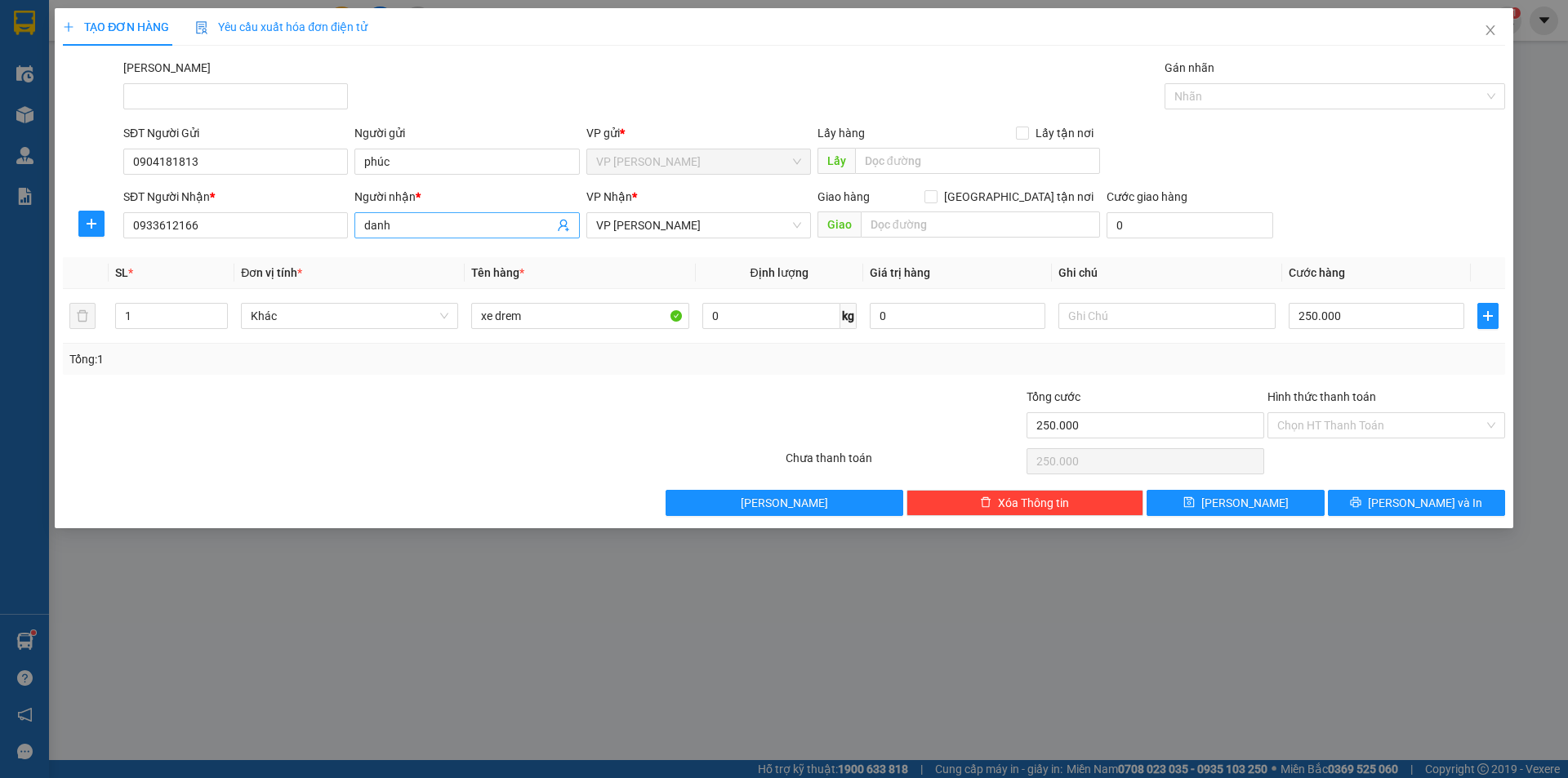
click at [429, 222] on input "danh" at bounding box center [458, 225] width 188 height 18
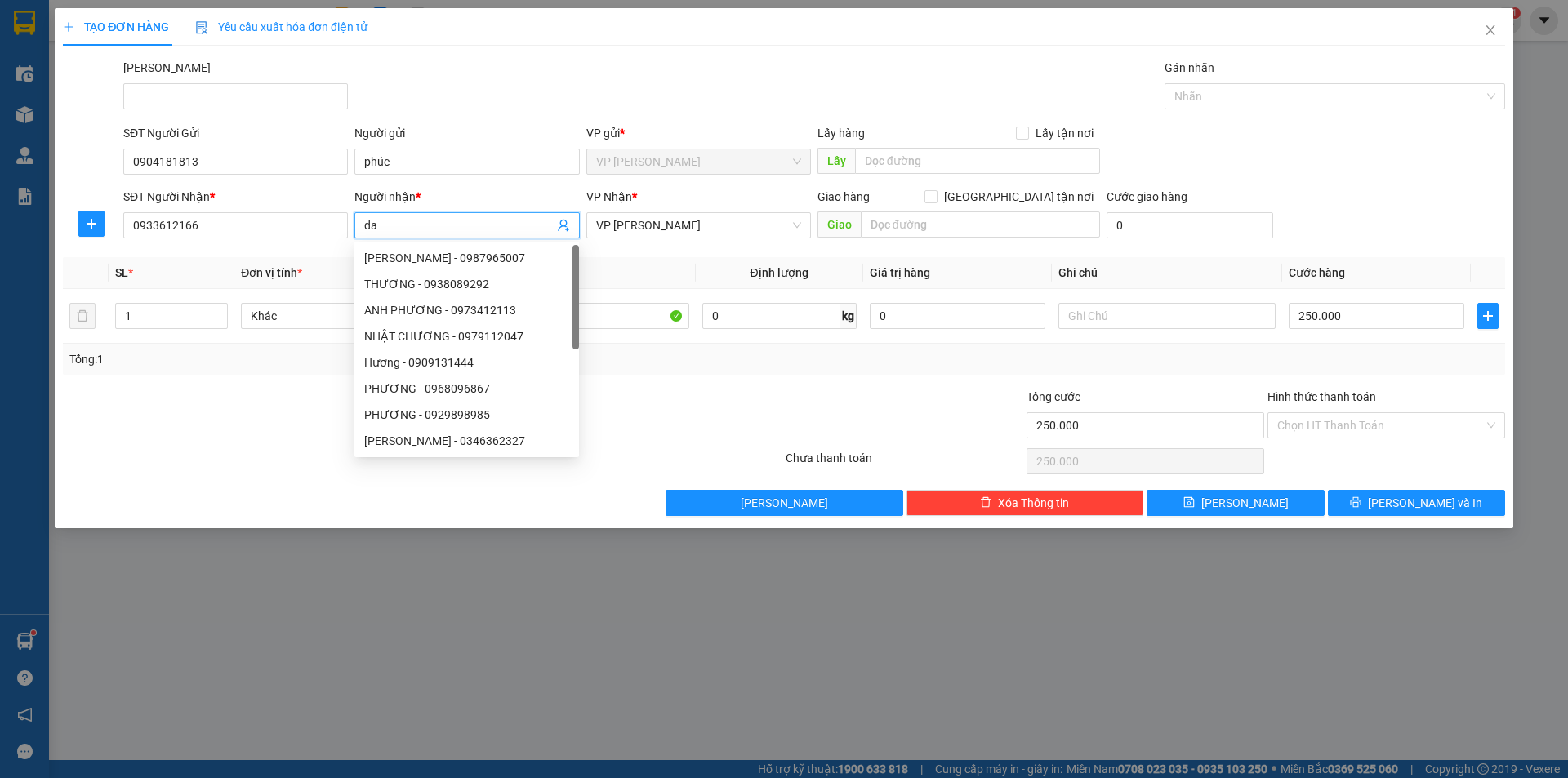
type input "d"
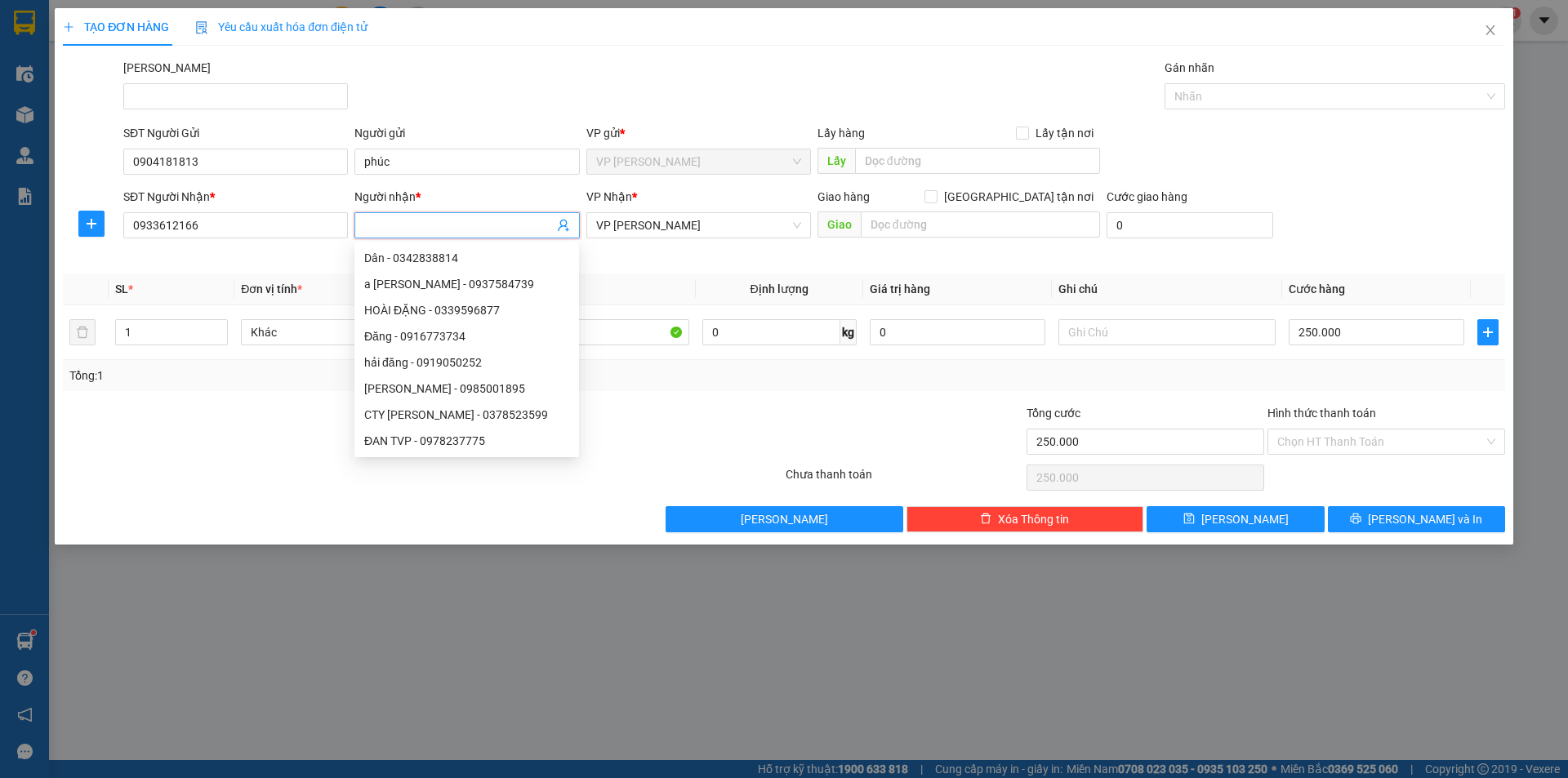
type input "y"
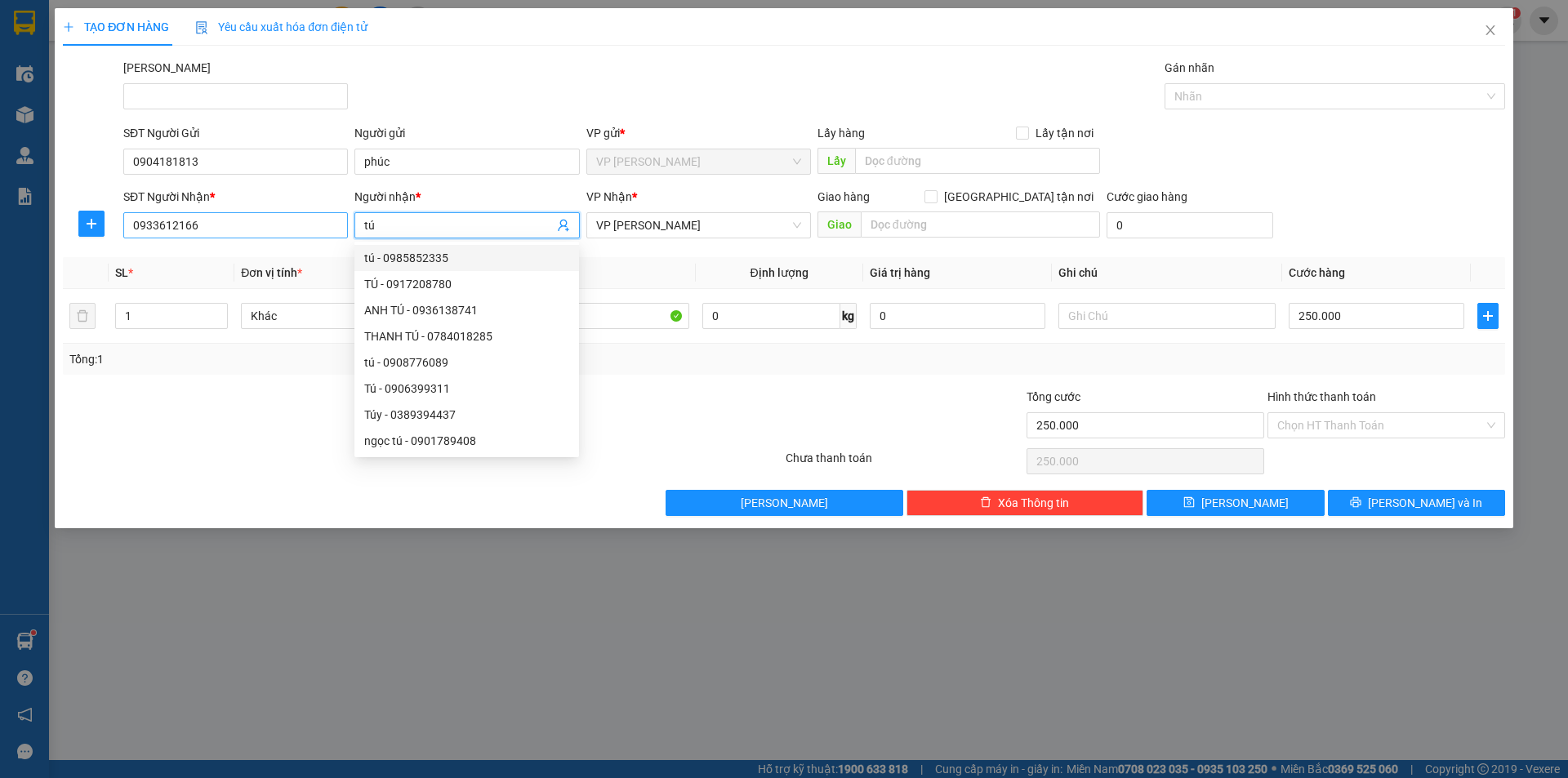
type input "tú"
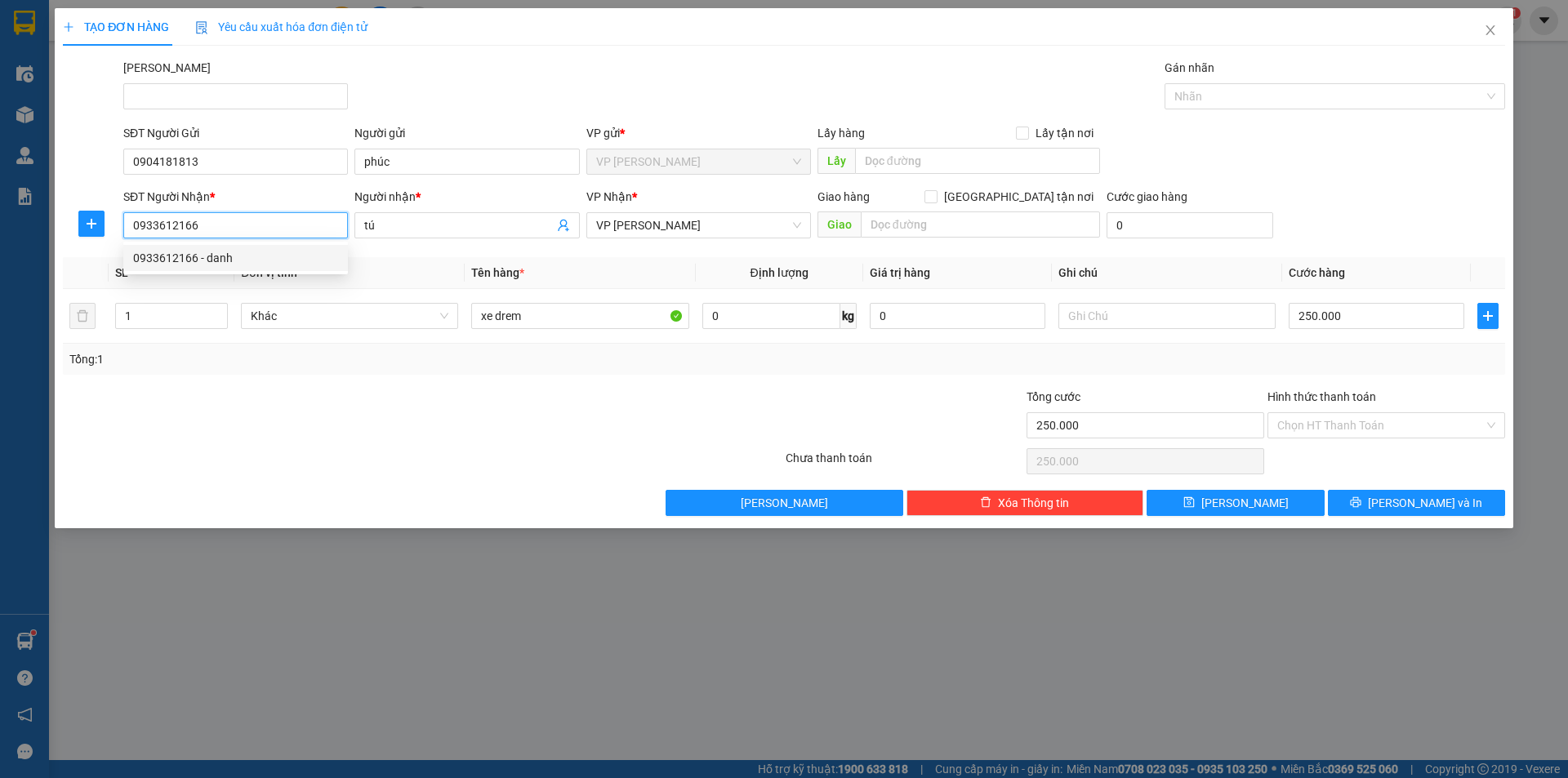
drag, startPoint x: 223, startPoint y: 226, endPoint x: 147, endPoint y: 213, distance: 77.1
click at [145, 209] on div "SĐT Người Nhận * 0933612166" at bounding box center [236, 216] width 224 height 57
click at [300, 414] on div at bounding box center [301, 417] width 482 height 57
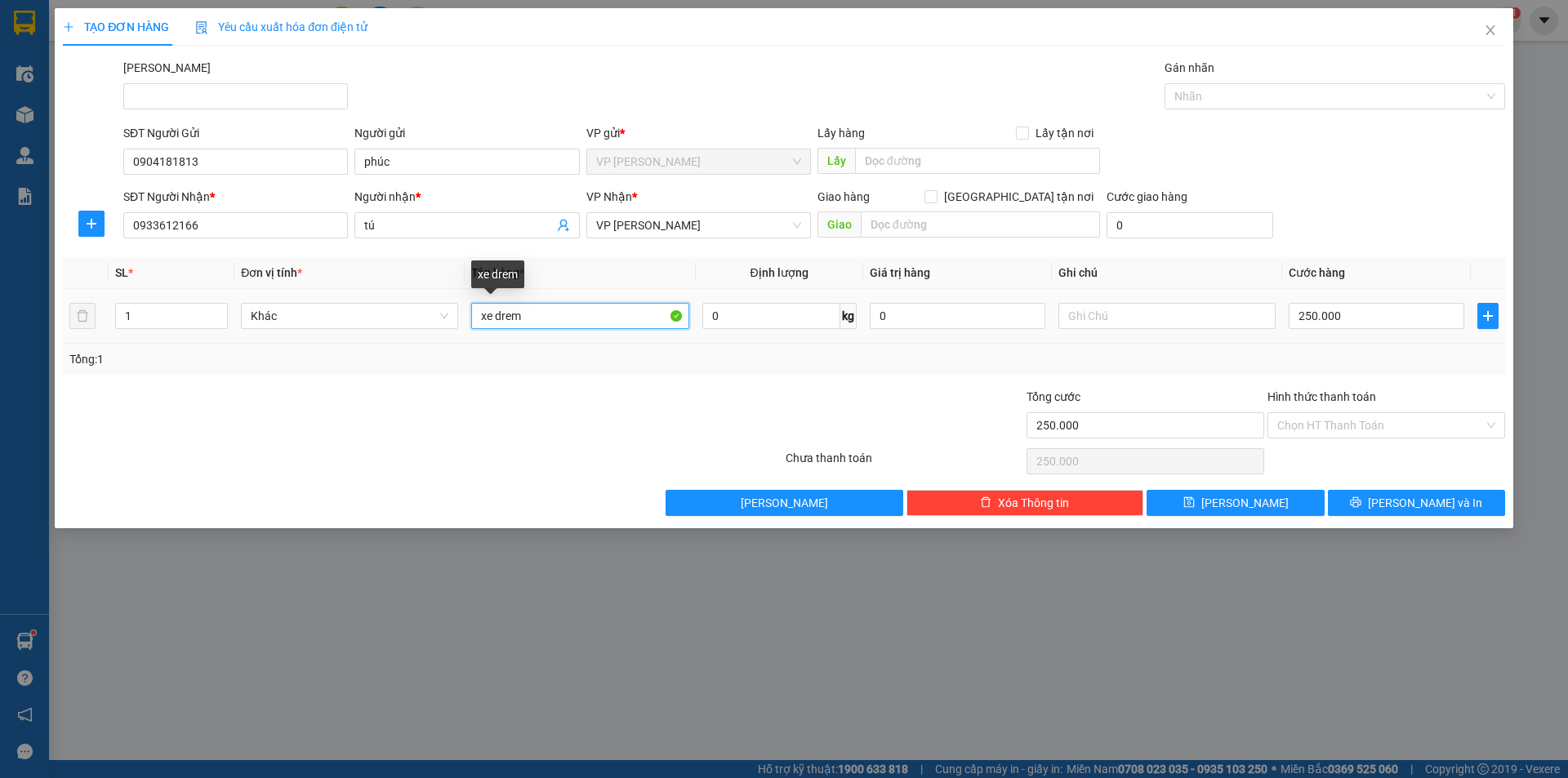
click at [594, 322] on input "xe drem" at bounding box center [579, 316] width 217 height 26
type input "xe ware"
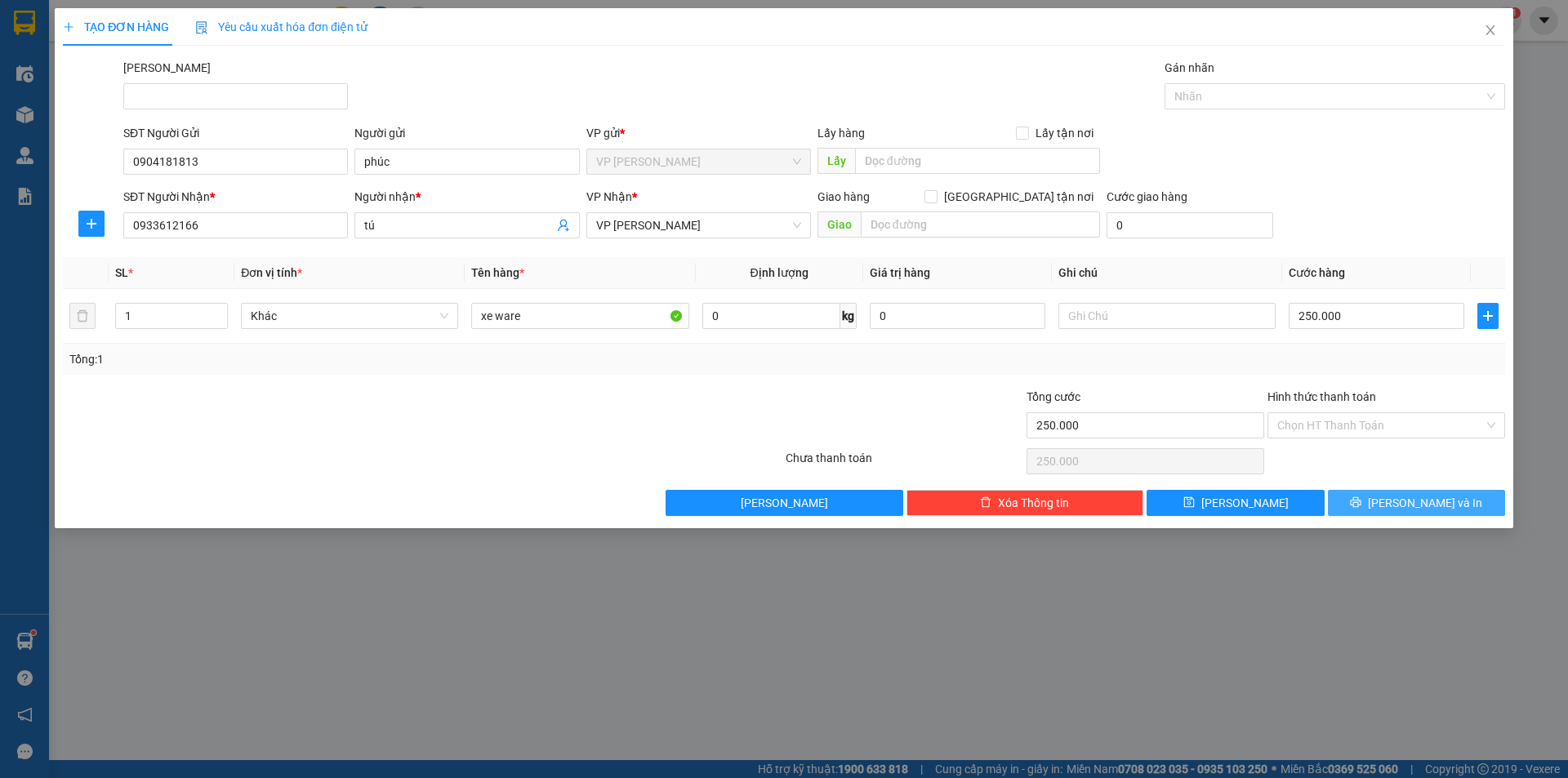
click at [1381, 500] on button "[PERSON_NAME] và In" at bounding box center [1416, 502] width 177 height 26
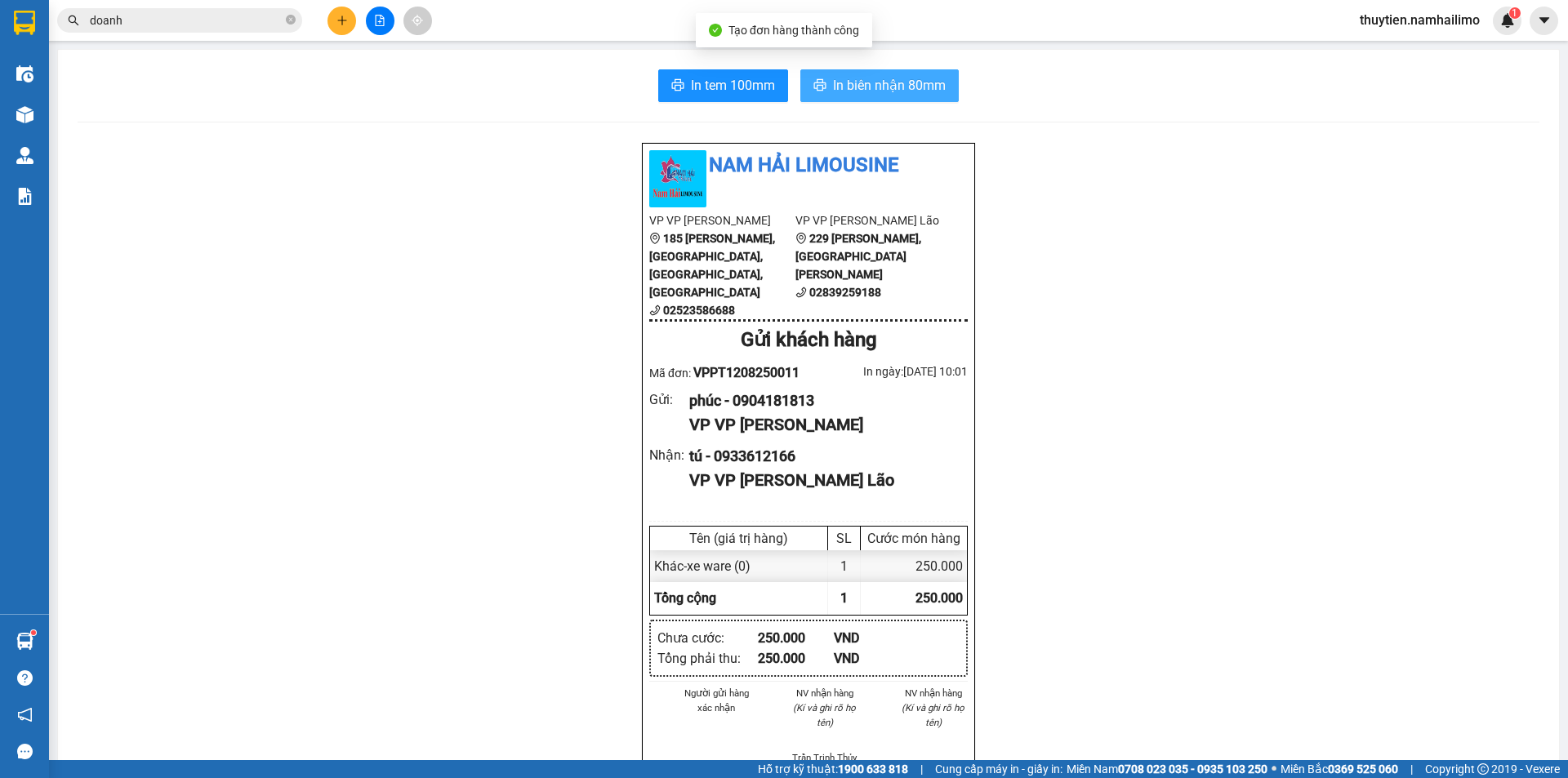
click at [888, 88] on span "In biên nhận 80mm" at bounding box center [889, 85] width 112 height 20
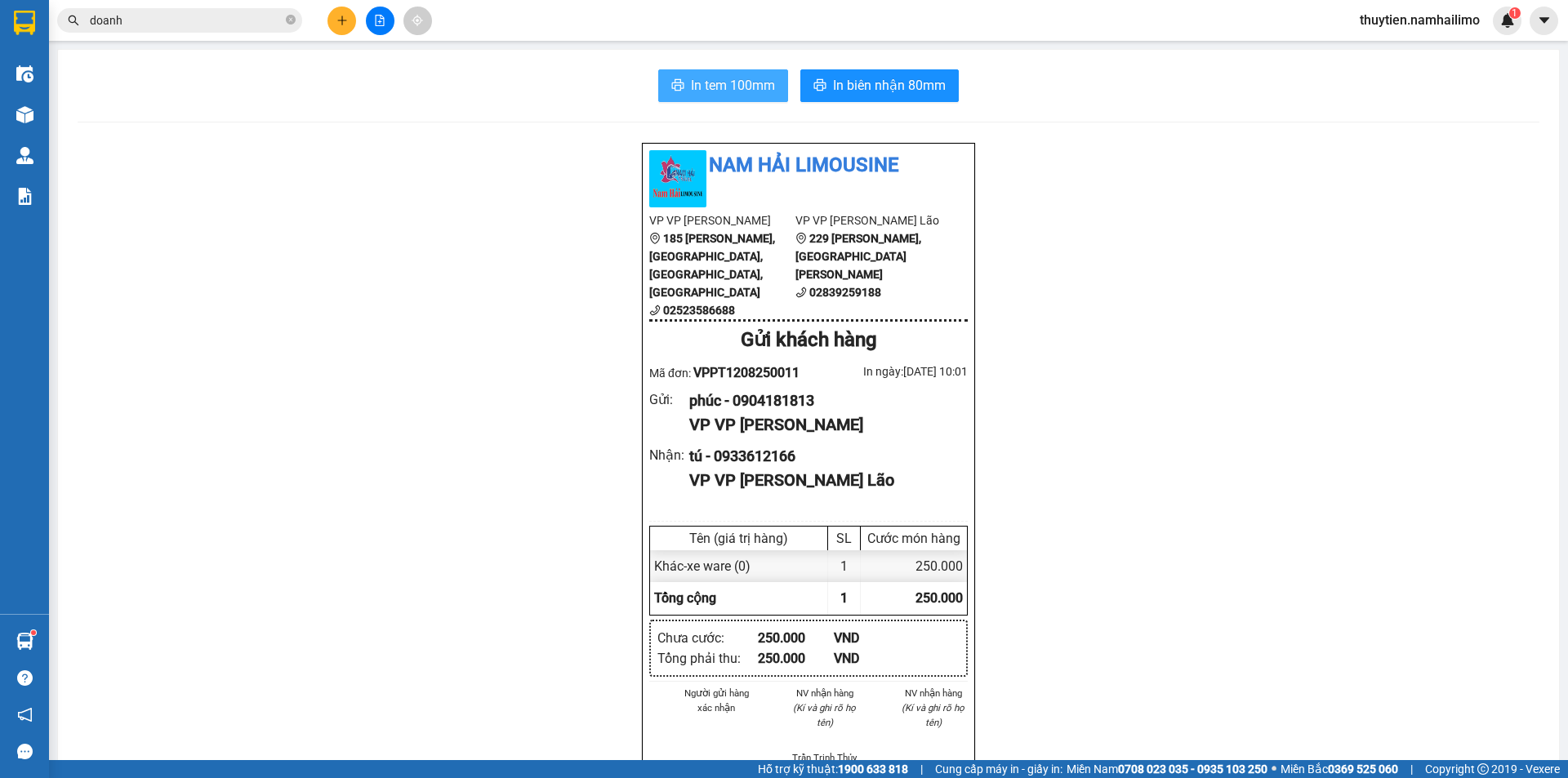
click at [690, 83] on span "In tem 100mm" at bounding box center [732, 85] width 84 height 20
click at [338, 29] on button at bounding box center [341, 21] width 29 height 29
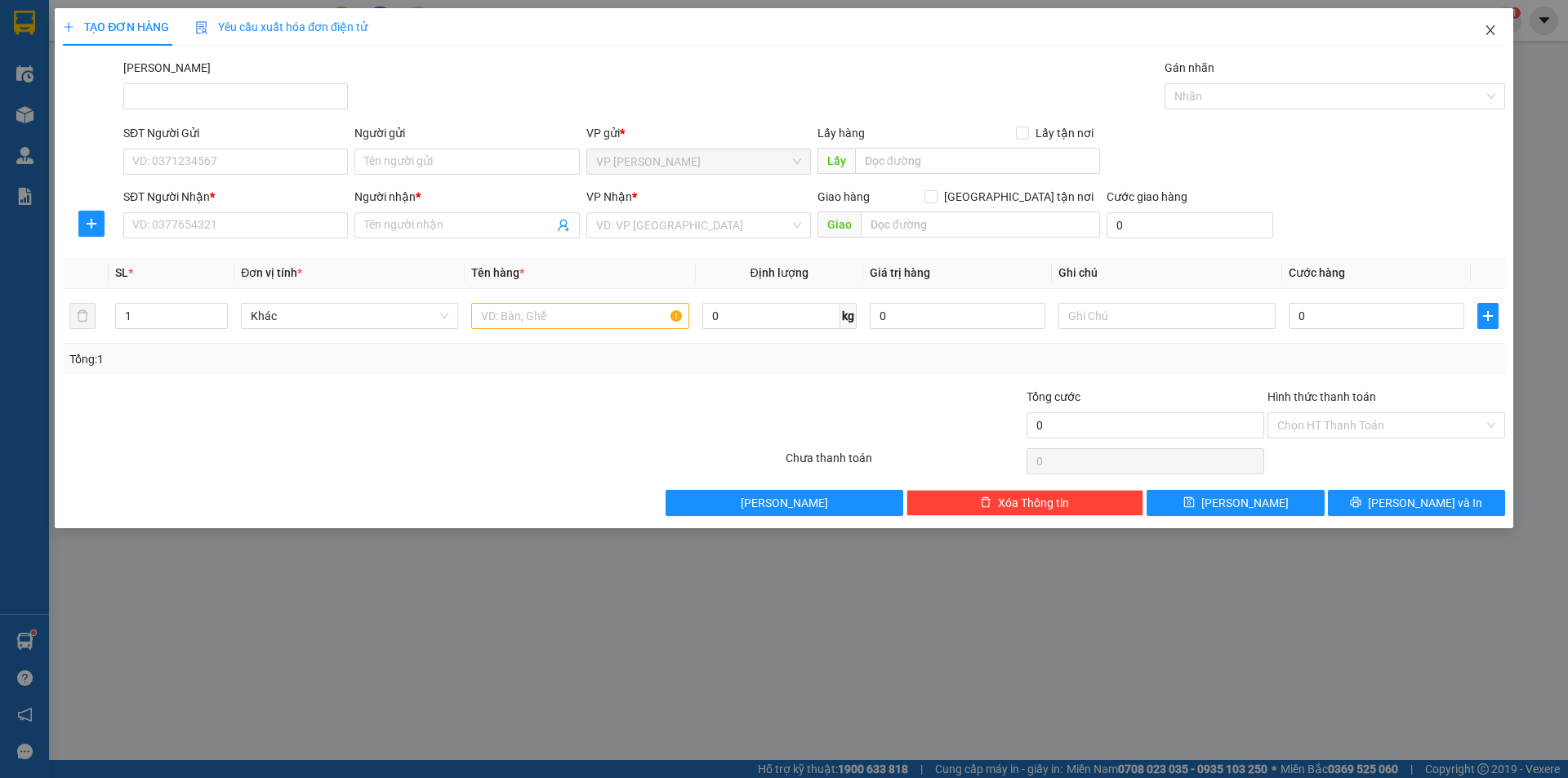
click at [1487, 39] on span "Close" at bounding box center [1490, 31] width 46 height 46
